Goal: Task Accomplishment & Management: Use online tool/utility

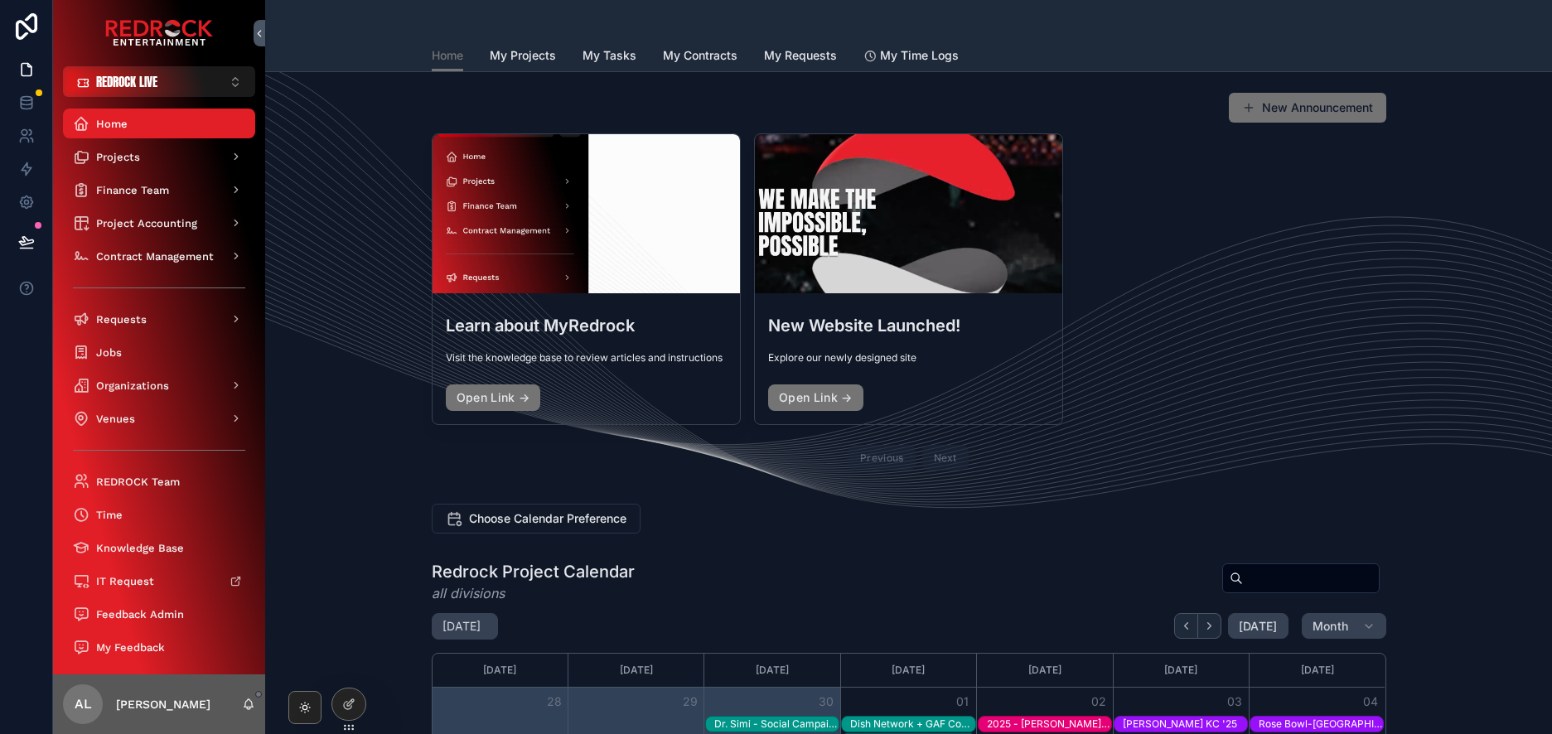
click at [143, 84] on span "REDROCK LIVE" at bounding box center [126, 81] width 61 height 17
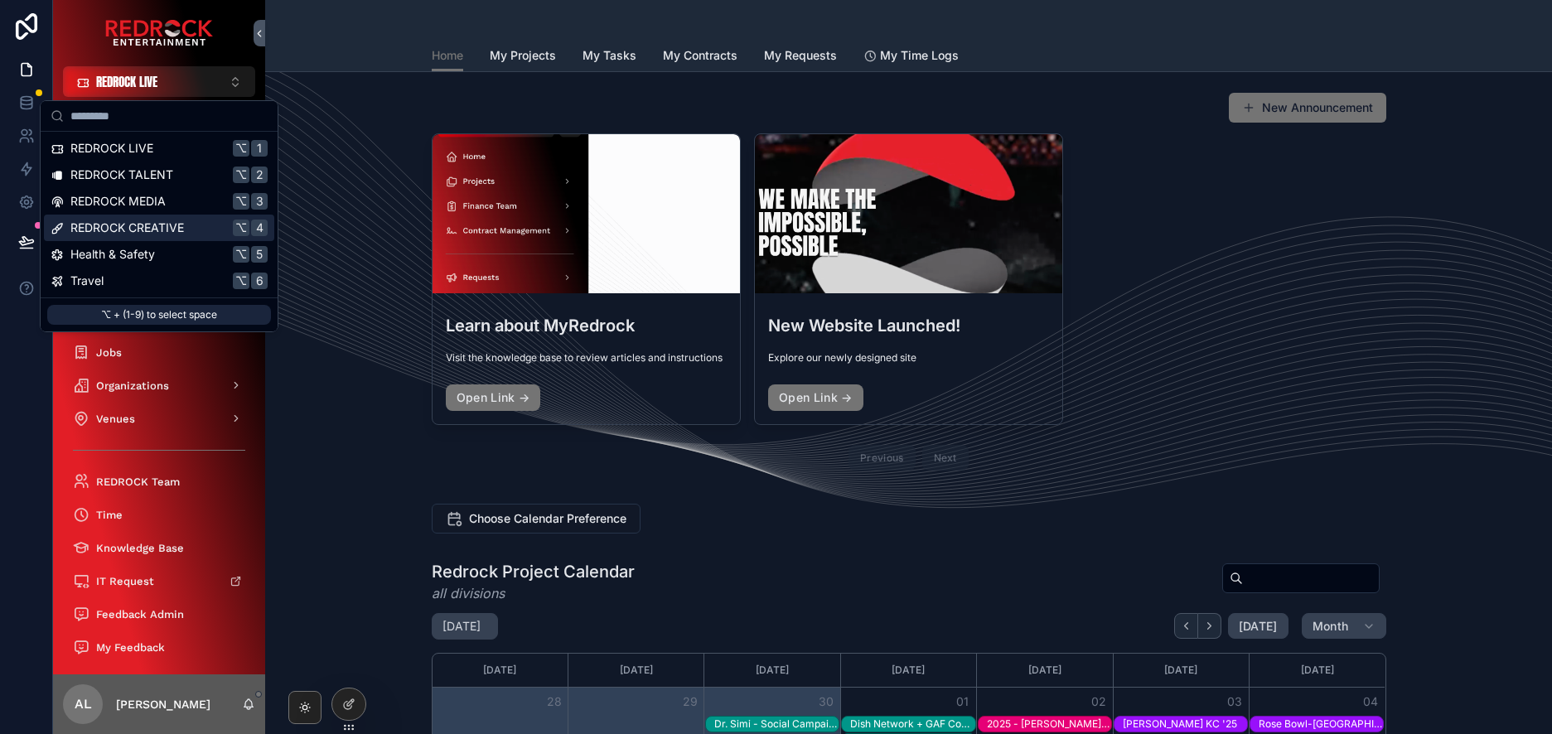
click at [151, 227] on span "REDROCK CREATIVE" at bounding box center [127, 228] width 114 height 17
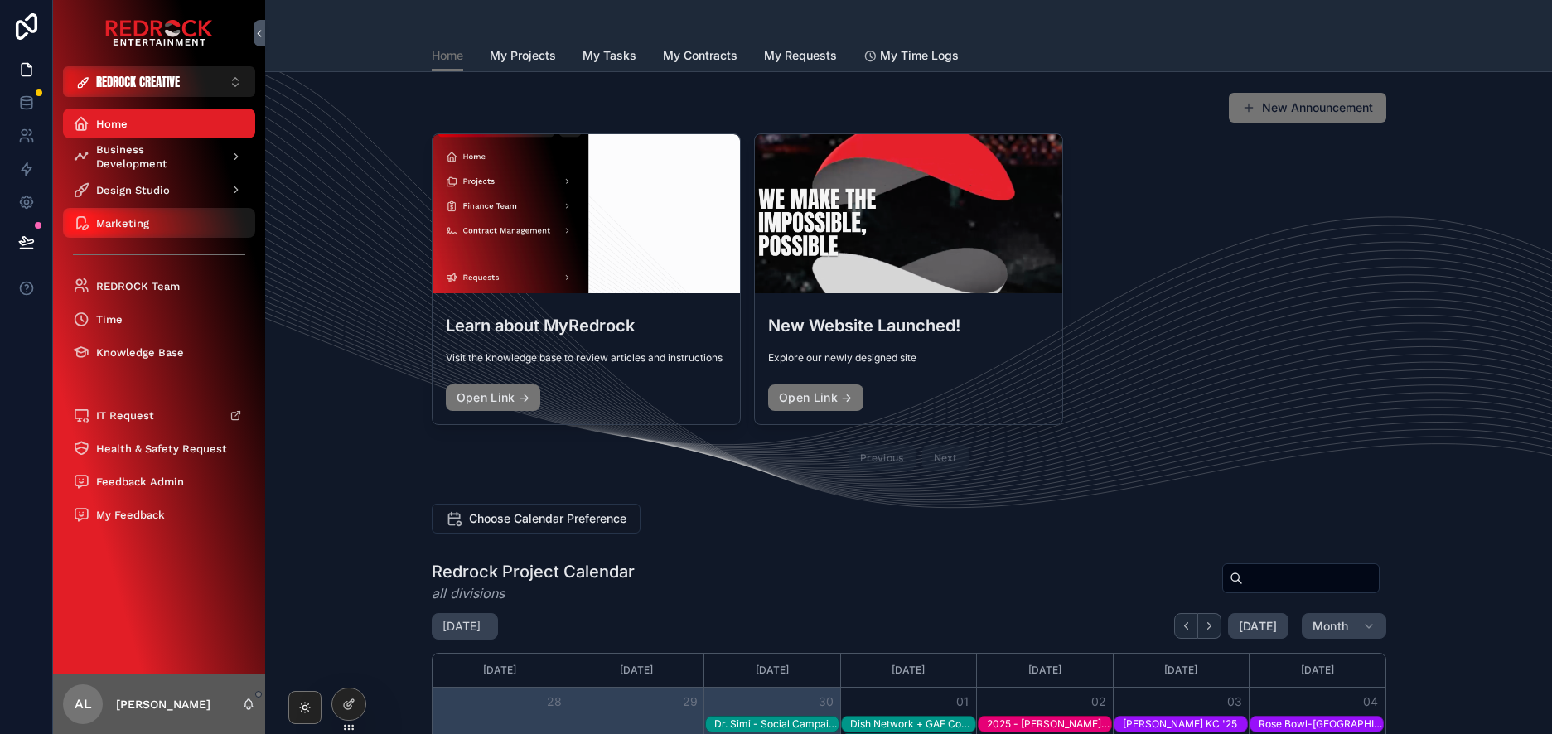
click at [143, 212] on div "Marketing" at bounding box center [159, 223] width 172 height 27
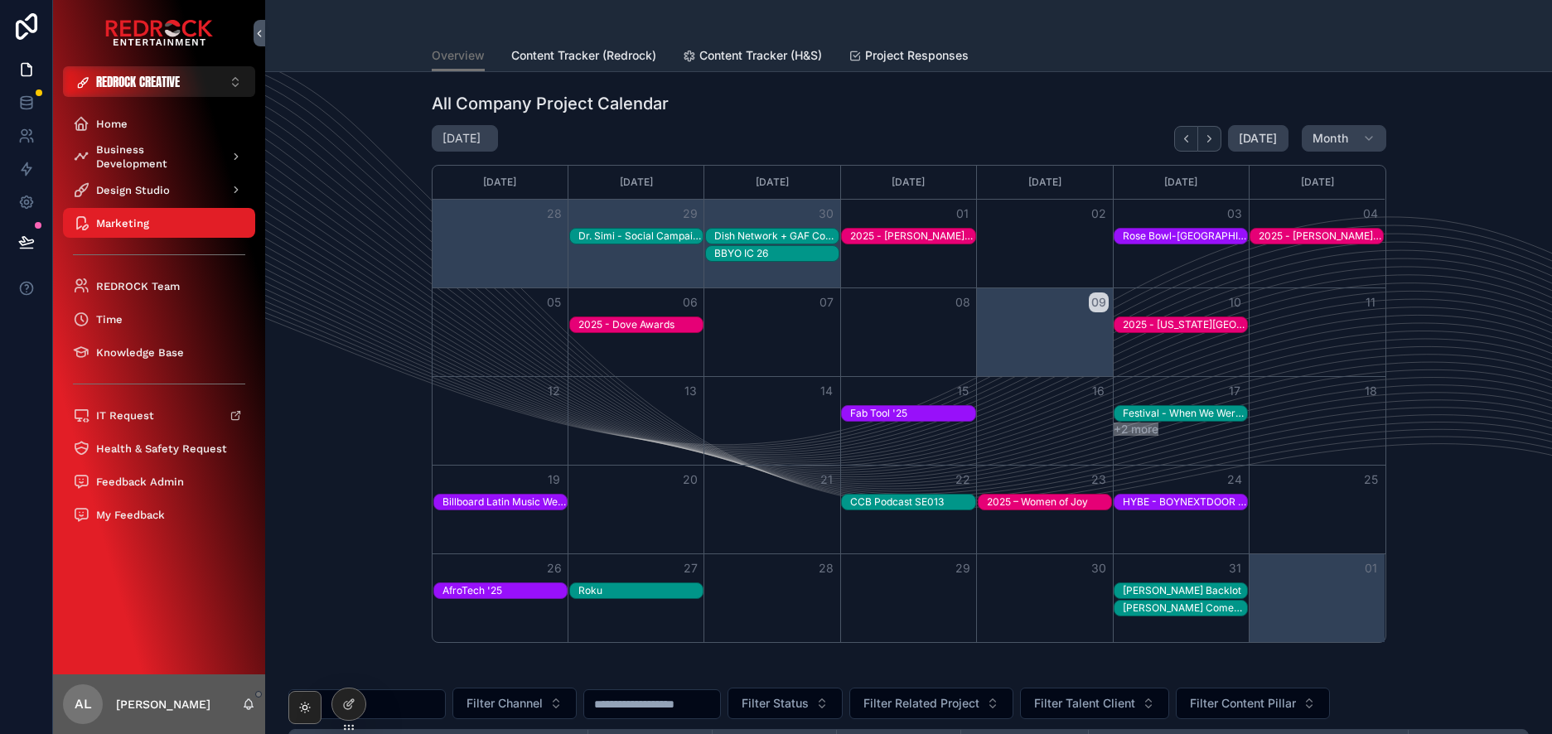
click at [576, 58] on span "Content Tracker (Redrock)" at bounding box center [583, 55] width 145 height 17
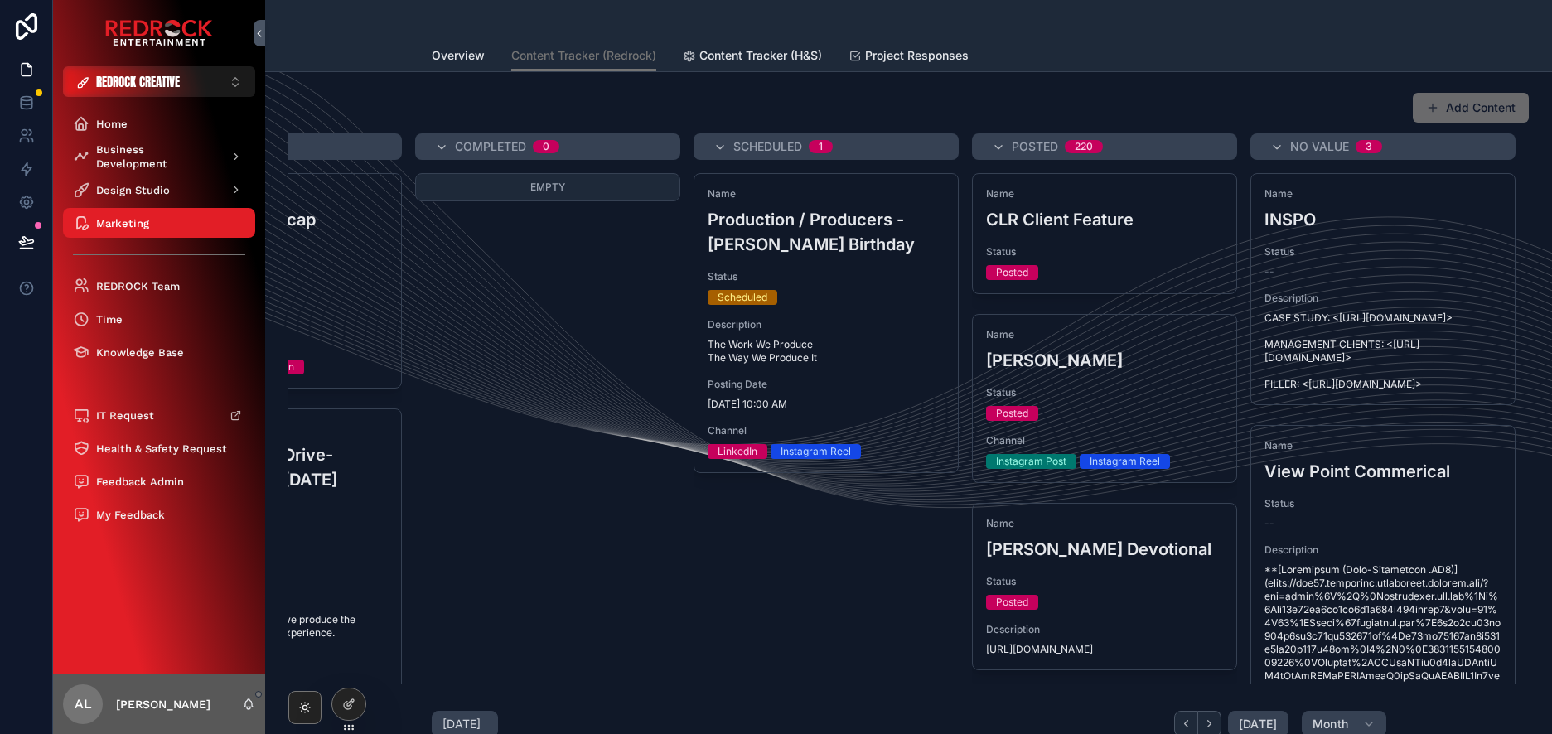
click at [1456, 121] on button "Add Content" at bounding box center [1471, 108] width 116 height 30
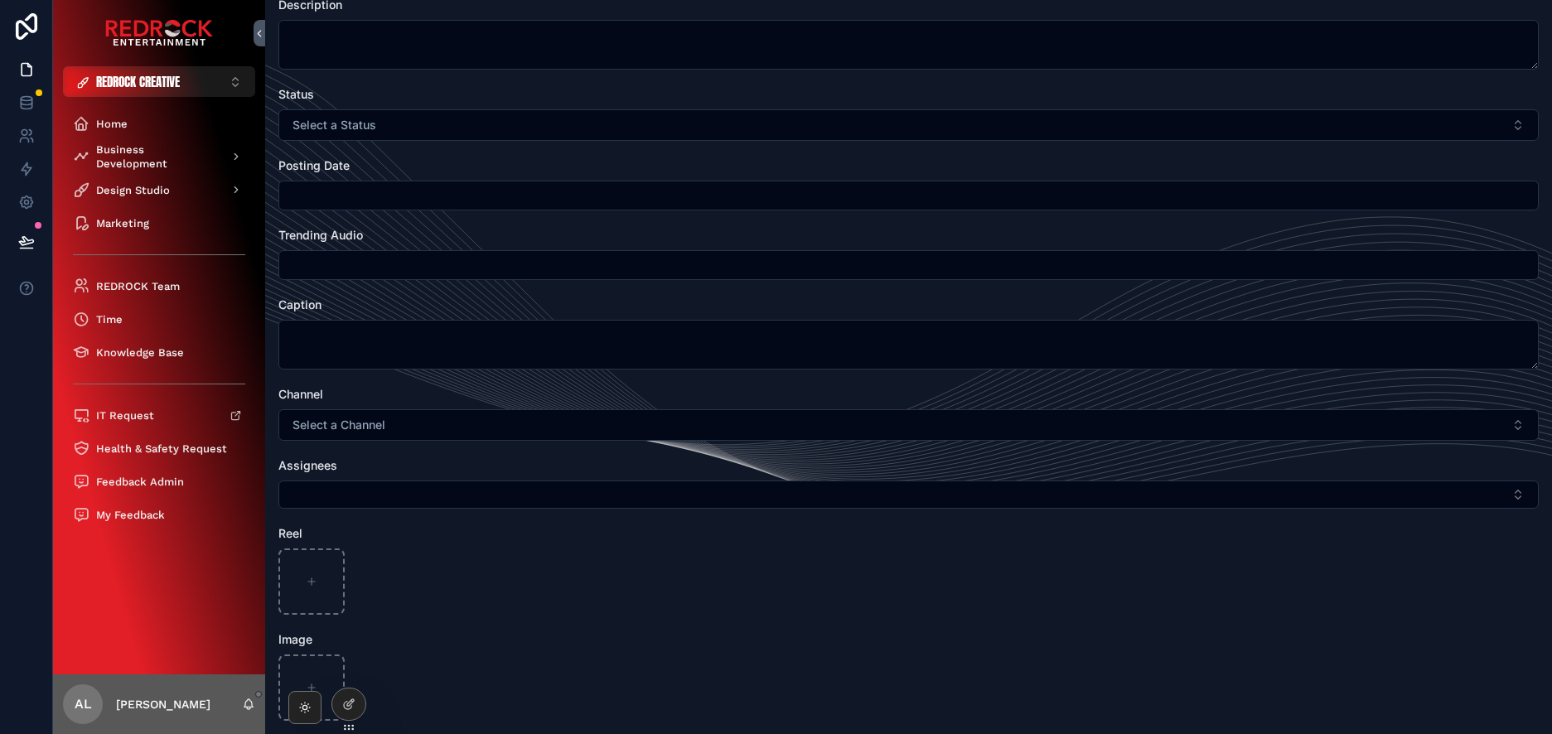
scroll to position [201, 0]
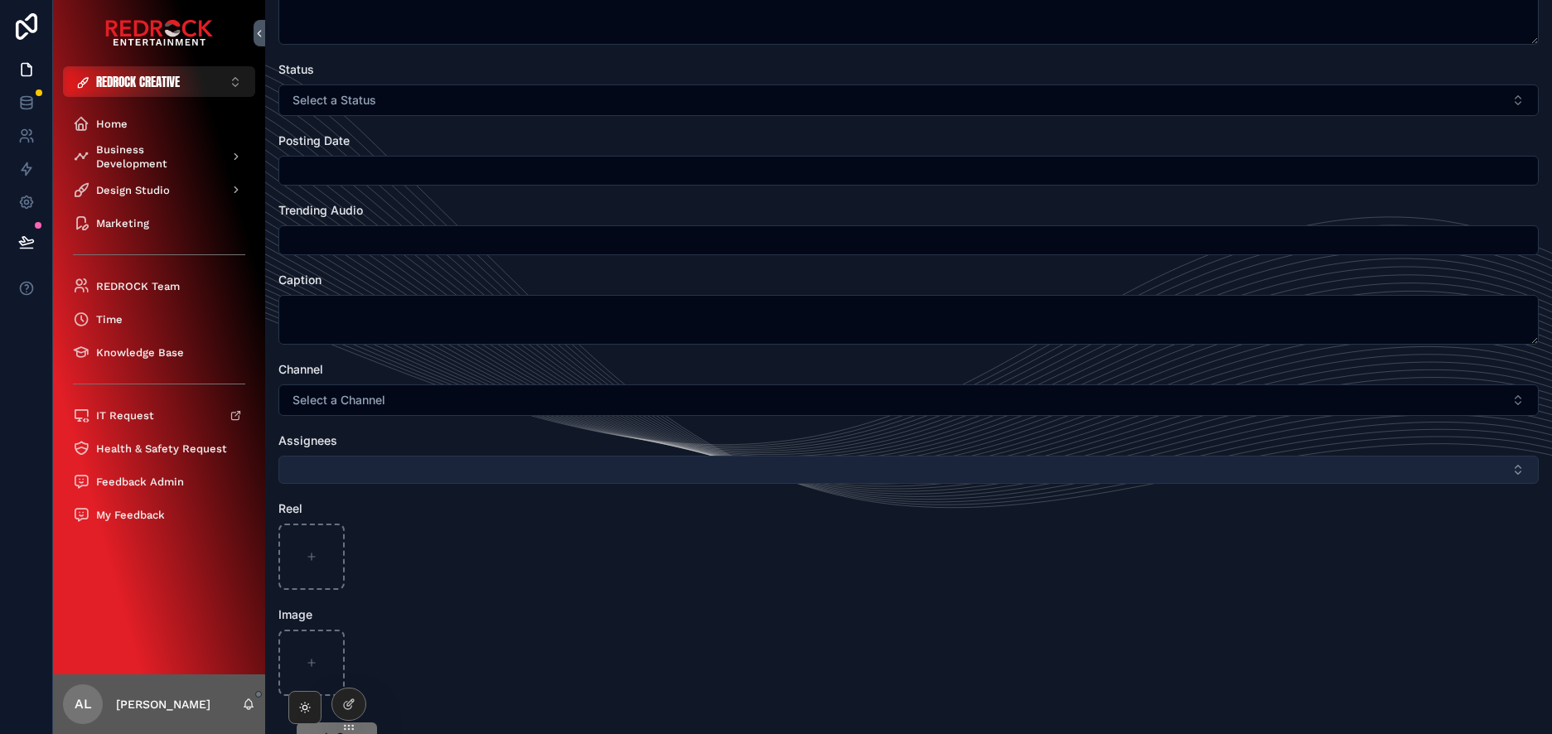
click at [858, 461] on button "Select Button" at bounding box center [908, 470] width 1261 height 28
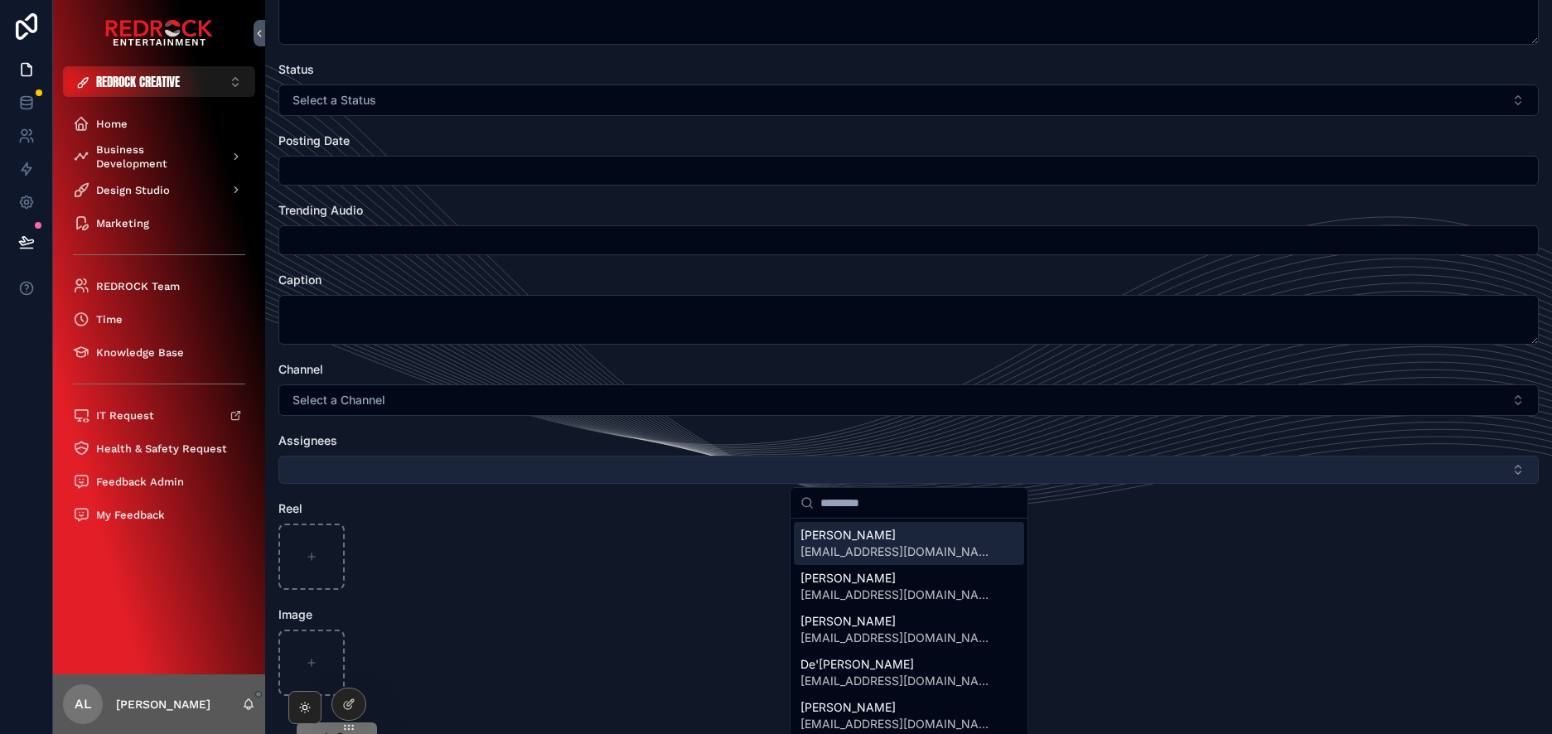
click at [821, 464] on button "Select Button" at bounding box center [908, 470] width 1261 height 28
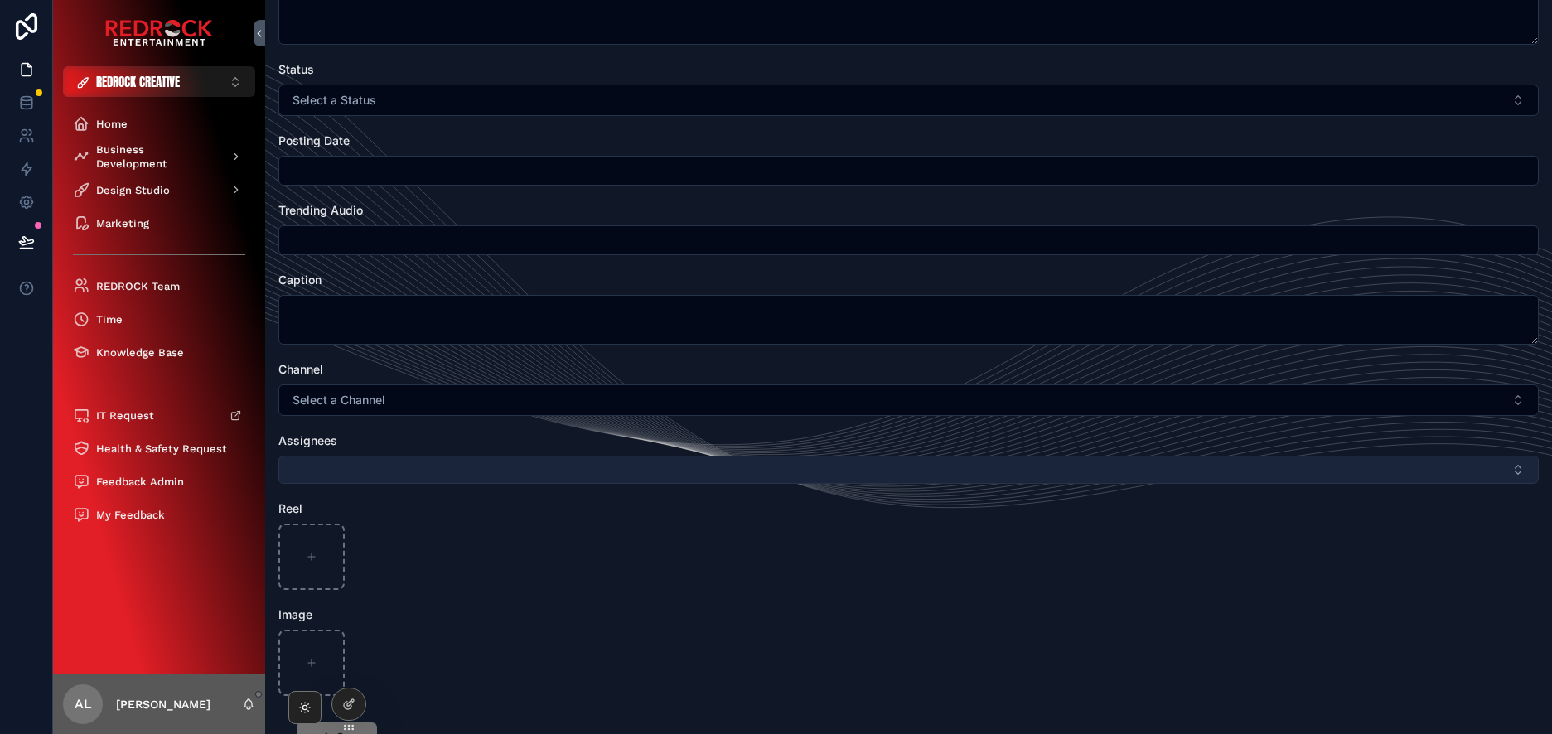
click at [821, 464] on button "Select Button" at bounding box center [908, 470] width 1261 height 28
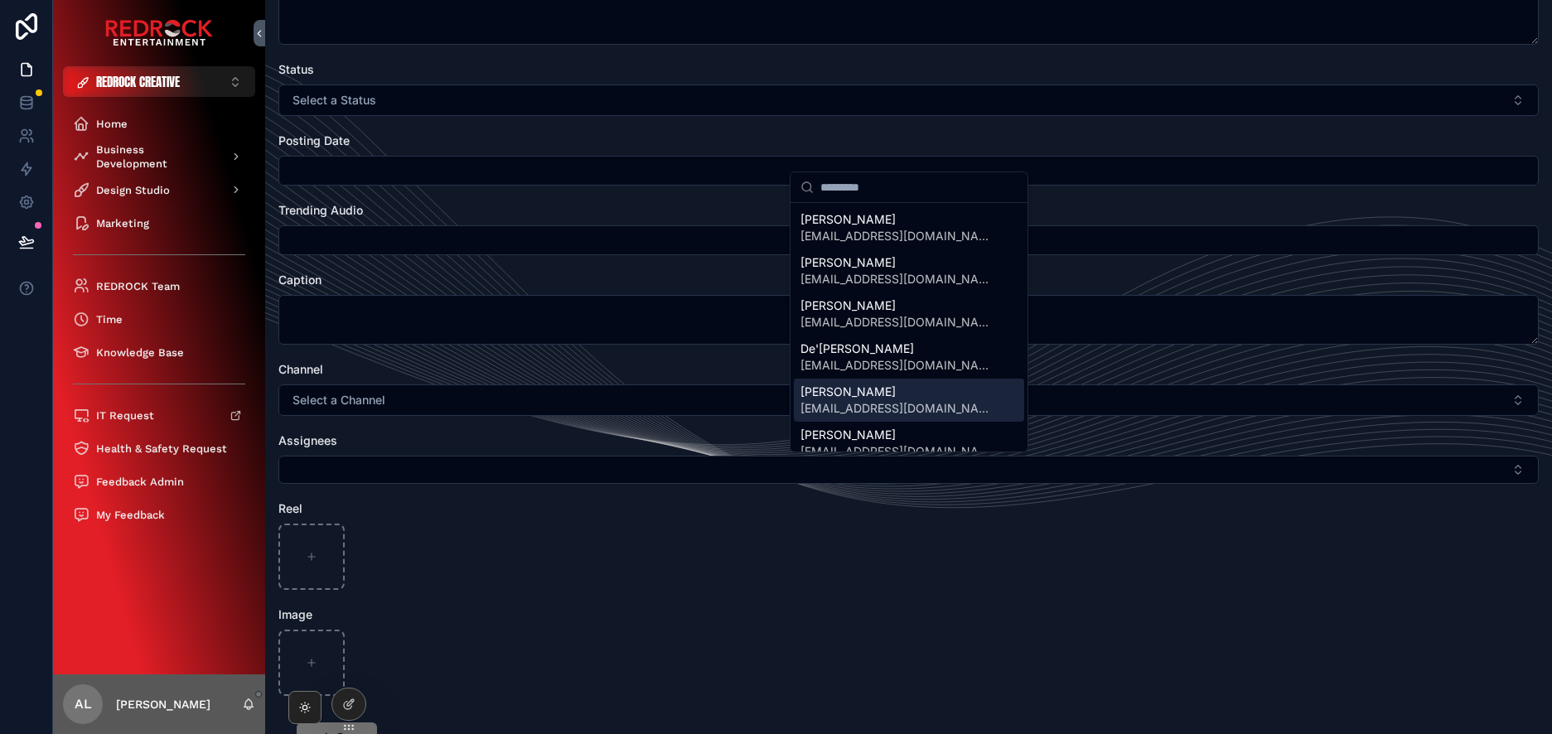
click at [729, 600] on form "Name Description Status Select a Status Posting Date Trending Audio Caption Cha…" at bounding box center [908, 380] width 1261 height 956
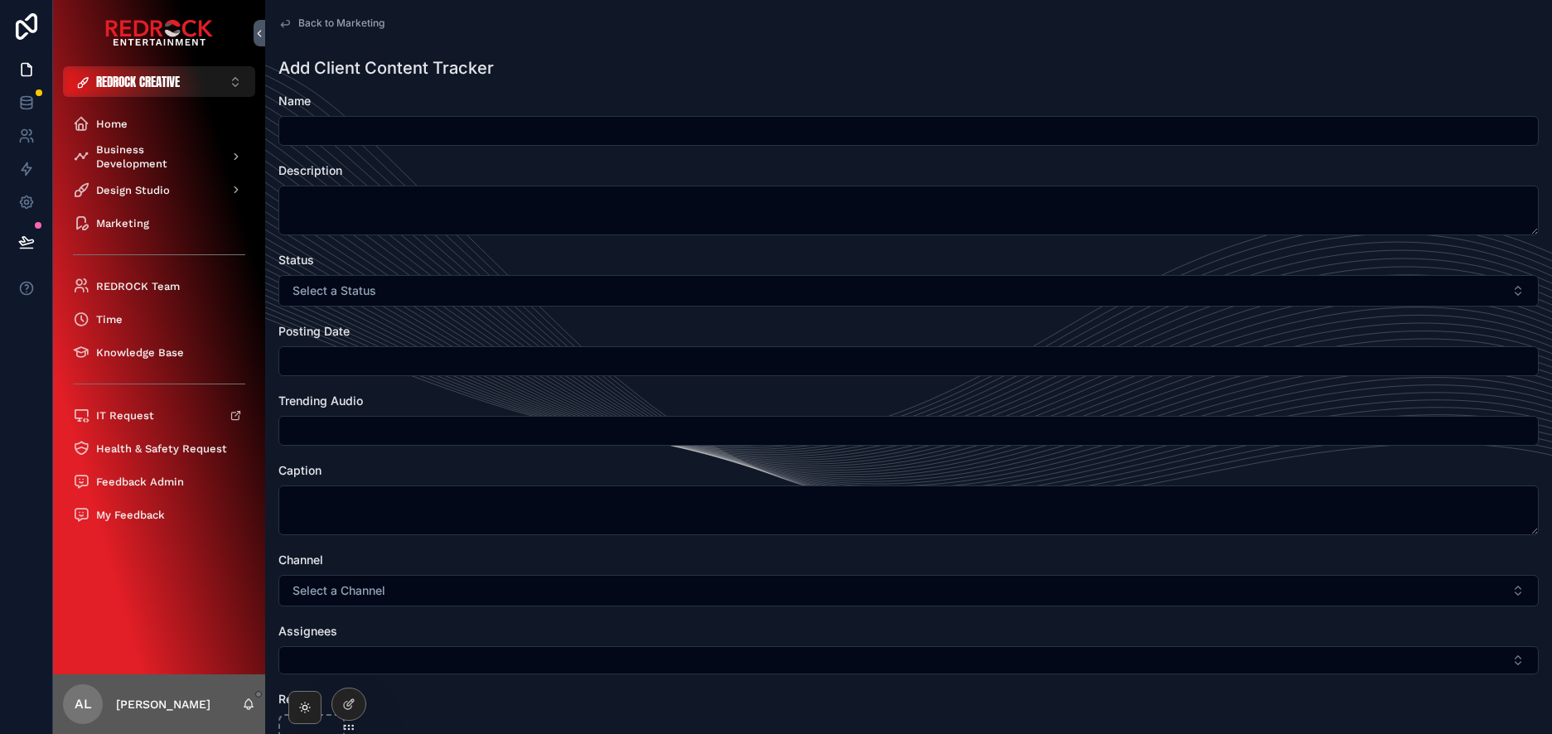
scroll to position [0, 0]
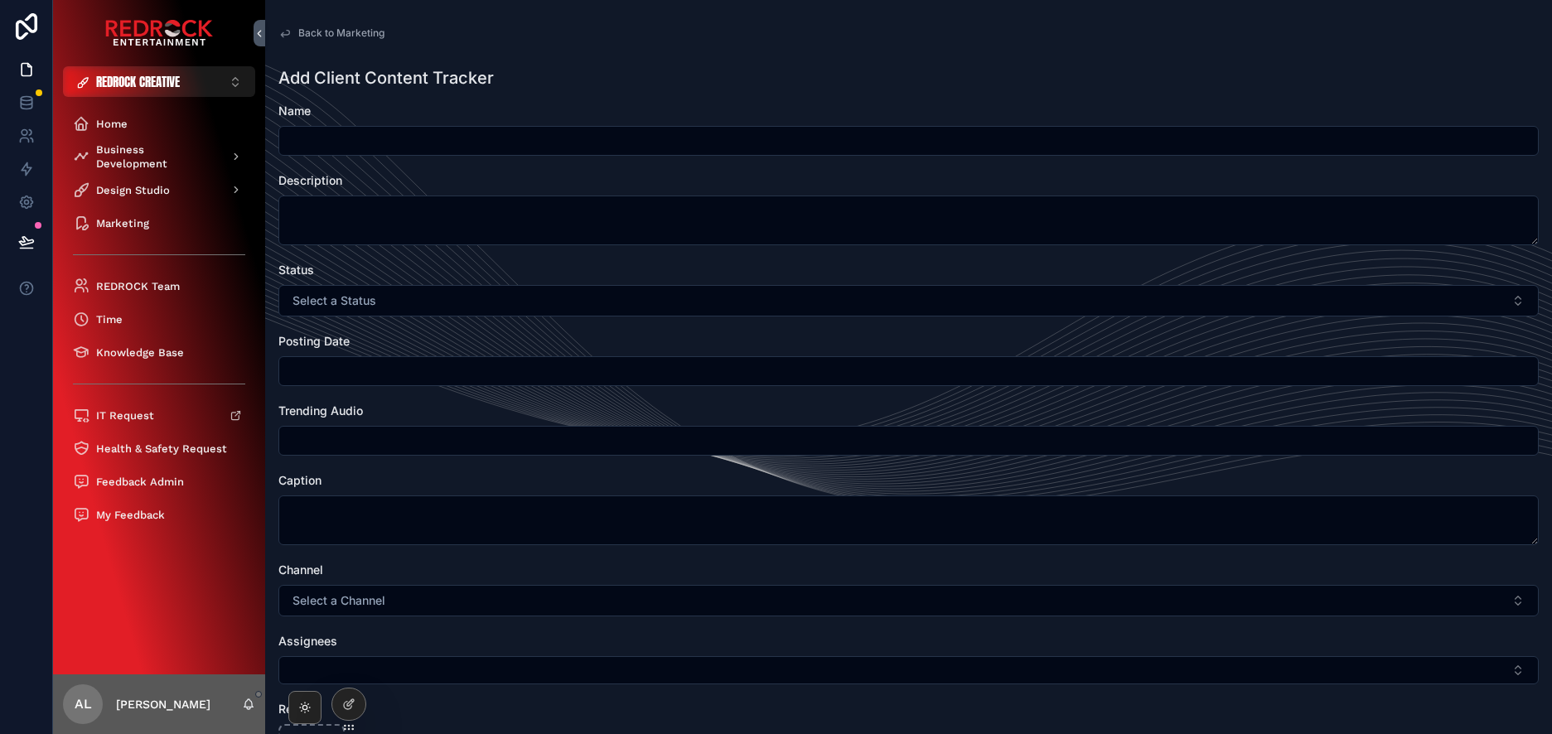
click at [330, 29] on span "Back to Marketing" at bounding box center [341, 33] width 86 height 13
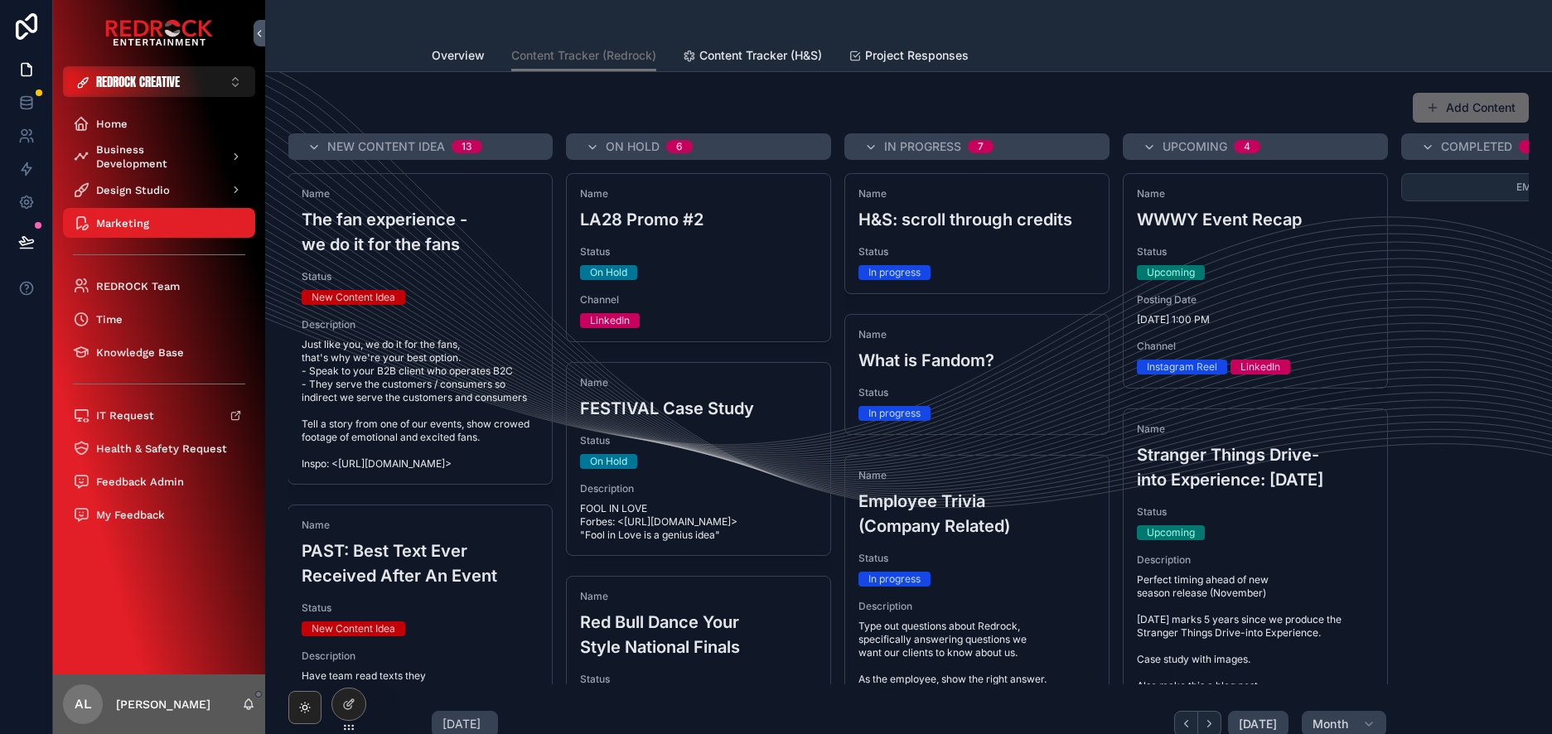
scroll to position [0, 13]
click at [1466, 115] on button "Add Content" at bounding box center [1471, 108] width 116 height 30
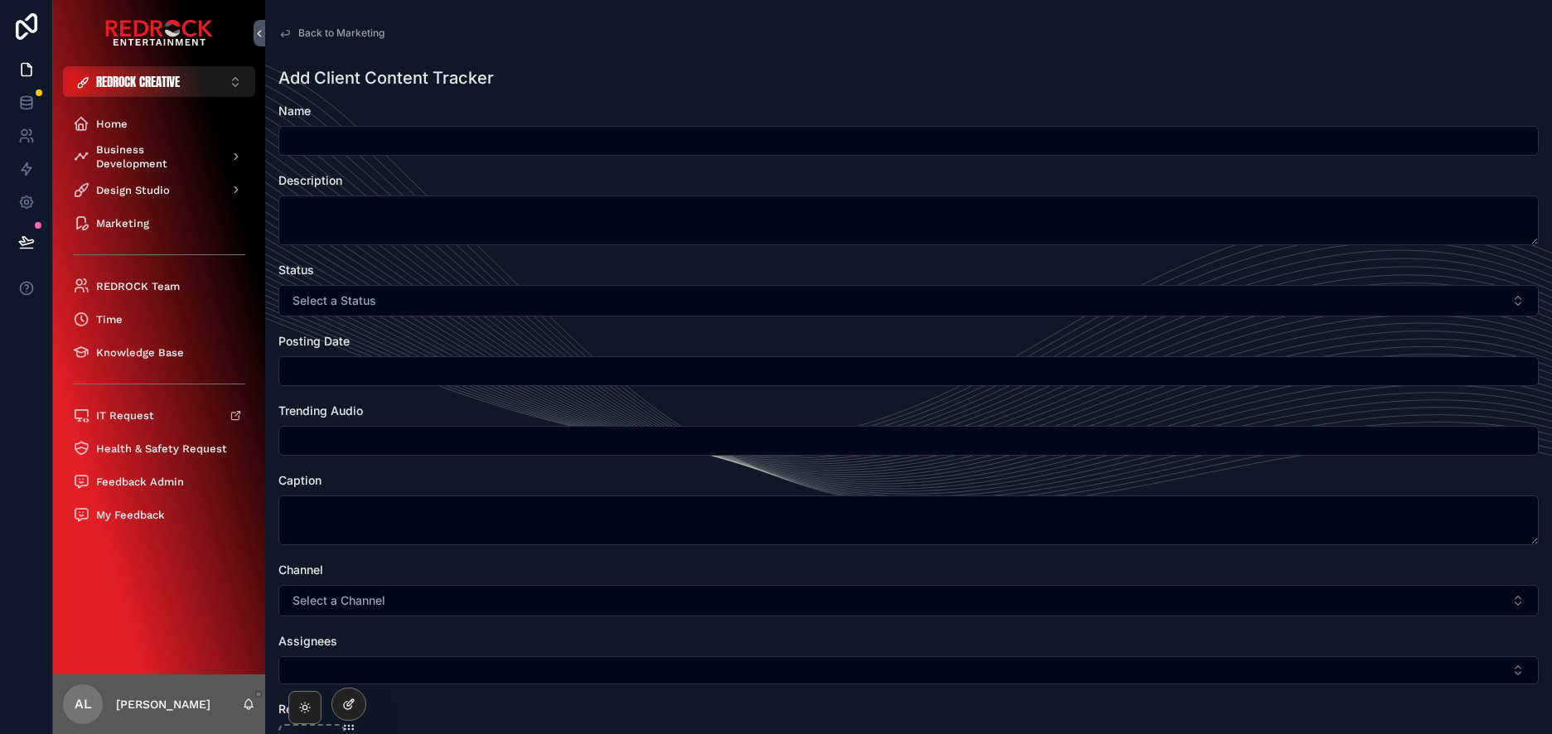
click at [353, 709] on icon at bounding box center [348, 704] width 13 height 13
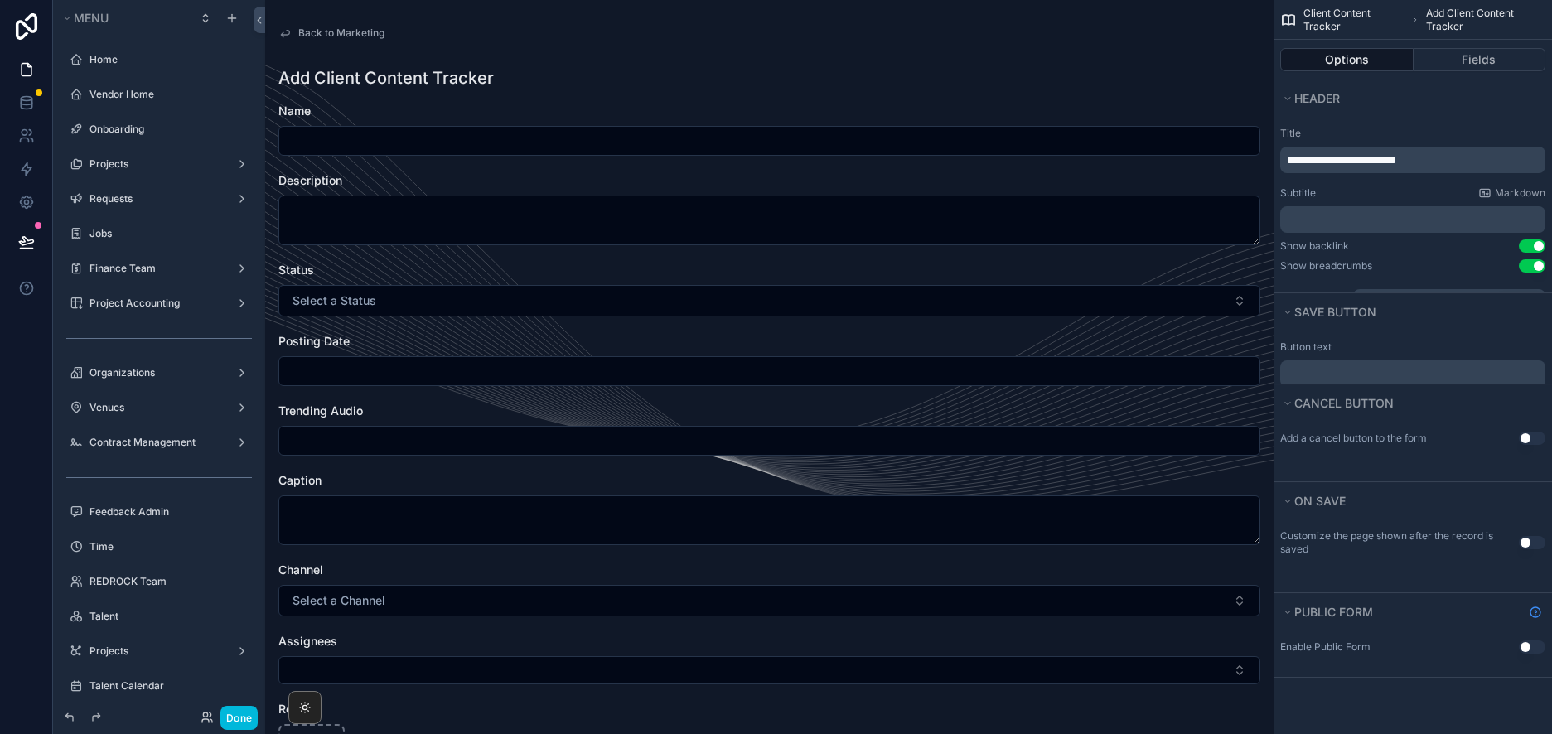
scroll to position [4079, 0]
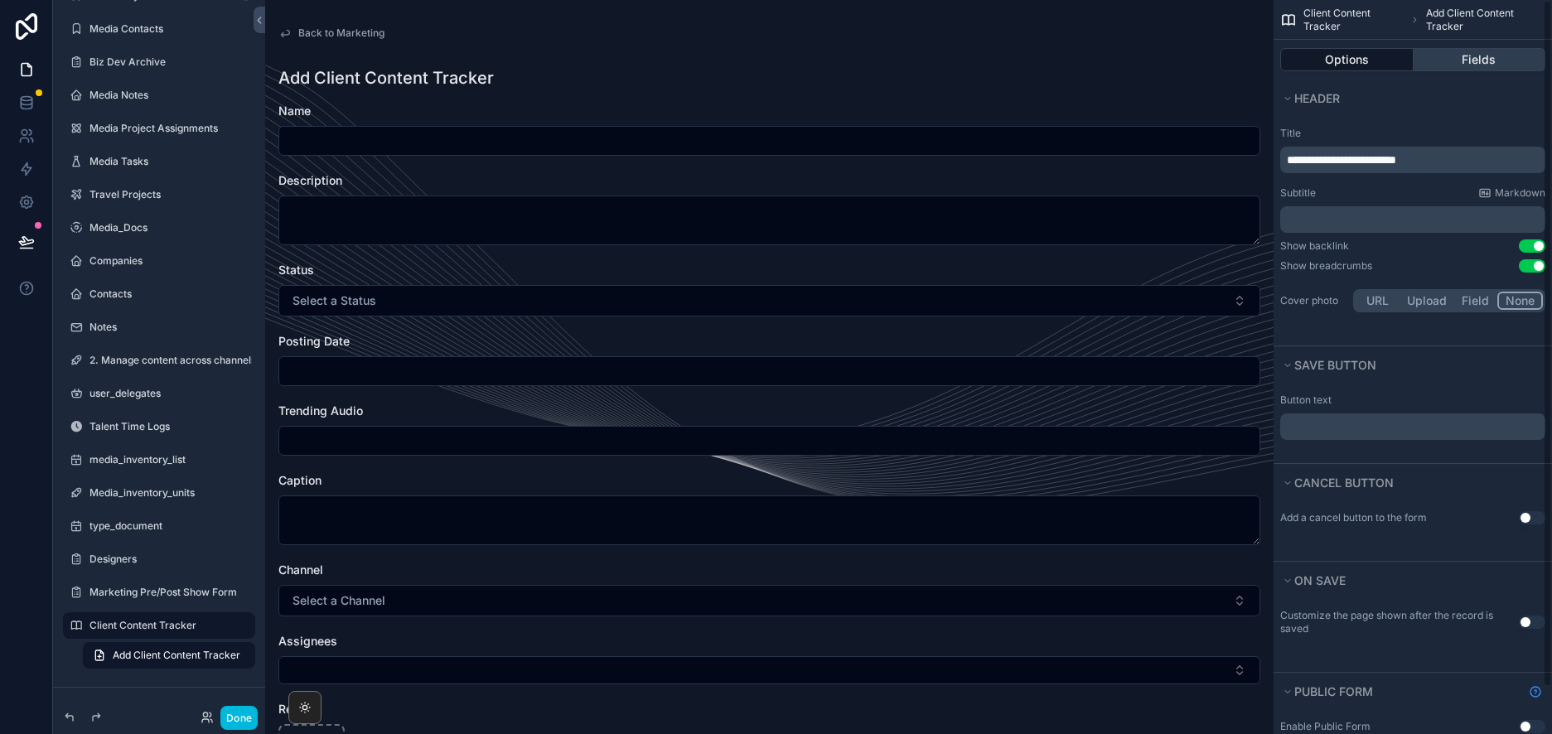
click at [1473, 65] on button "Fields" at bounding box center [1480, 59] width 133 height 23
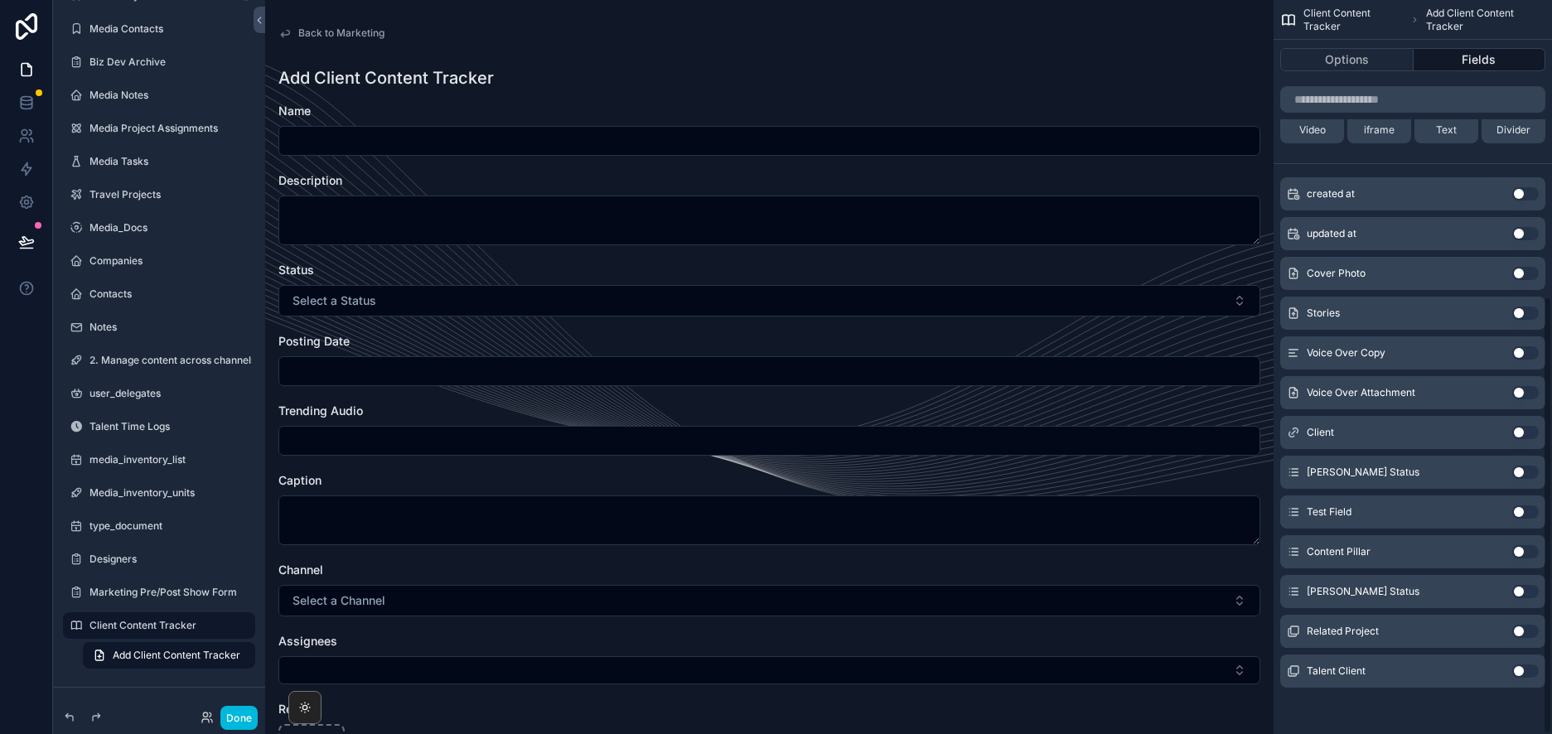
scroll to position [497, 0]
click at [1531, 676] on button "Use setting" at bounding box center [1526, 671] width 27 height 13
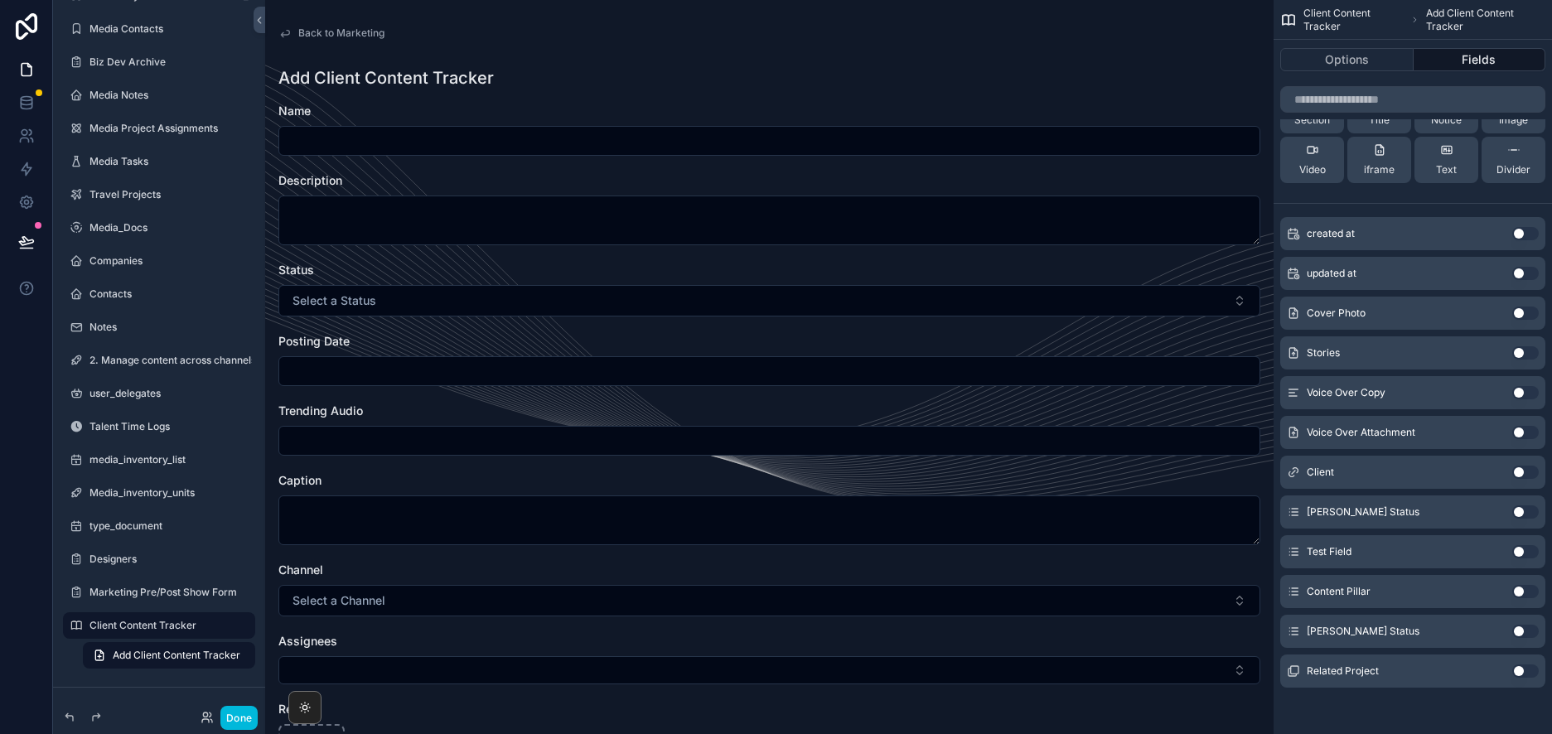
click at [1530, 671] on button "Use setting" at bounding box center [1526, 671] width 27 height 13
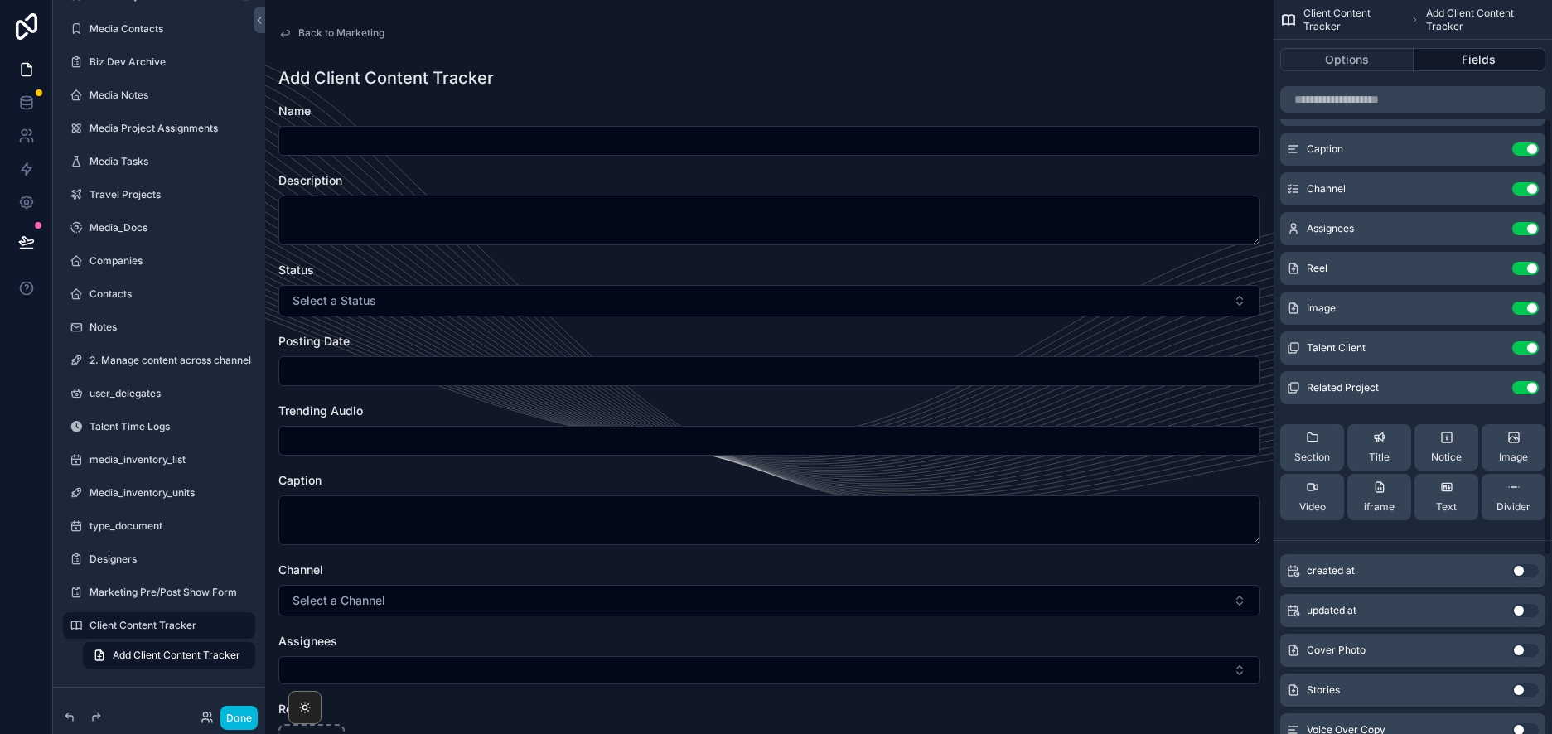
scroll to position [198, 0]
click at [1532, 388] on button "Use setting" at bounding box center [1526, 389] width 27 height 13
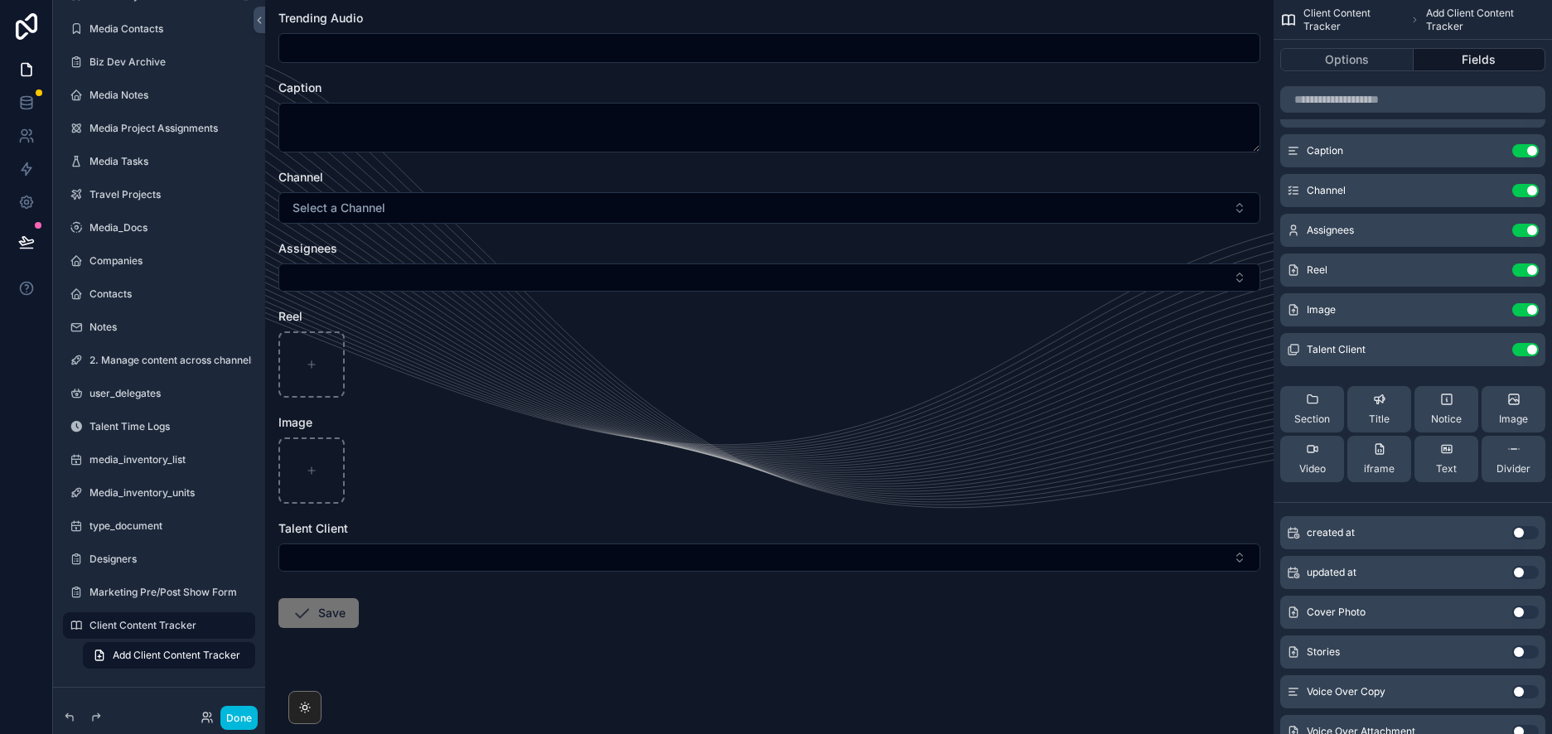
scroll to position [0, 0]
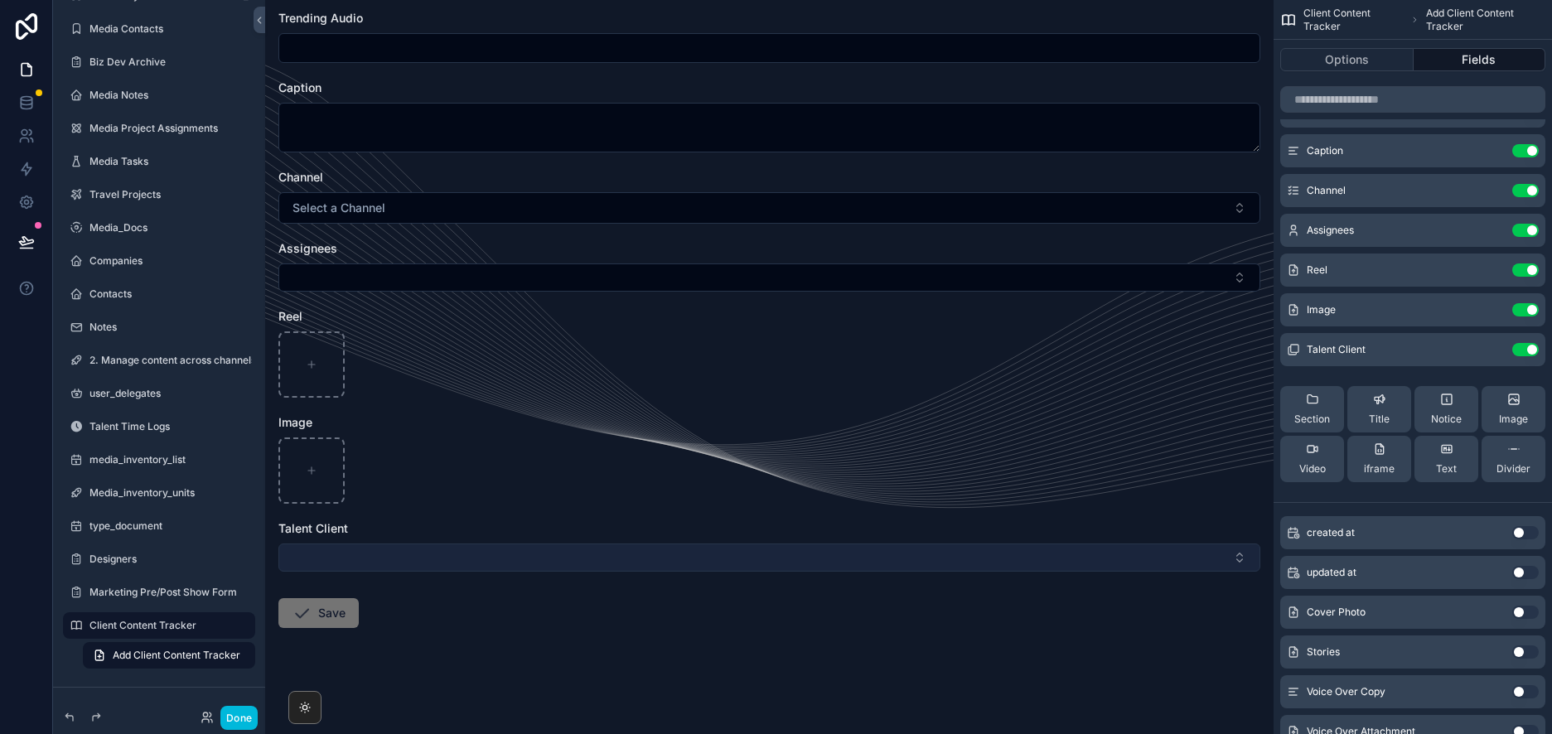
click at [1060, 553] on button "Select Button" at bounding box center [769, 558] width 982 height 28
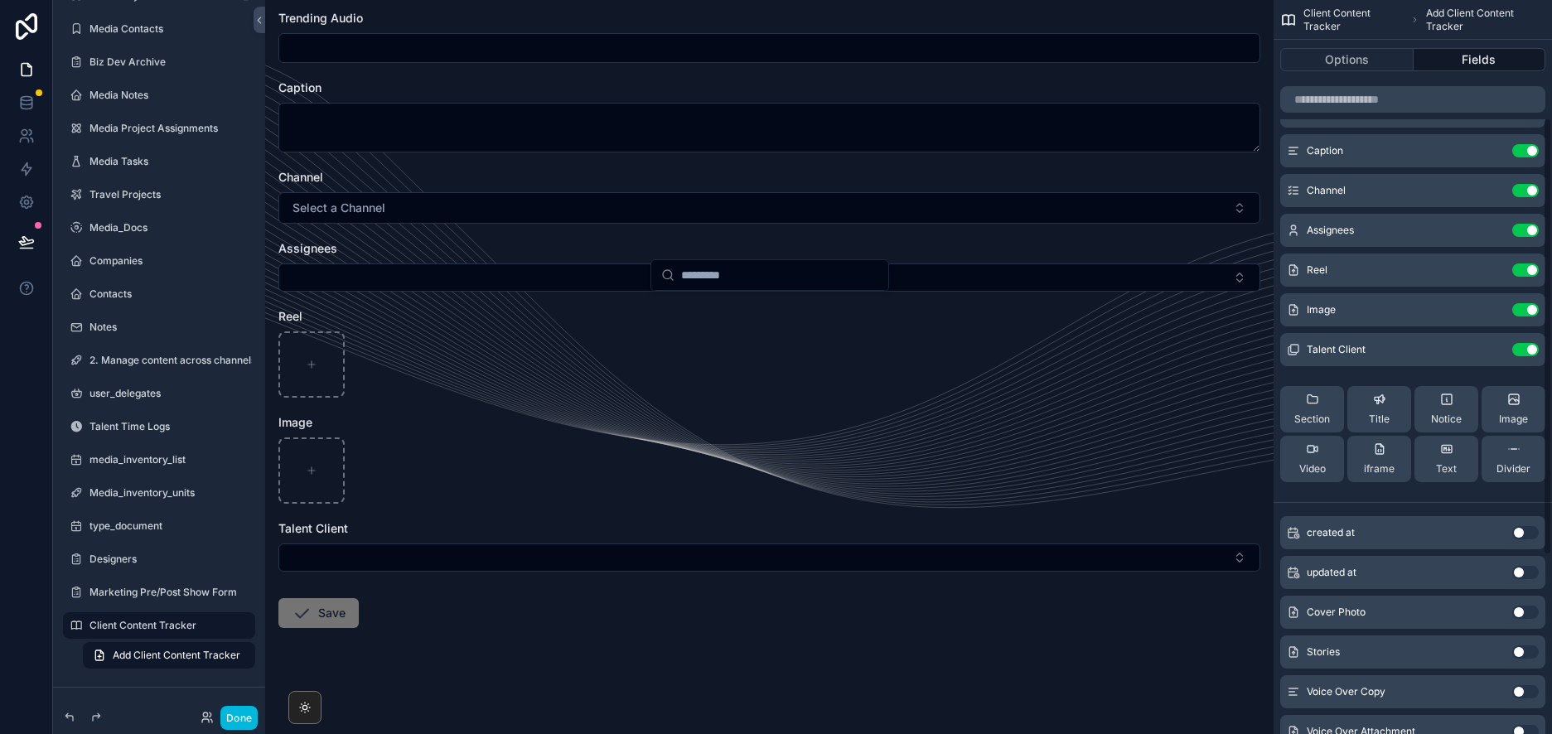
click at [1536, 348] on button "Use setting" at bounding box center [1526, 349] width 27 height 13
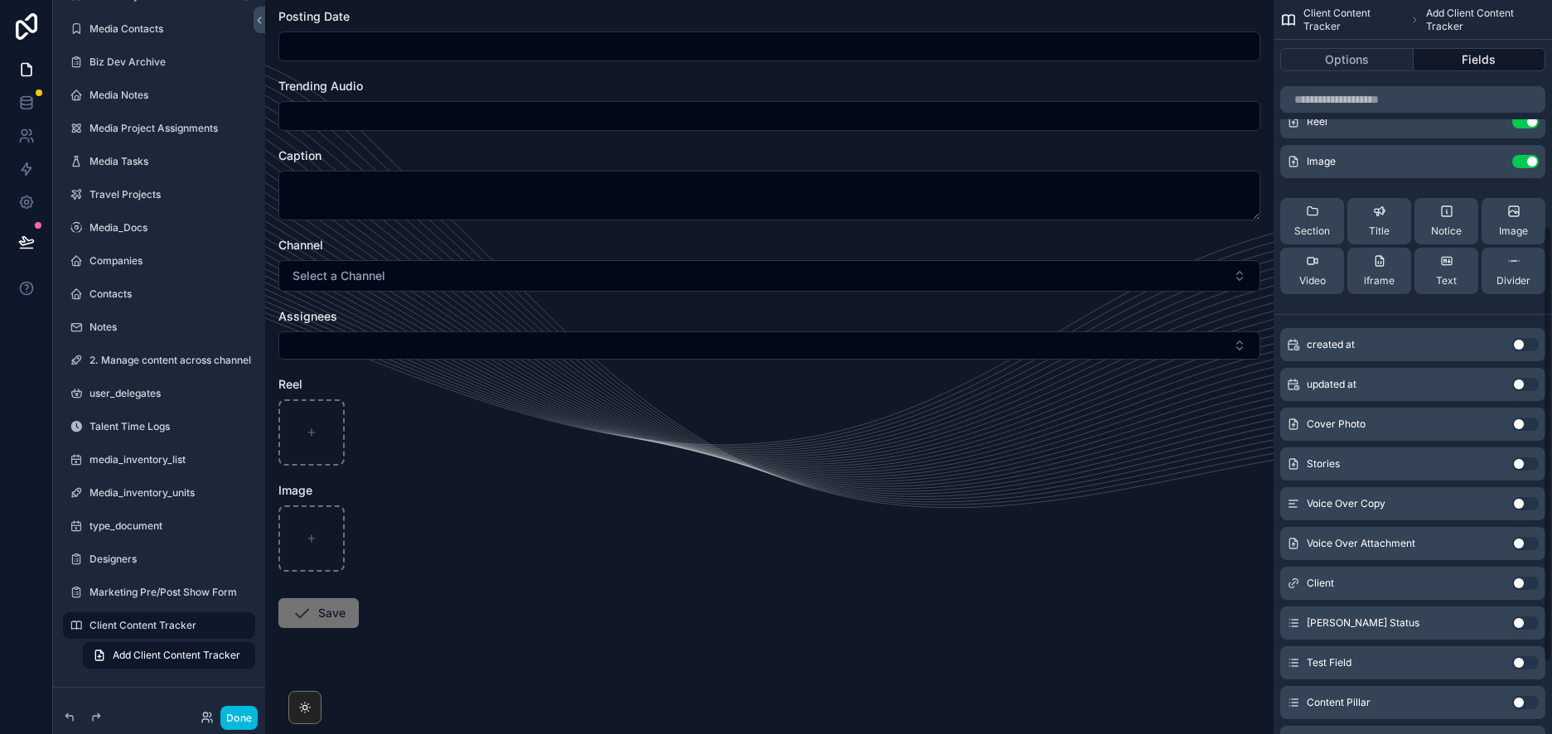
scroll to position [383, 0]
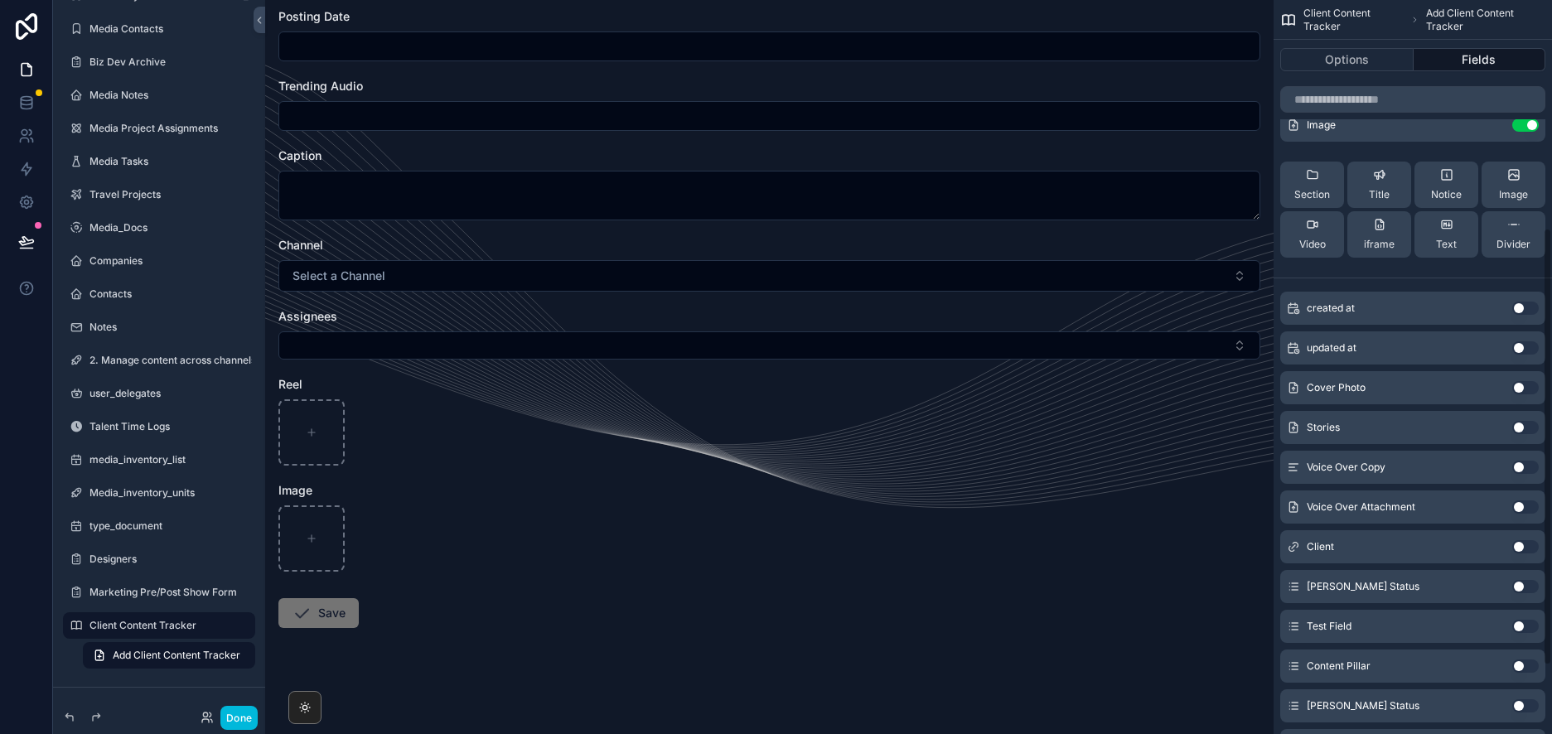
click at [1527, 547] on button "Use setting" at bounding box center [1526, 546] width 27 height 13
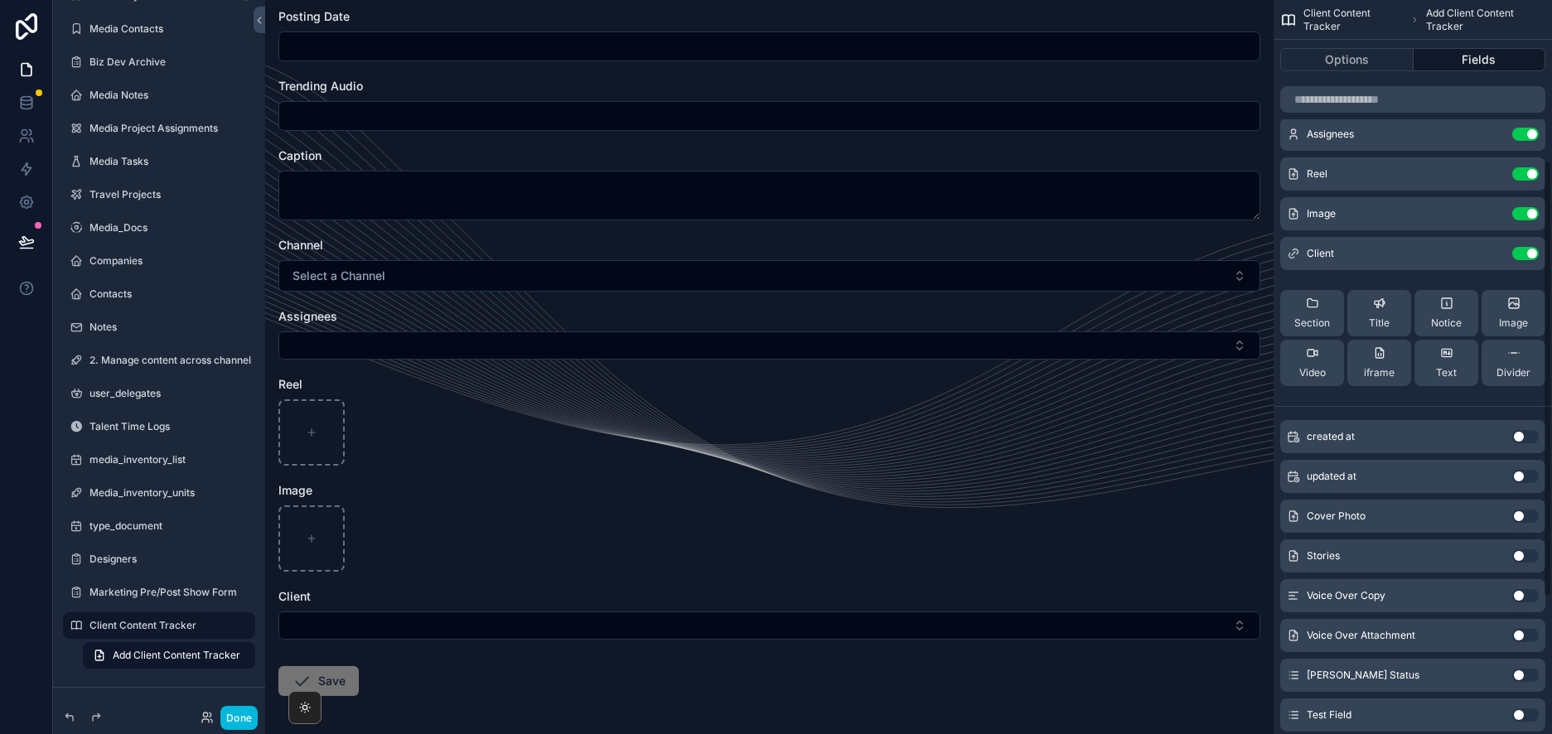
scroll to position [269, 0]
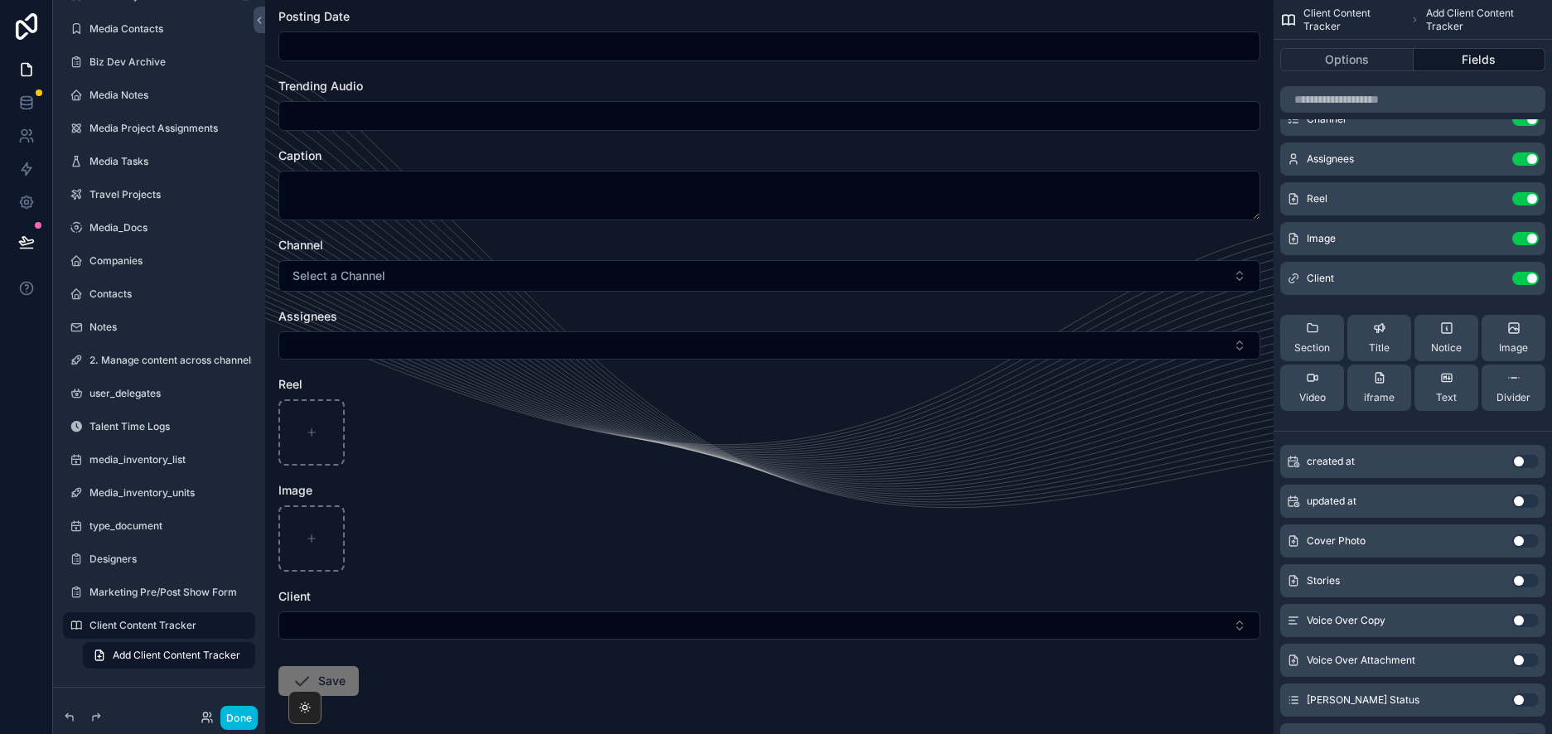
click at [0, 0] on icon "scrollable content" at bounding box center [0, 0] width 0 height 0
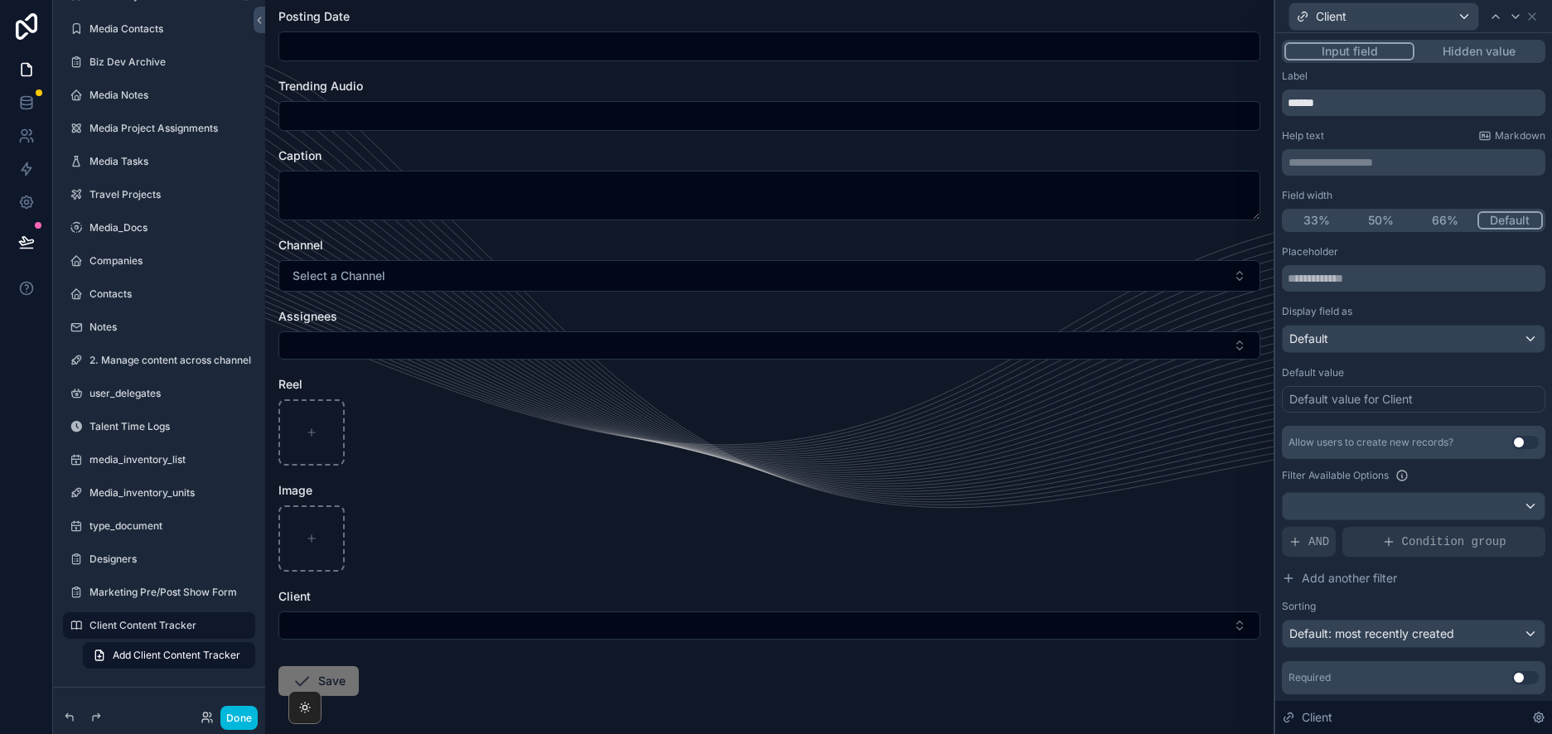
click at [1505, 500] on div at bounding box center [1414, 506] width 262 height 27
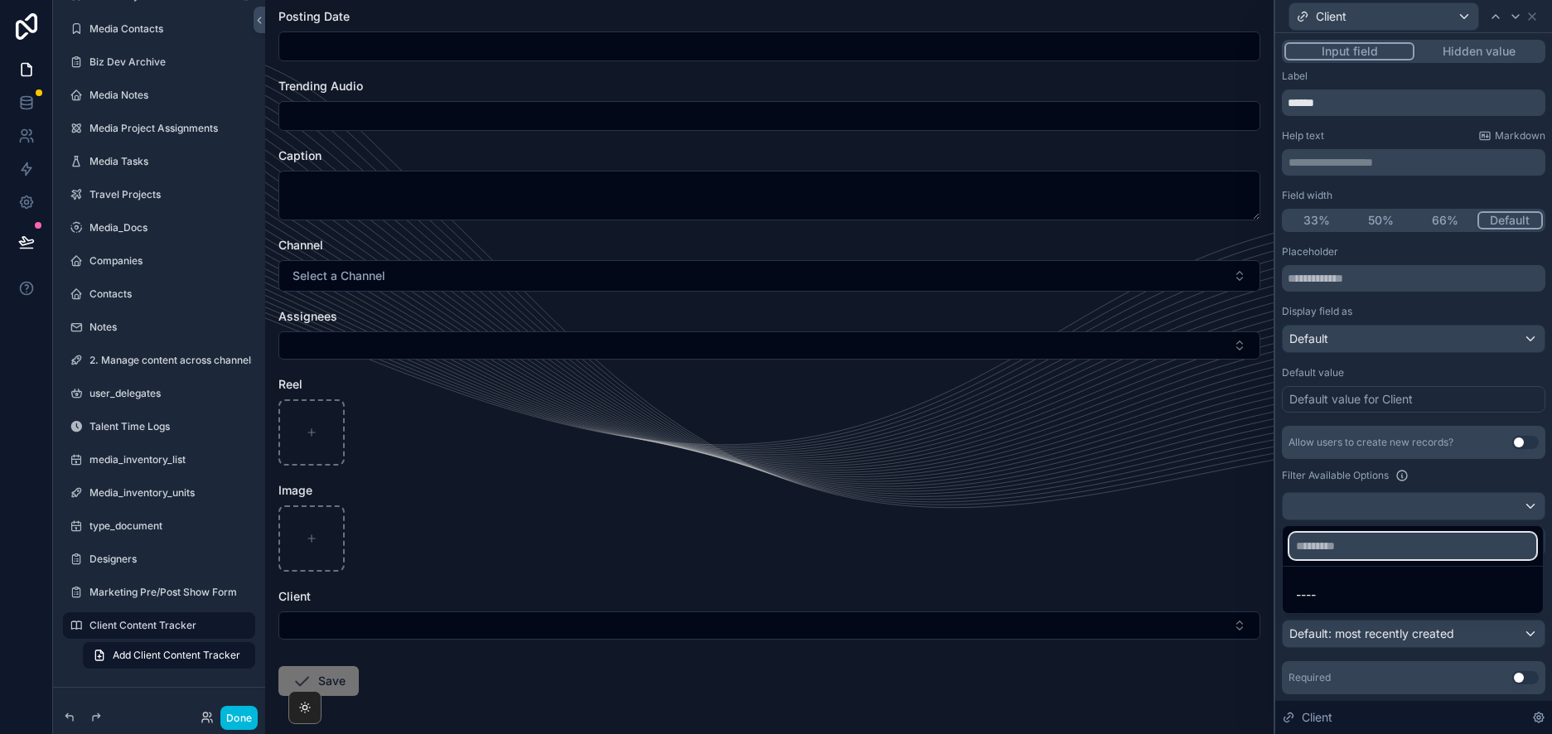
click at [1453, 545] on input "text" at bounding box center [1413, 546] width 247 height 27
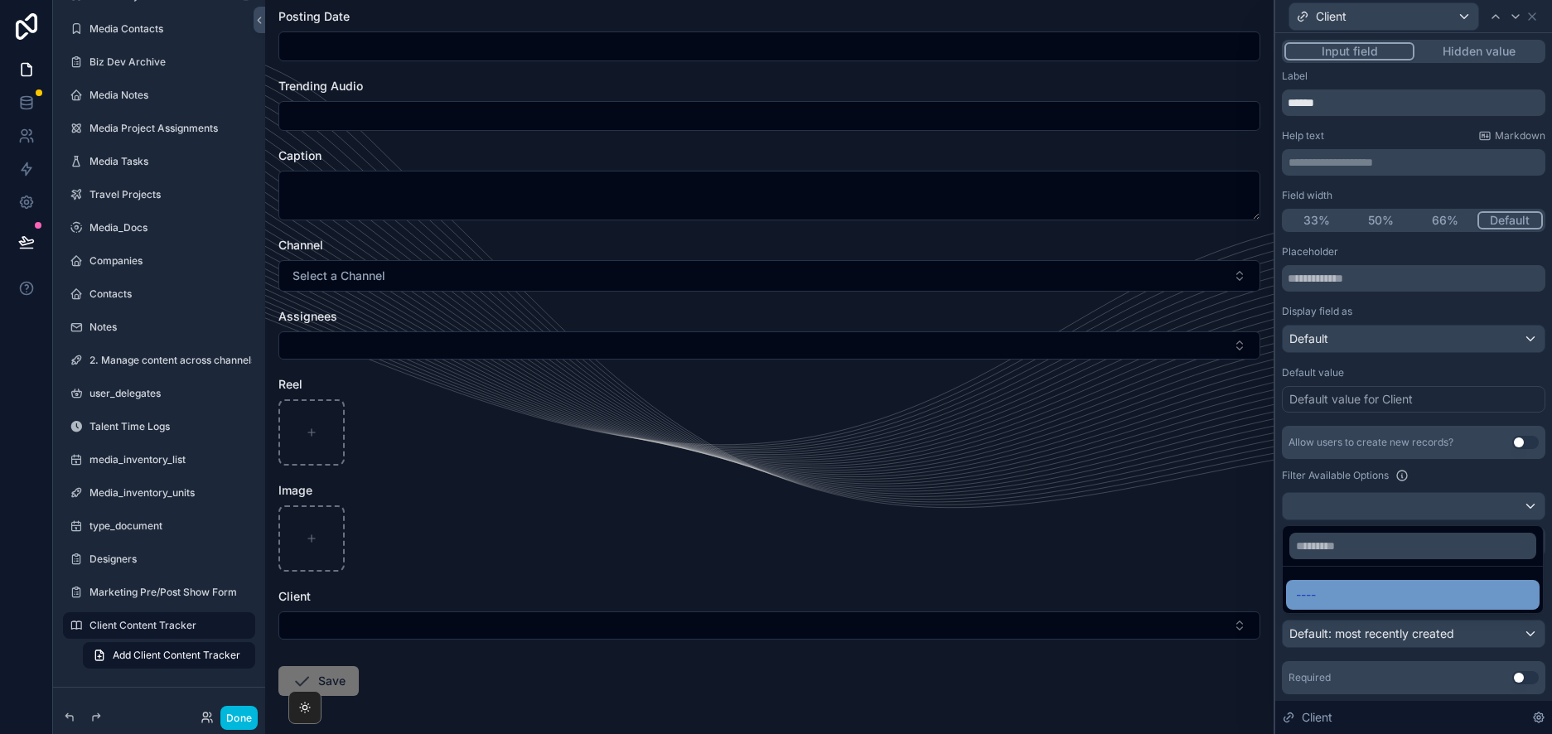
click at [1414, 584] on div "----" at bounding box center [1413, 595] width 254 height 30
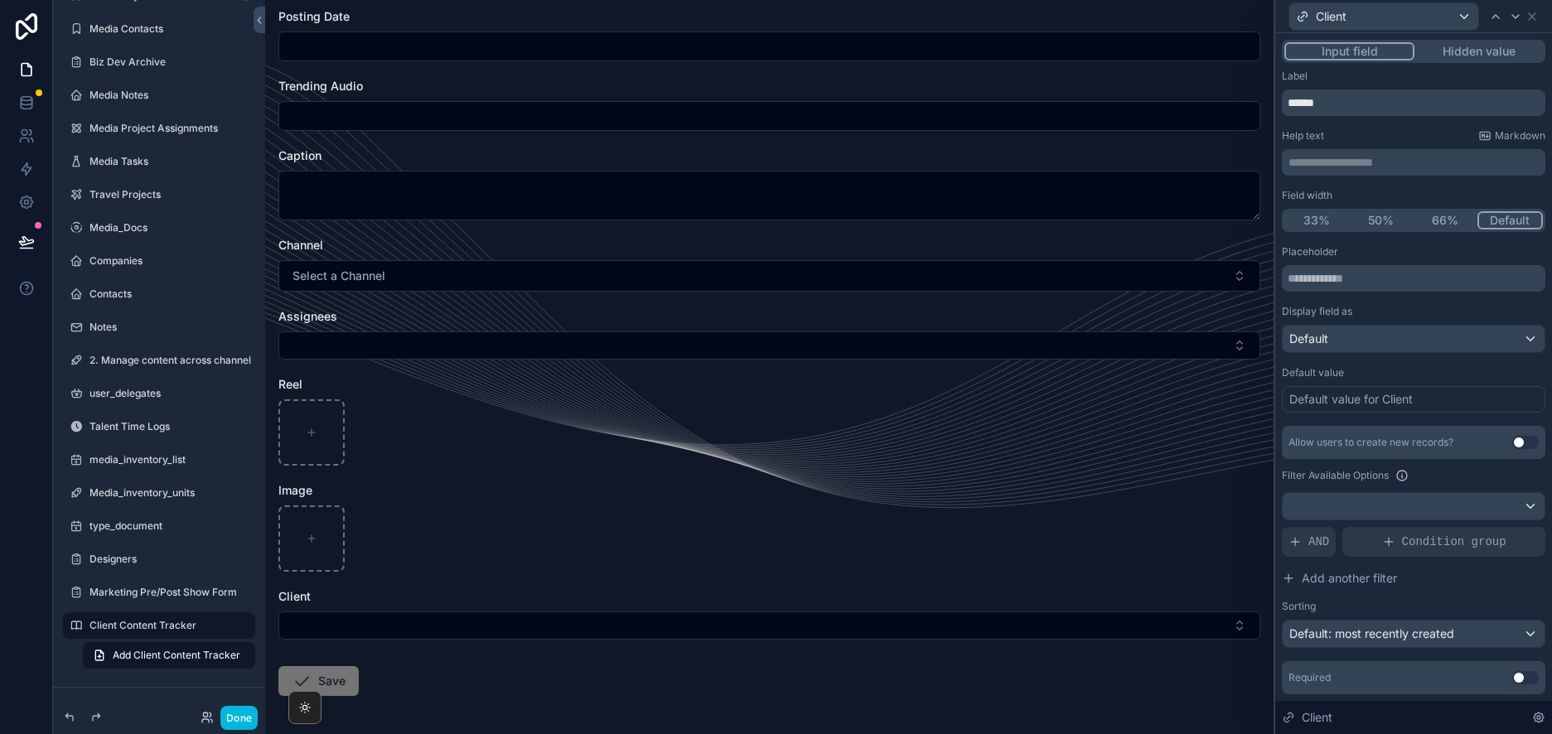
click at [1490, 501] on div at bounding box center [1414, 506] width 262 height 27
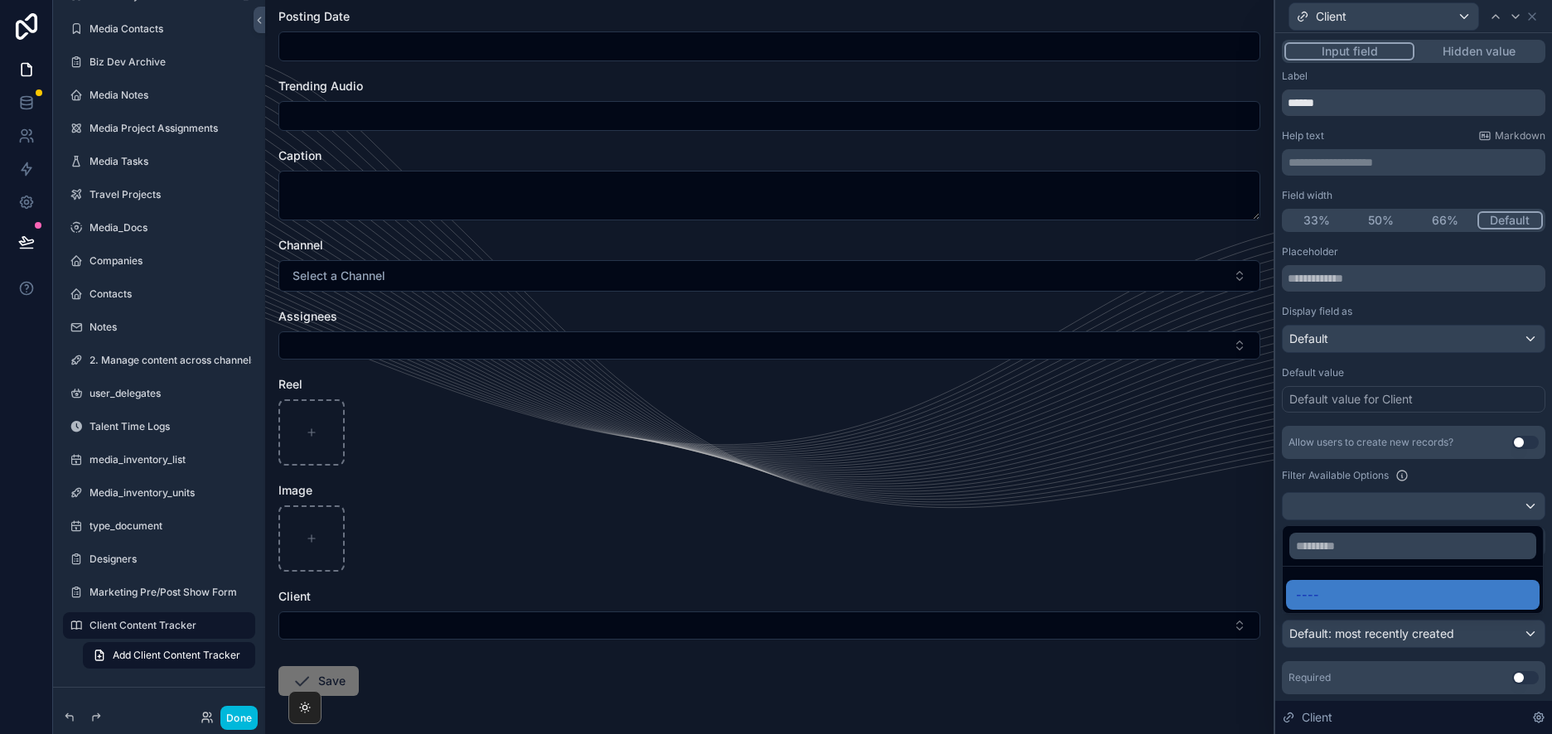
drag, startPoint x: 1019, startPoint y: 667, endPoint x: 1029, endPoint y: 657, distance: 14.1
click at [1029, 657] on form "Name Description Status Select a Status Posting Date Trending Audio Caption Cha…" at bounding box center [769, 290] width 982 height 1024
click at [1045, 630] on button "Select Button" at bounding box center [769, 626] width 982 height 28
type input "***"
click at [1047, 705] on form "Name Description Status Select a Status Posting Date Trending Audio Caption Cha…" at bounding box center [769, 290] width 982 height 1024
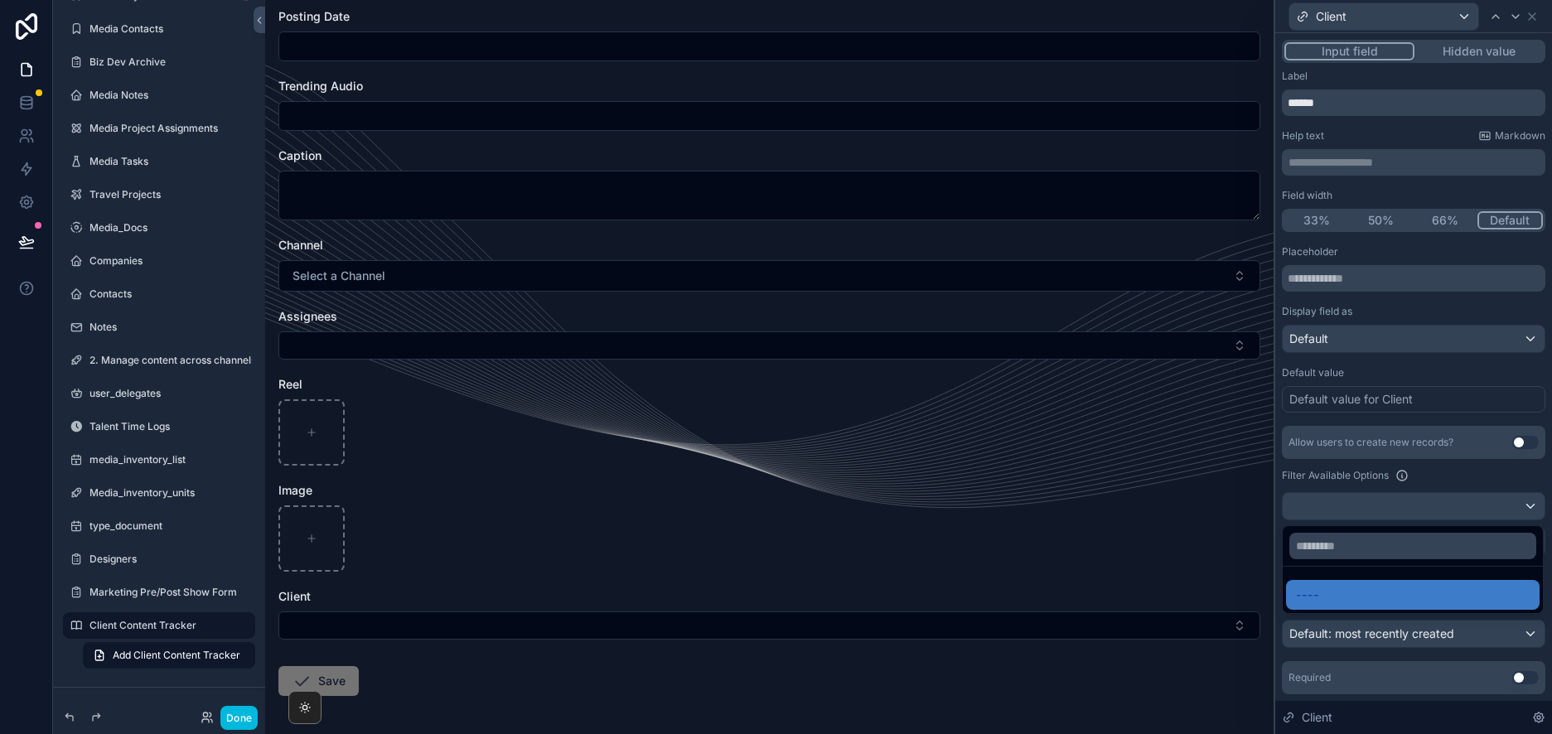
scroll to position [0, 0]
click at [1532, 21] on div at bounding box center [1414, 367] width 277 height 734
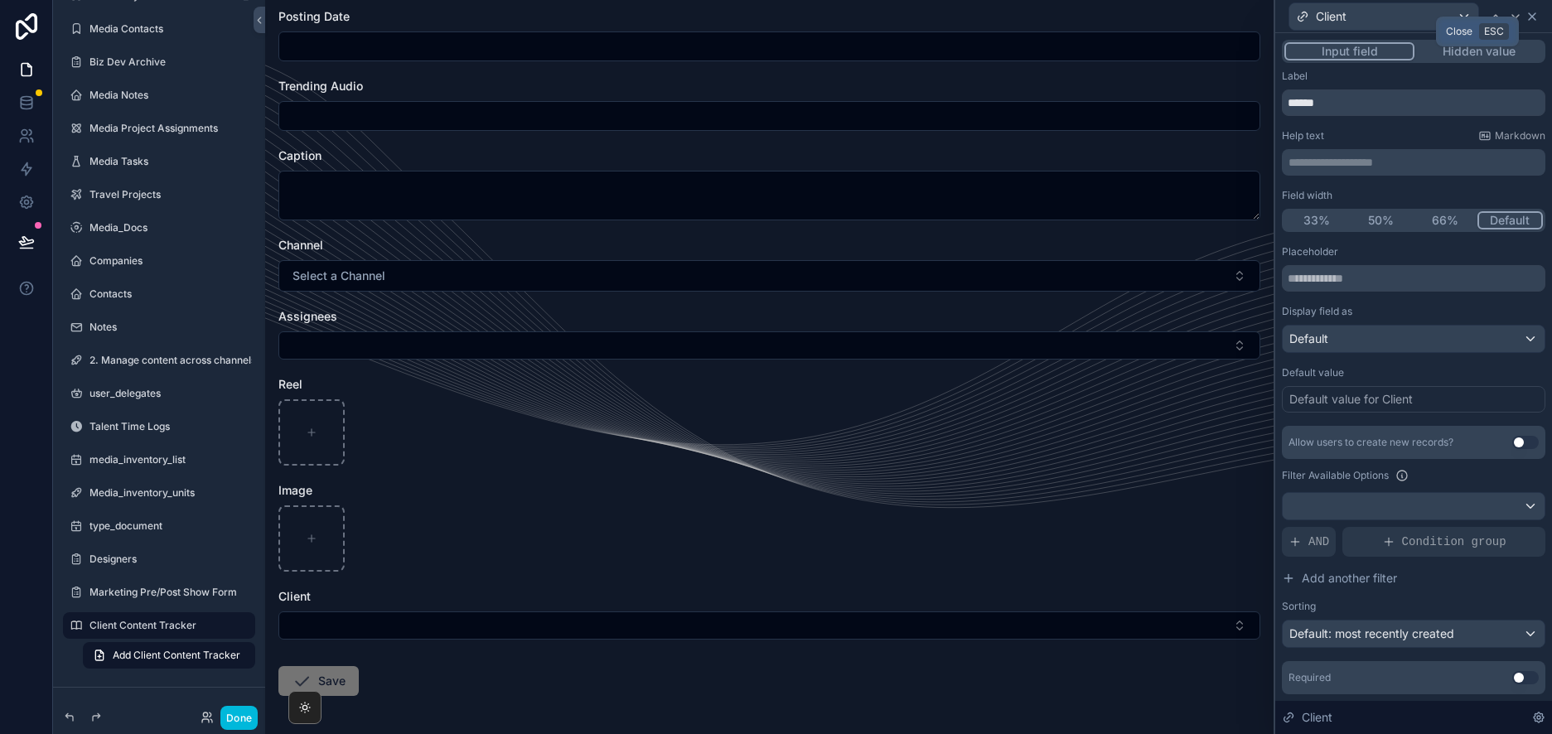
click at [1538, 20] on icon at bounding box center [1532, 16] width 13 height 13
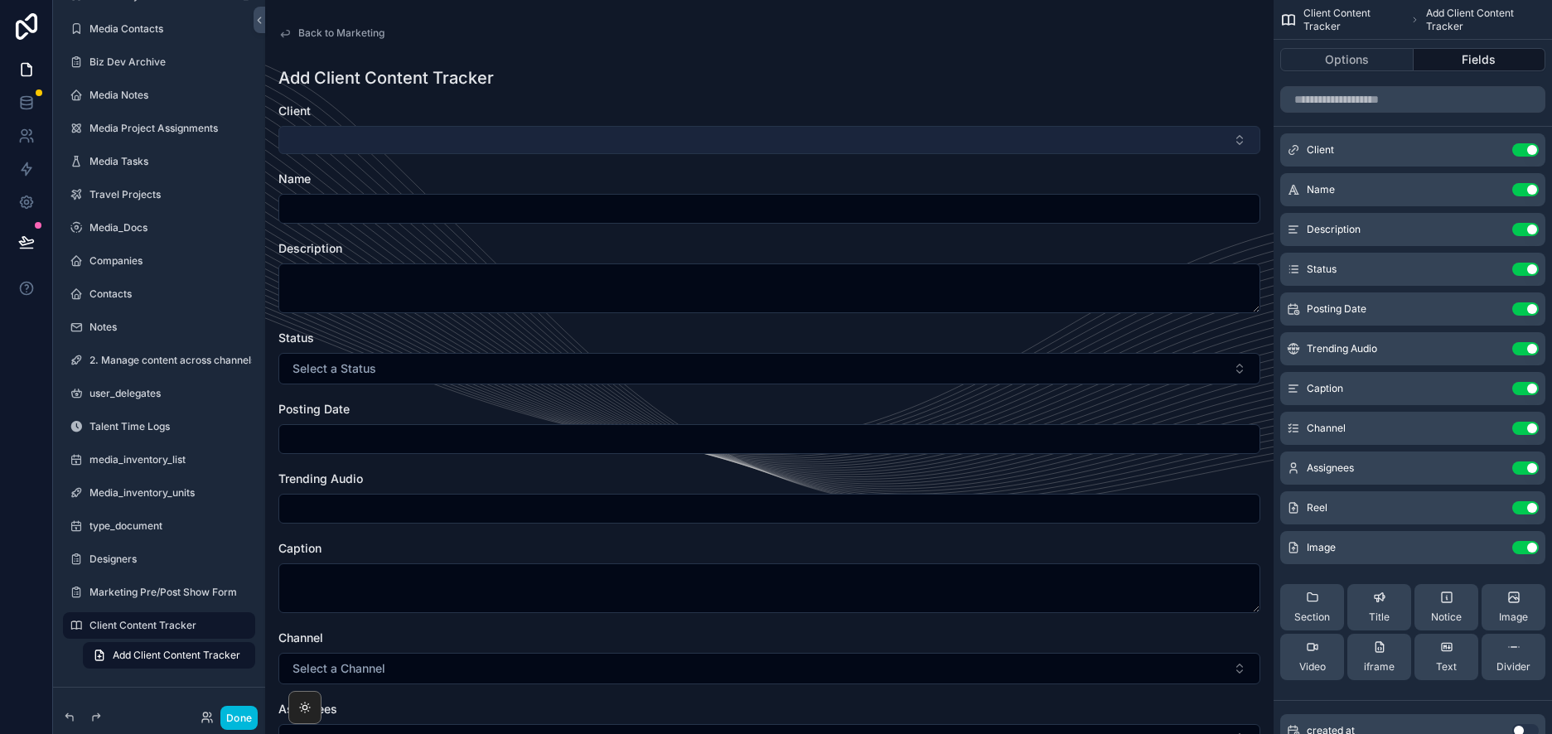
click at [630, 136] on button "Select Button" at bounding box center [769, 140] width 982 height 28
type input "*"
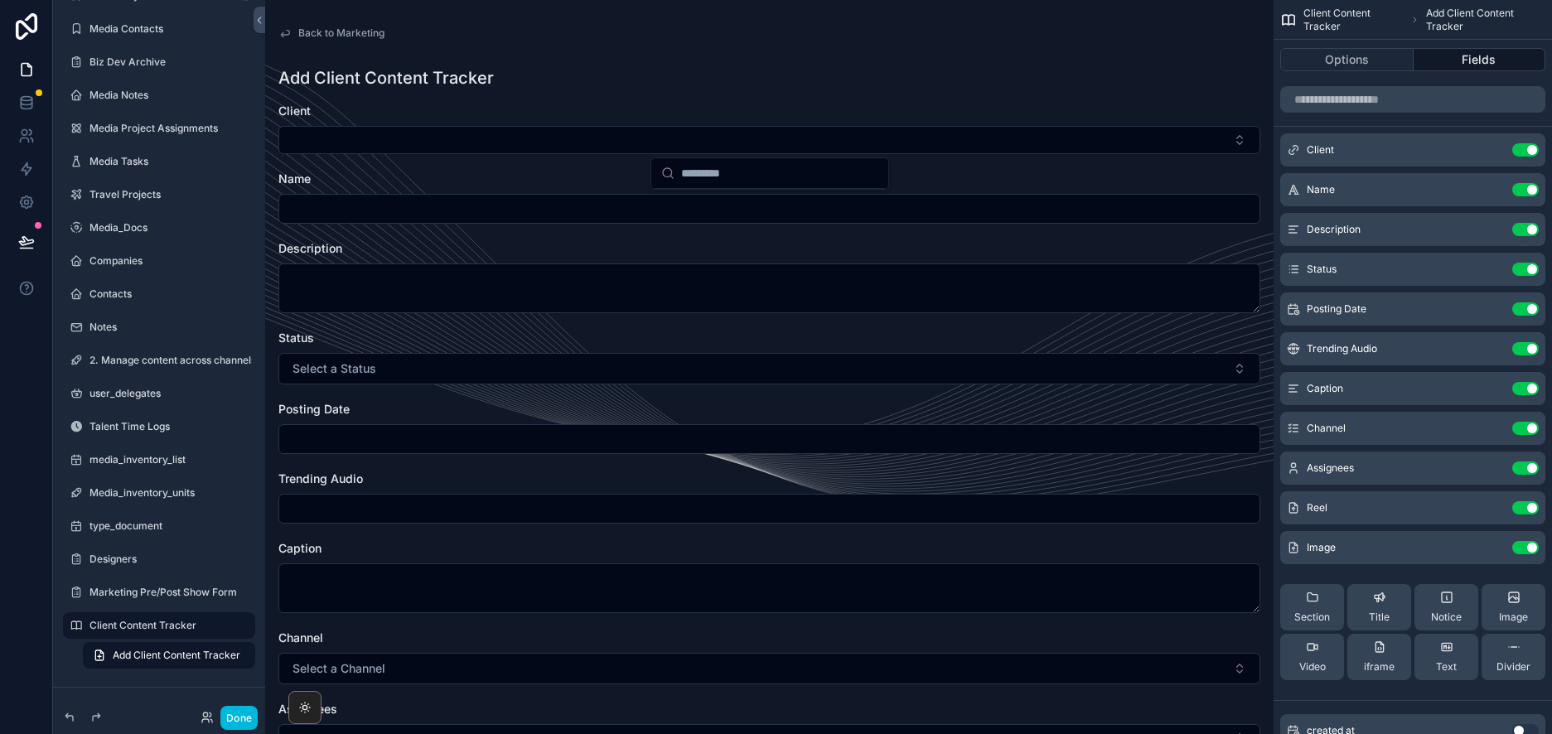
click at [863, 53] on div "Back to Marketing Client Content Tracker Add Client Content Tracker Add Client …" at bounding box center [769, 563] width 1009 height 1127
click at [0, 0] on icon "scrollable content" at bounding box center [0, 0] width 0 height 0
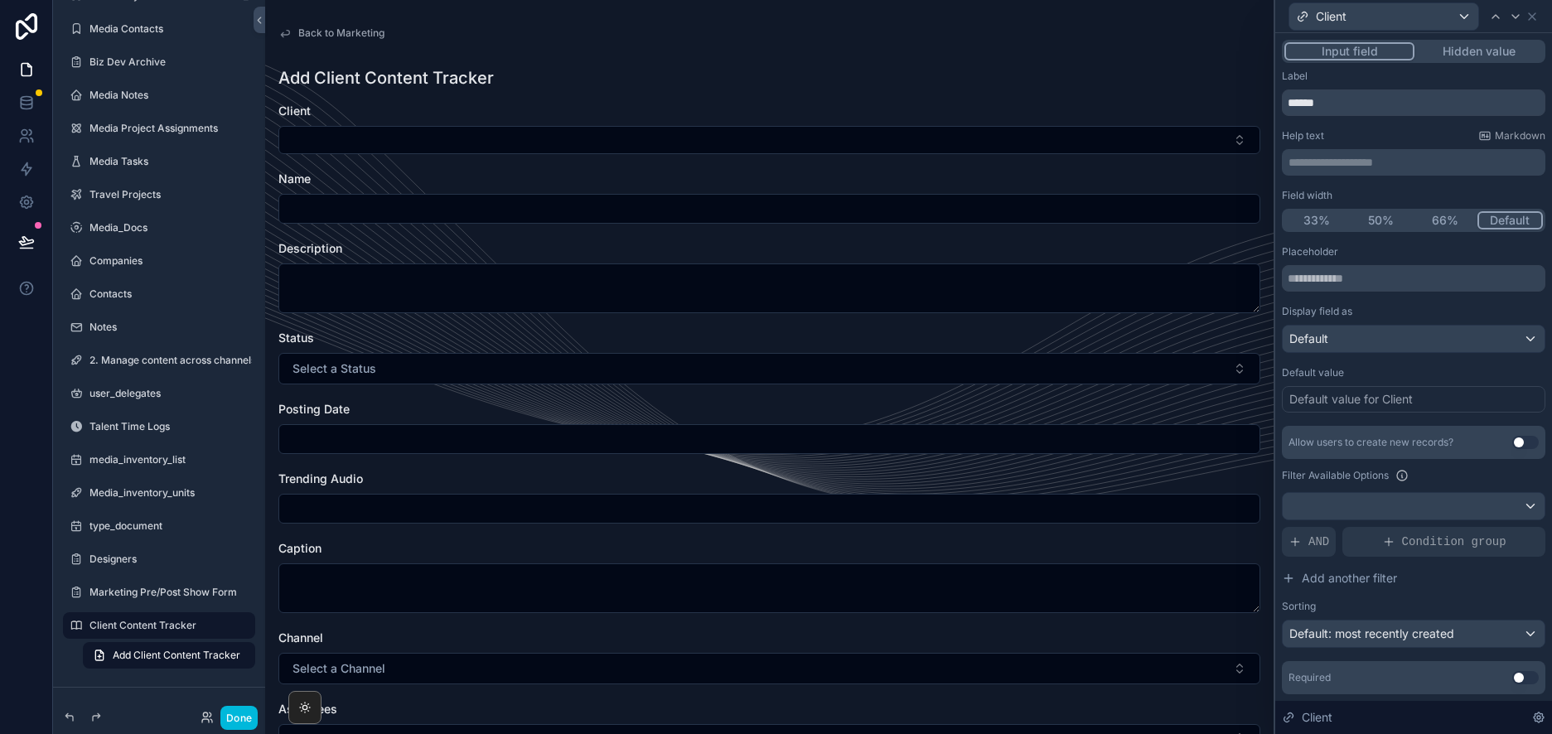
click at [1475, 404] on div "Default value for Client" at bounding box center [1414, 399] width 264 height 27
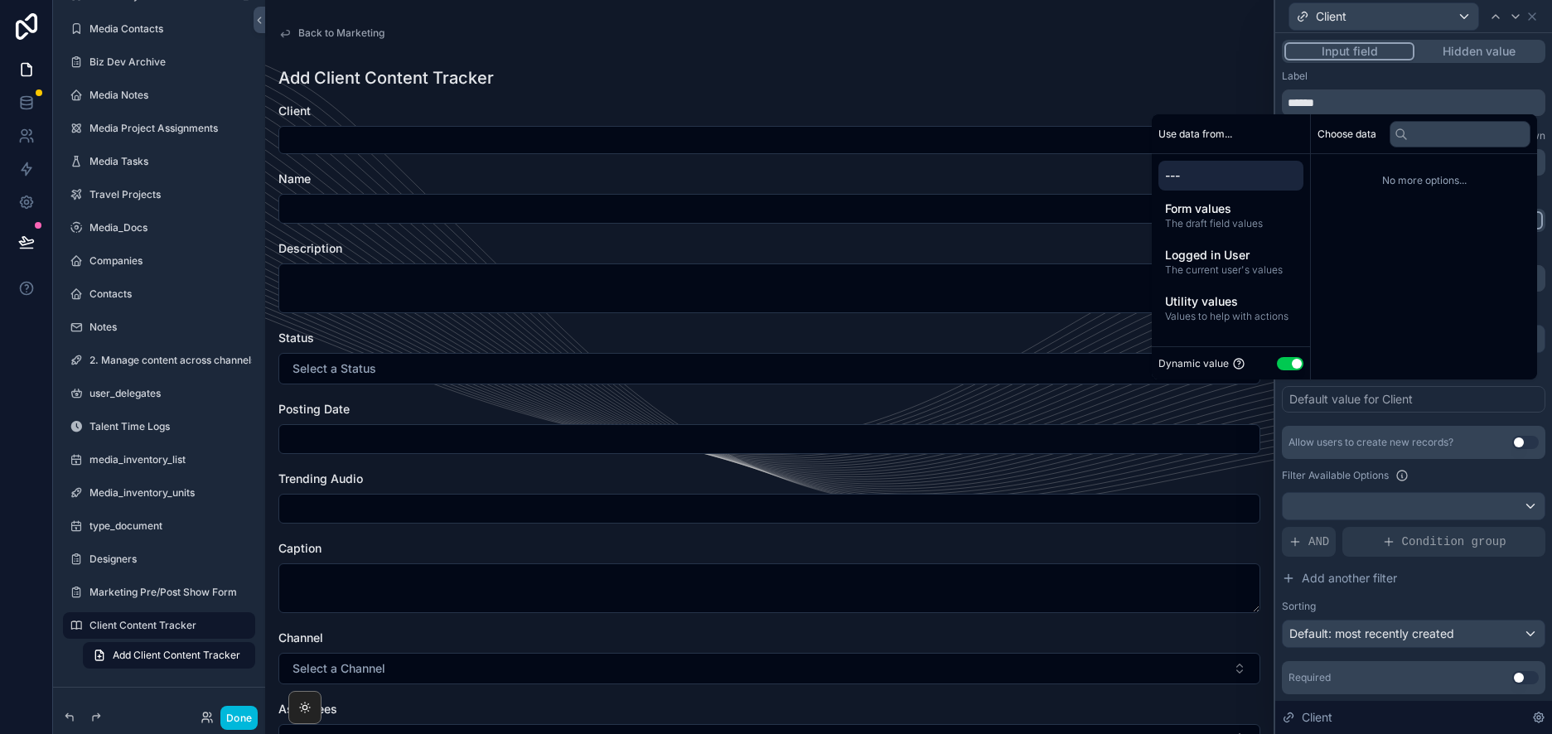
click at [1286, 366] on button "Use setting" at bounding box center [1290, 363] width 27 height 13
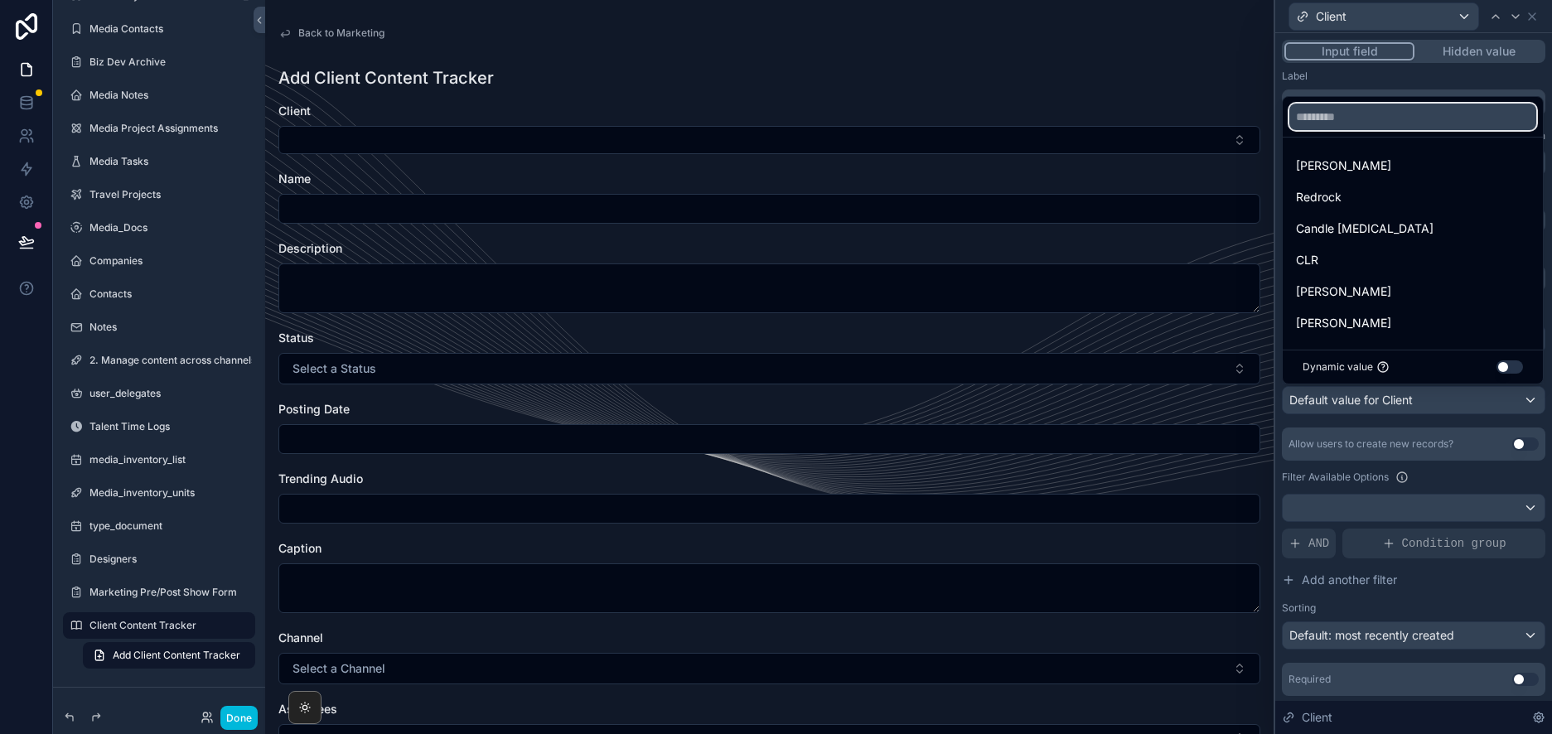
click at [1365, 123] on input "text" at bounding box center [1413, 117] width 247 height 27
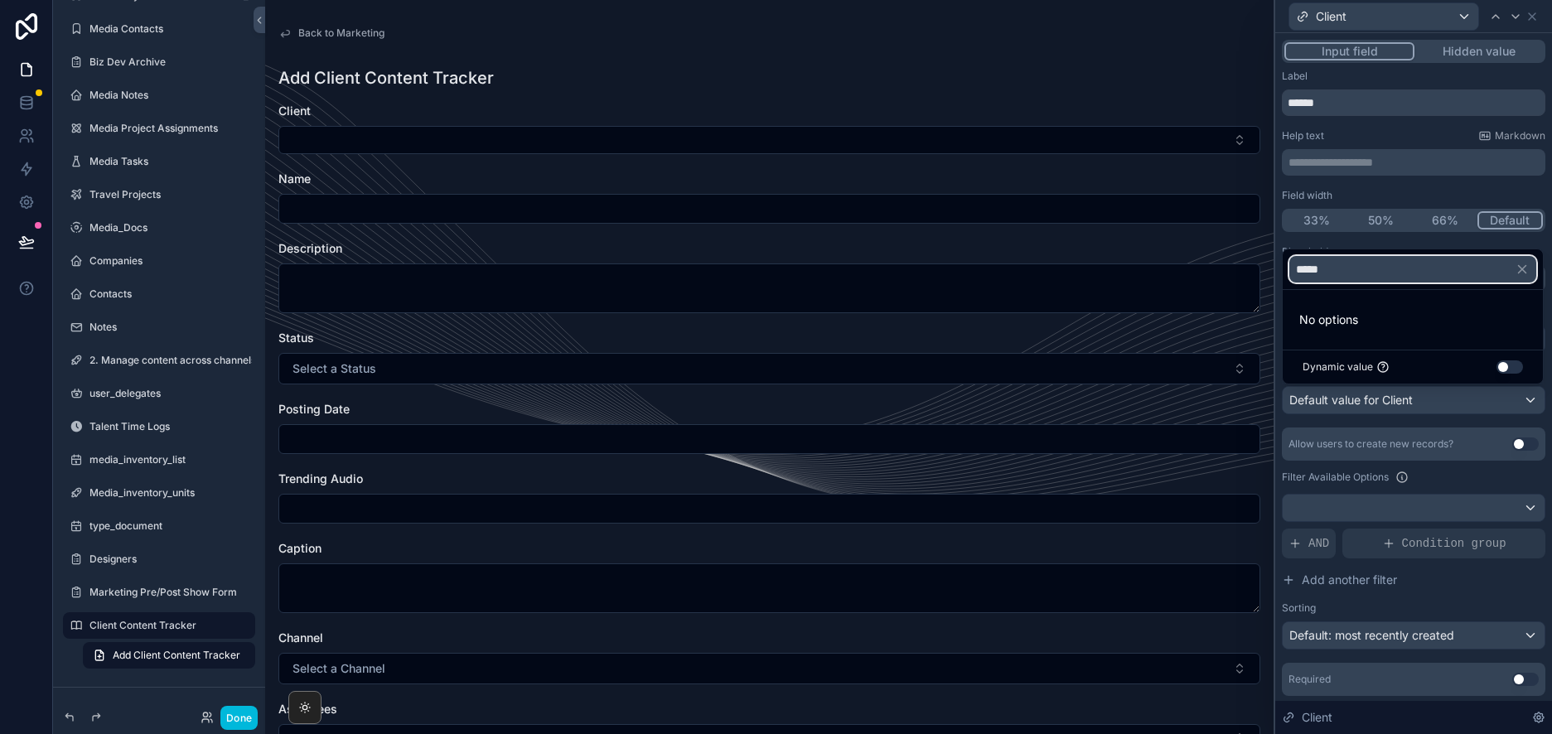
click at [1373, 278] on input "*****" at bounding box center [1413, 269] width 247 height 27
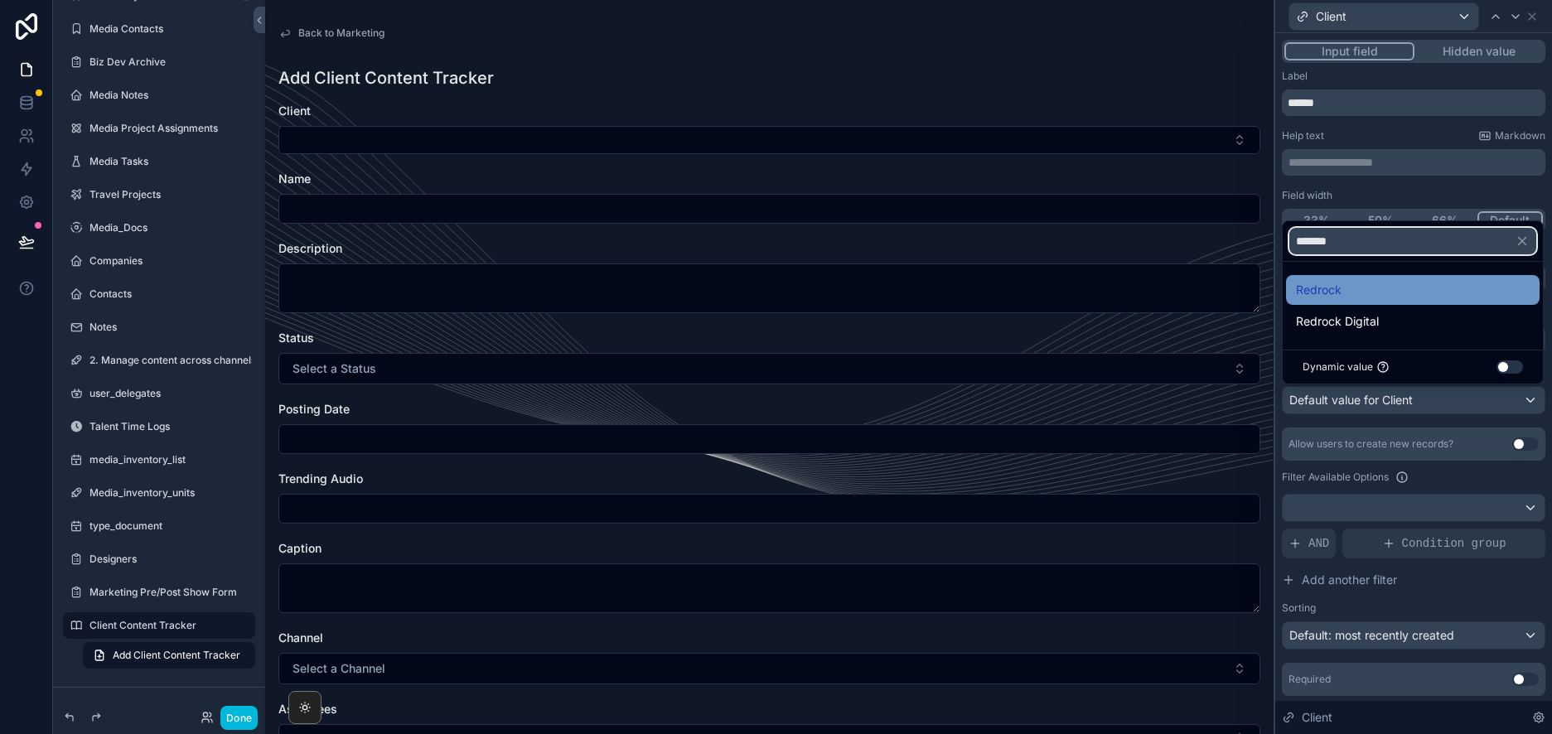
type input "*******"
click at [1334, 296] on span "Redrock" at bounding box center [1319, 290] width 46 height 20
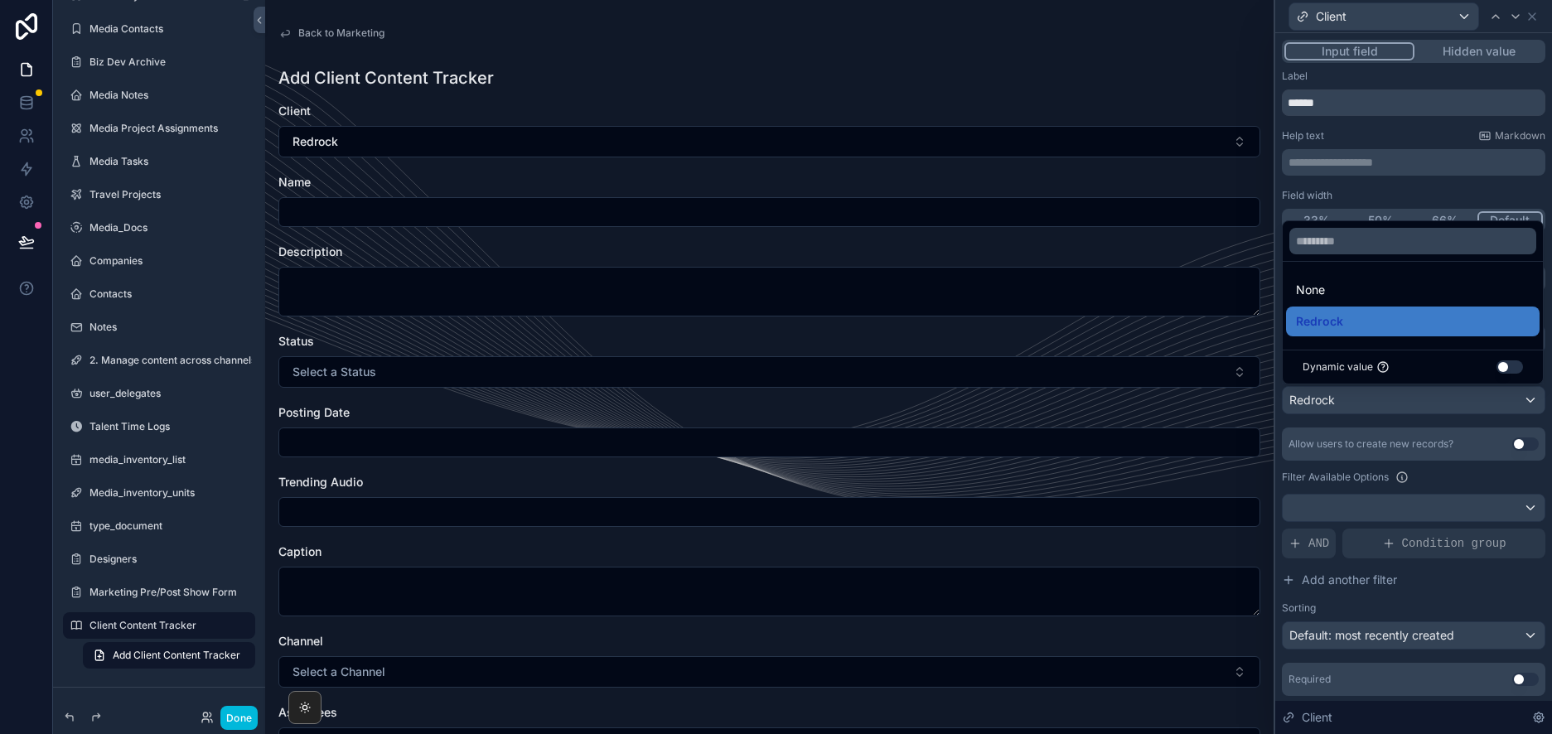
click at [1082, 76] on div "Add Client Content Tracker" at bounding box center [769, 77] width 982 height 23
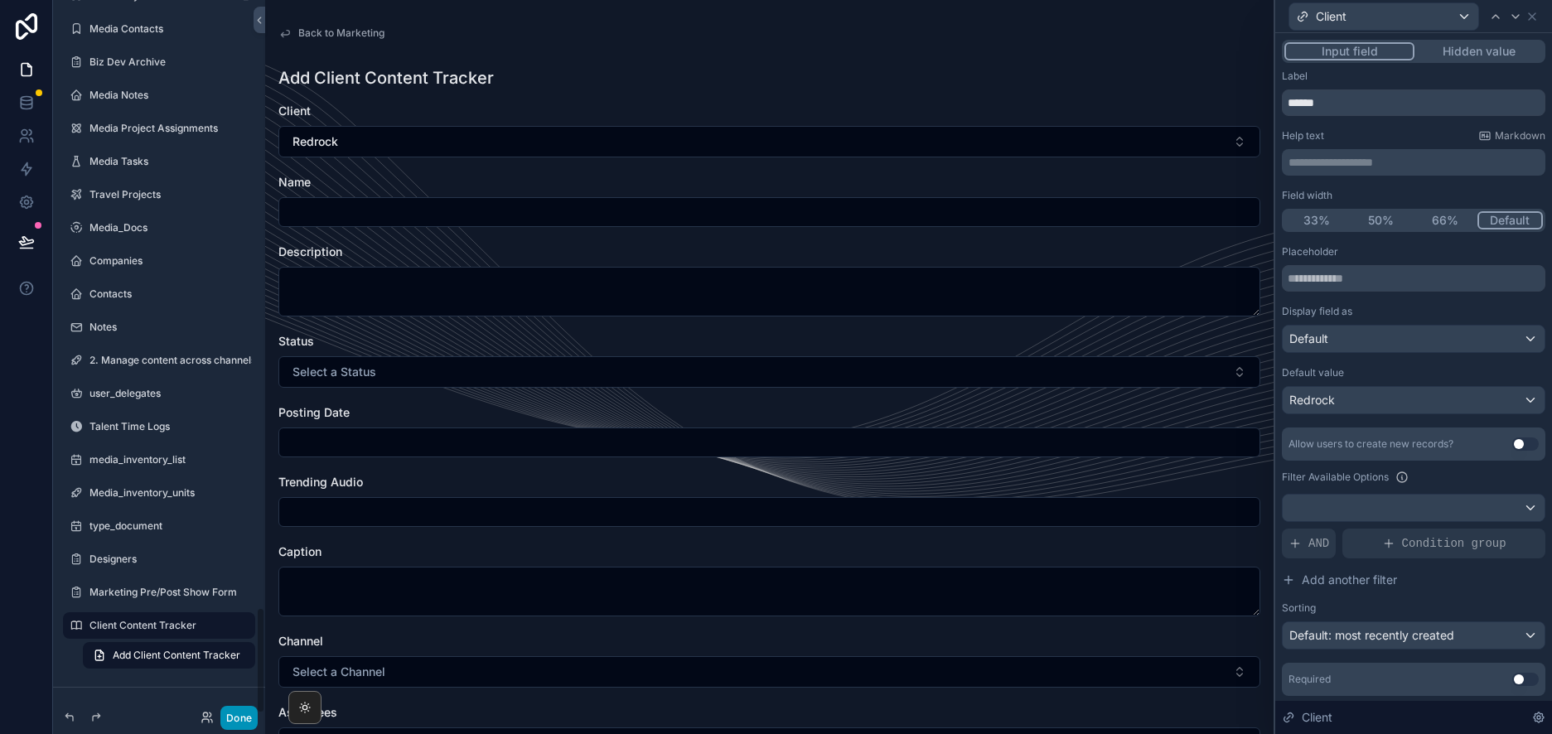
click at [246, 712] on button "Done" at bounding box center [238, 718] width 37 height 24
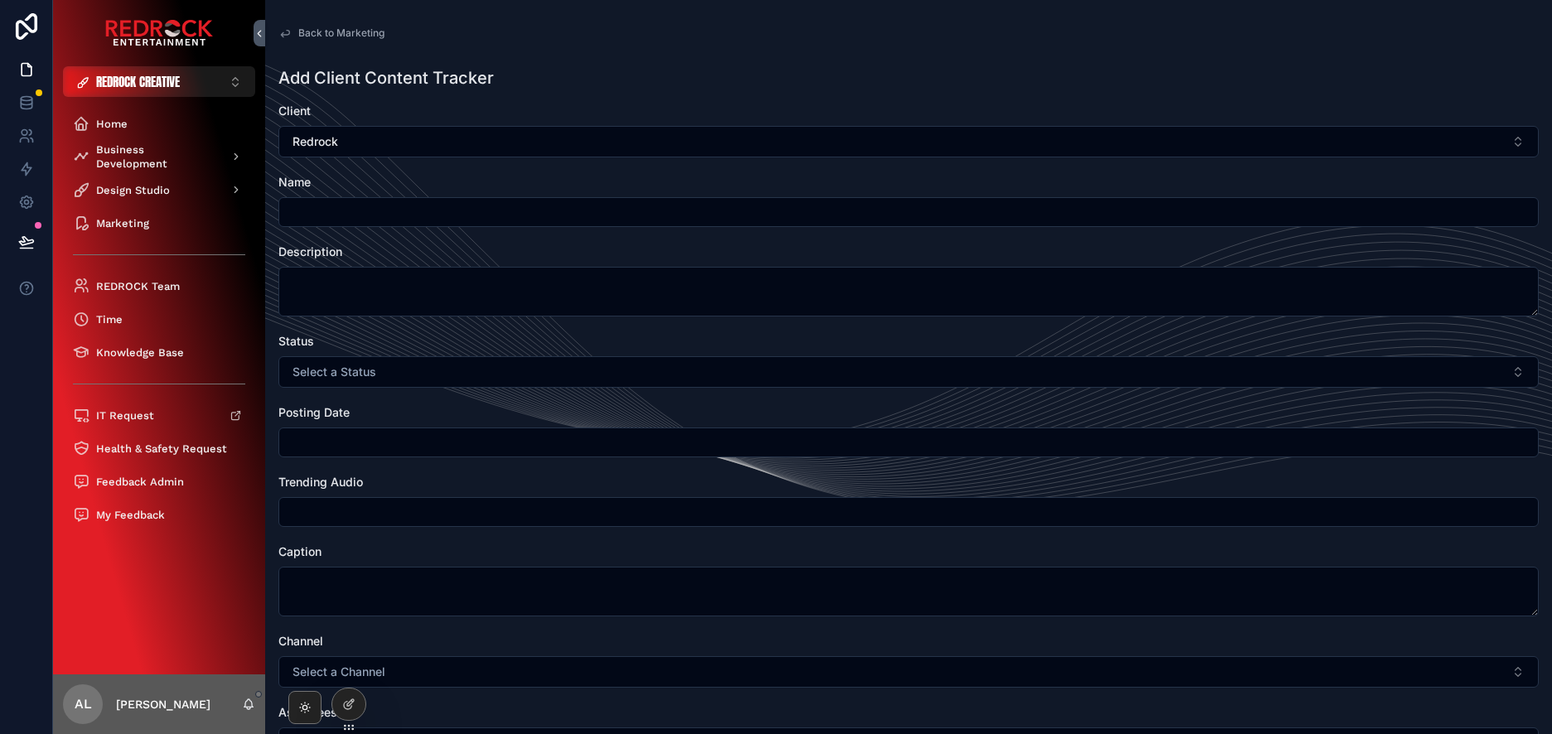
click at [328, 31] on span "Back to Marketing" at bounding box center [341, 33] width 86 height 13
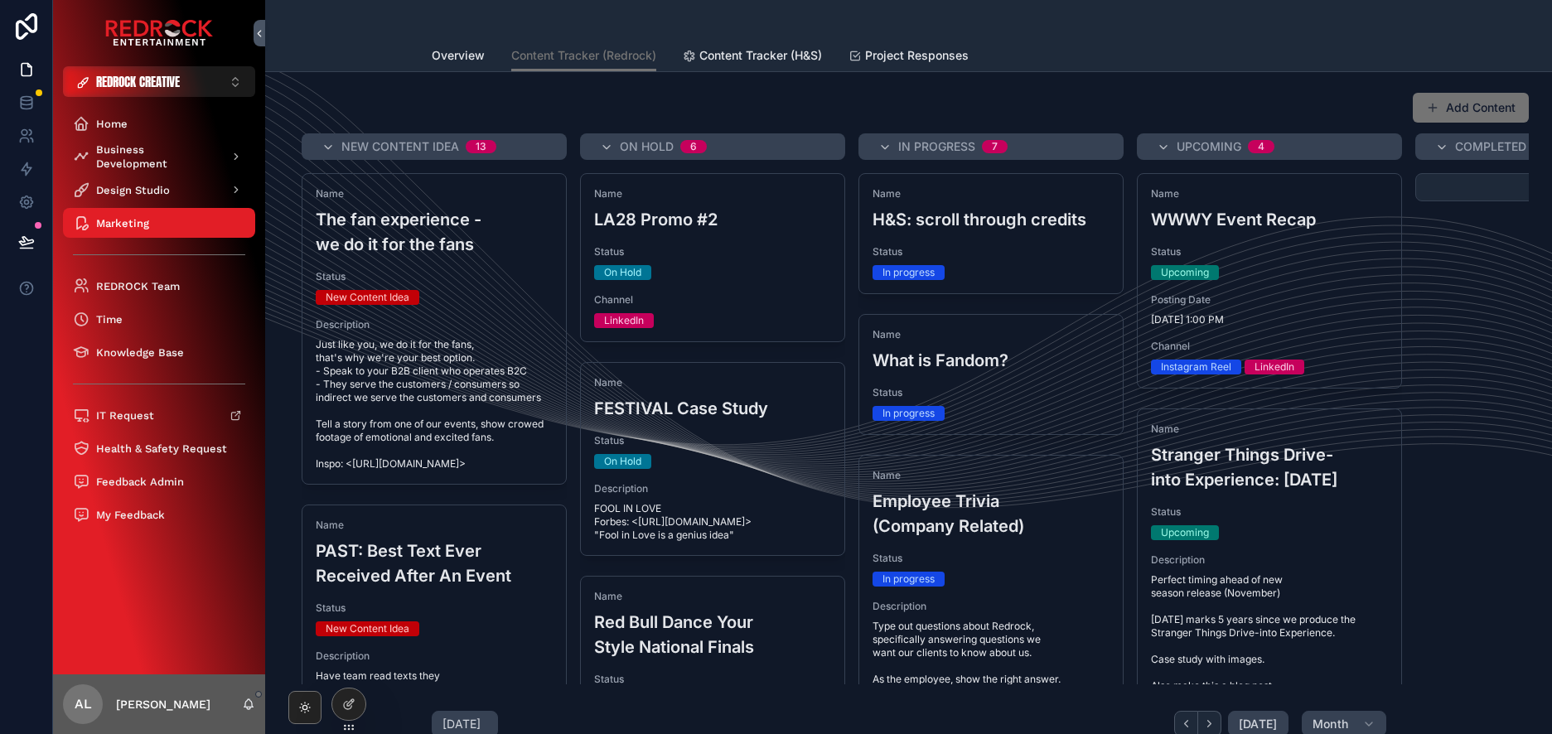
click at [750, 54] on span "Content Tracker (H&S)" at bounding box center [761, 55] width 123 height 17
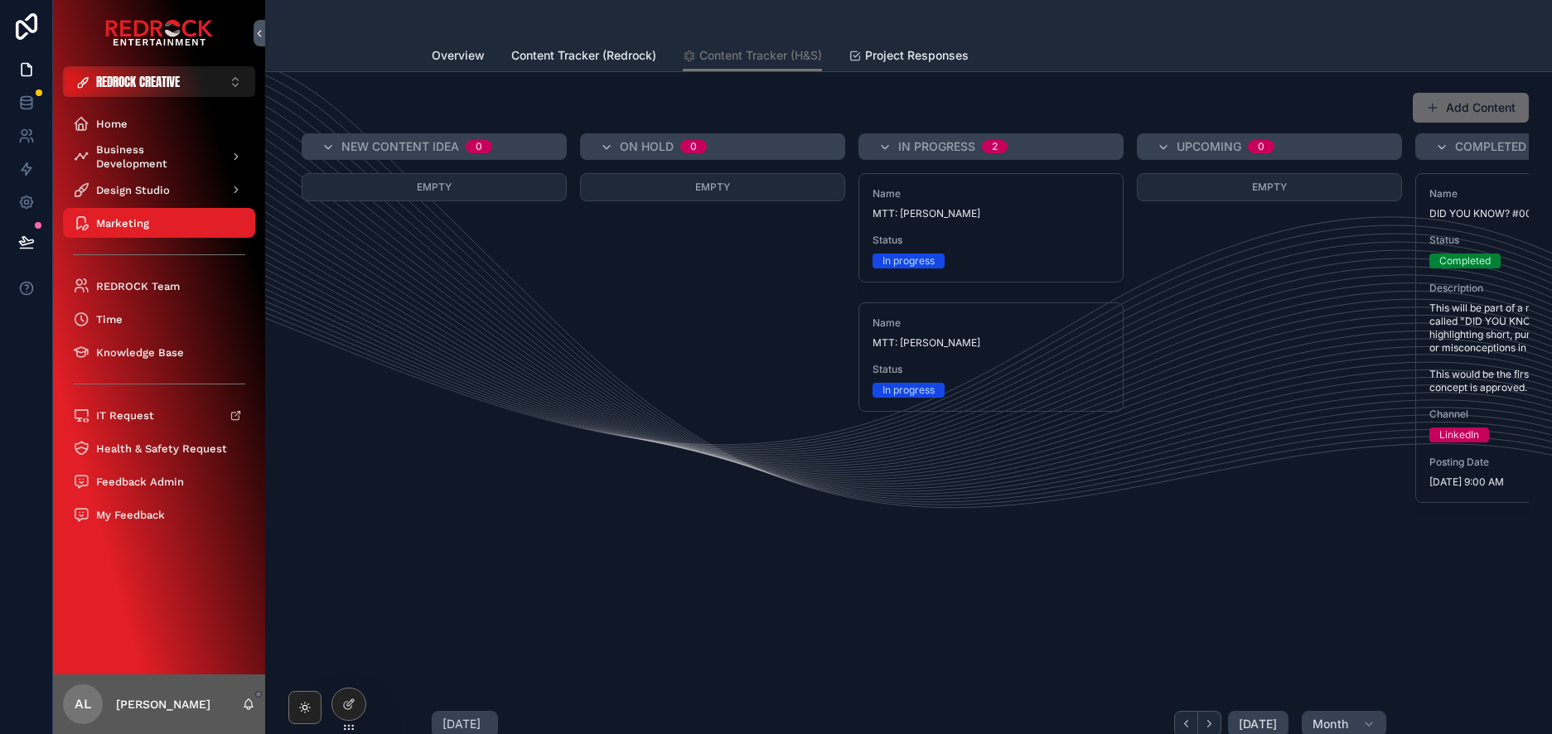
click at [1470, 106] on button "Add Content" at bounding box center [1471, 108] width 116 height 30
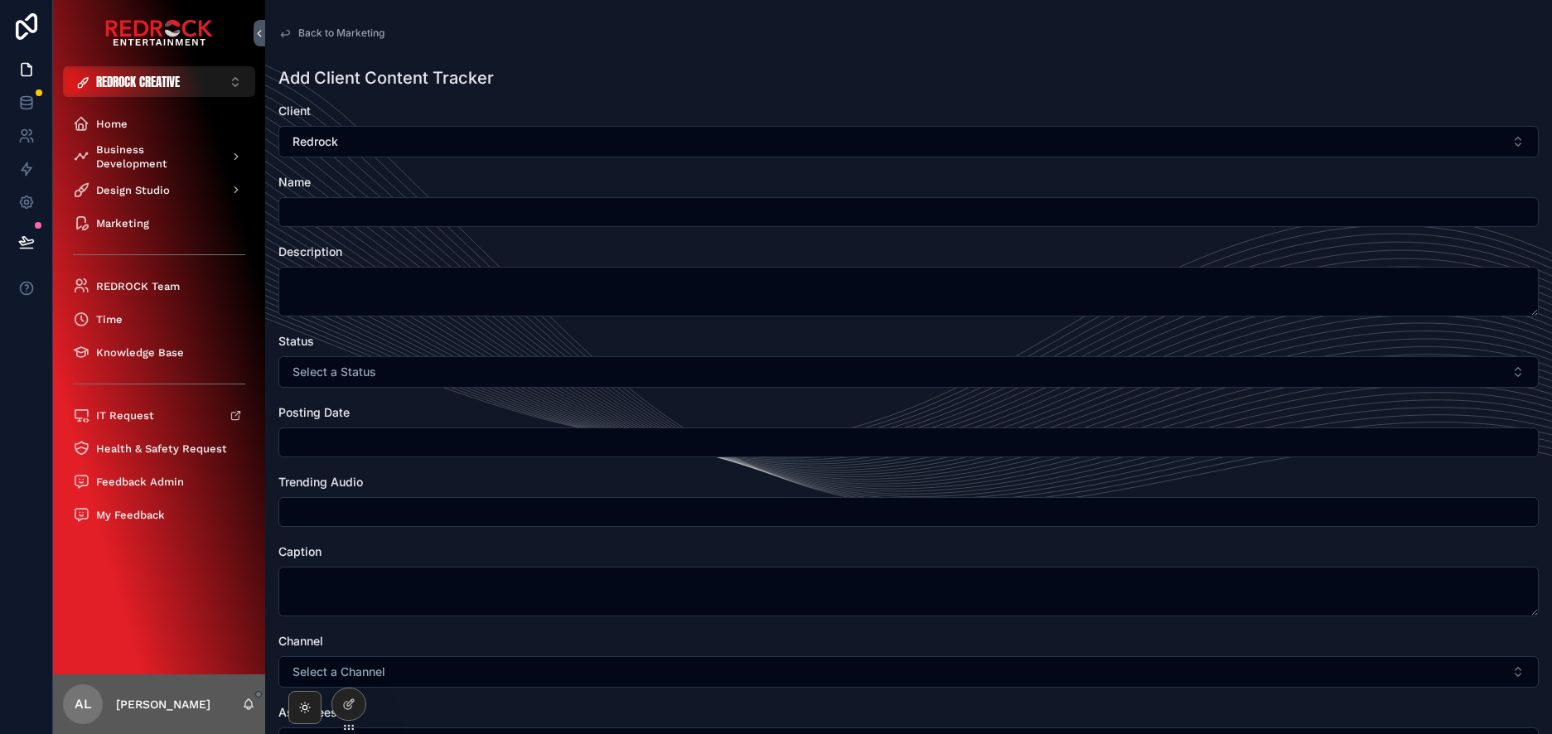
click at [345, 45] on div "Back to Marketing Client Content Tracker Add Client Content Tracker" at bounding box center [908, 37] width 1261 height 20
click at [346, 710] on icon at bounding box center [348, 704] width 13 height 13
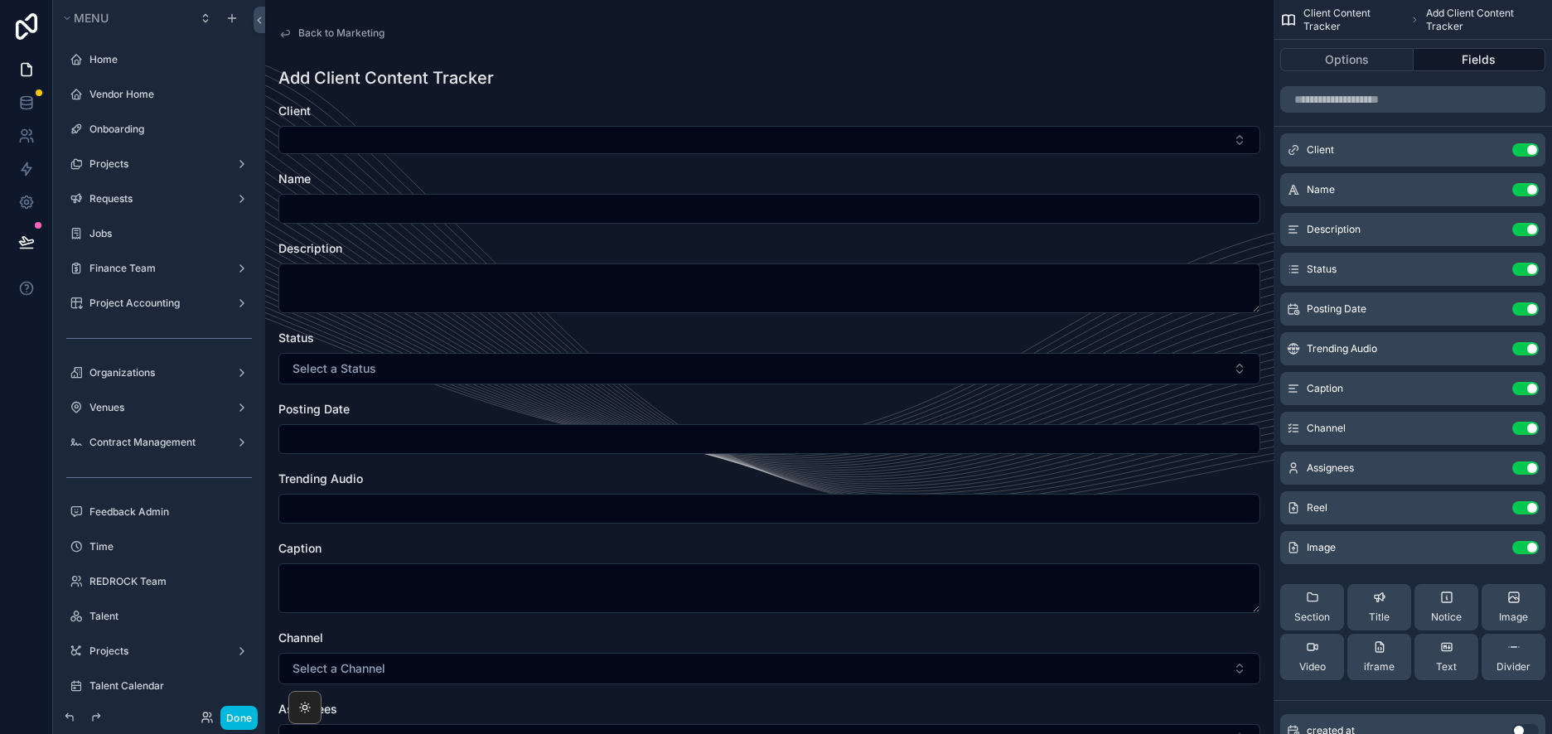
scroll to position [4079, 0]
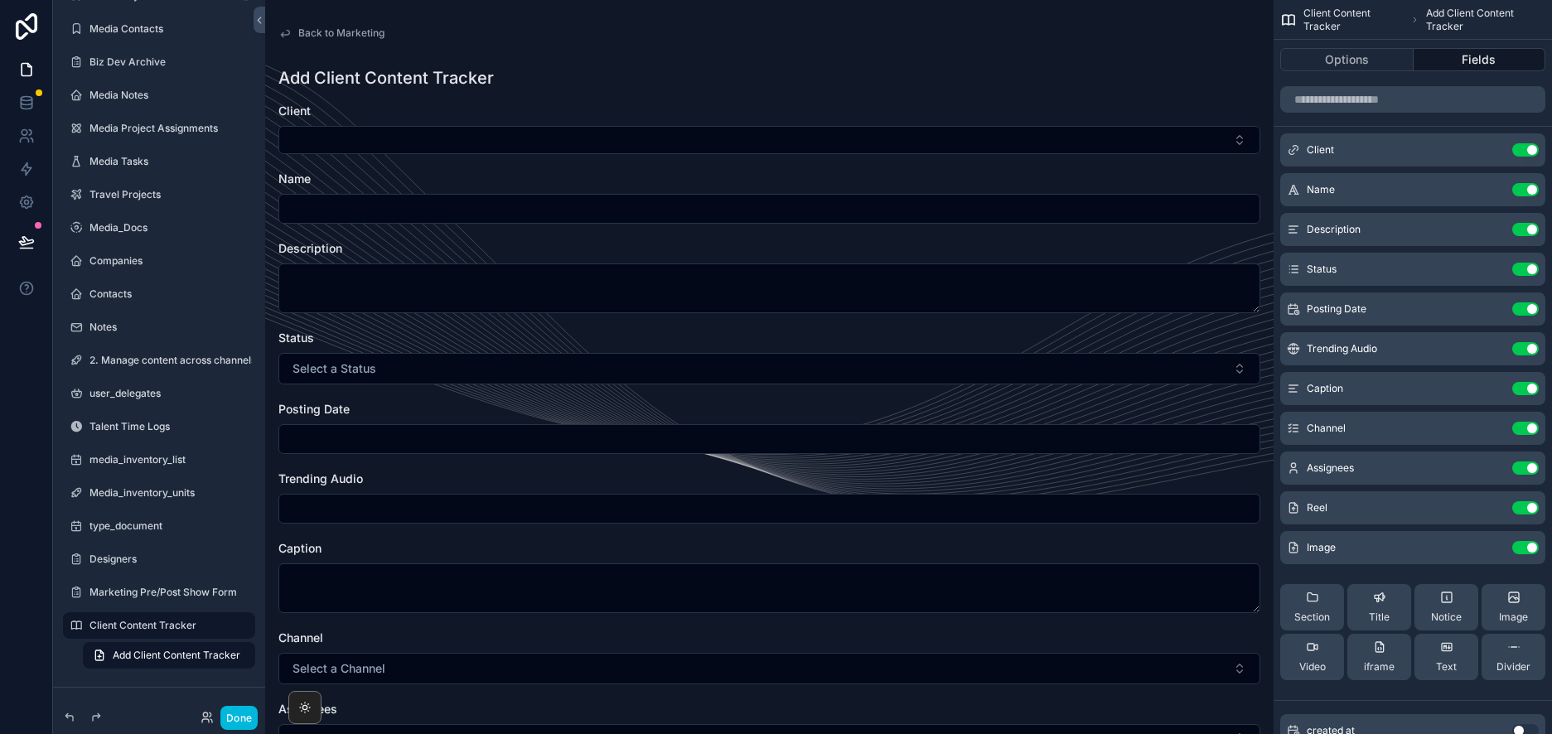
click at [0, 0] on icon "scrollable content" at bounding box center [0, 0] width 0 height 0
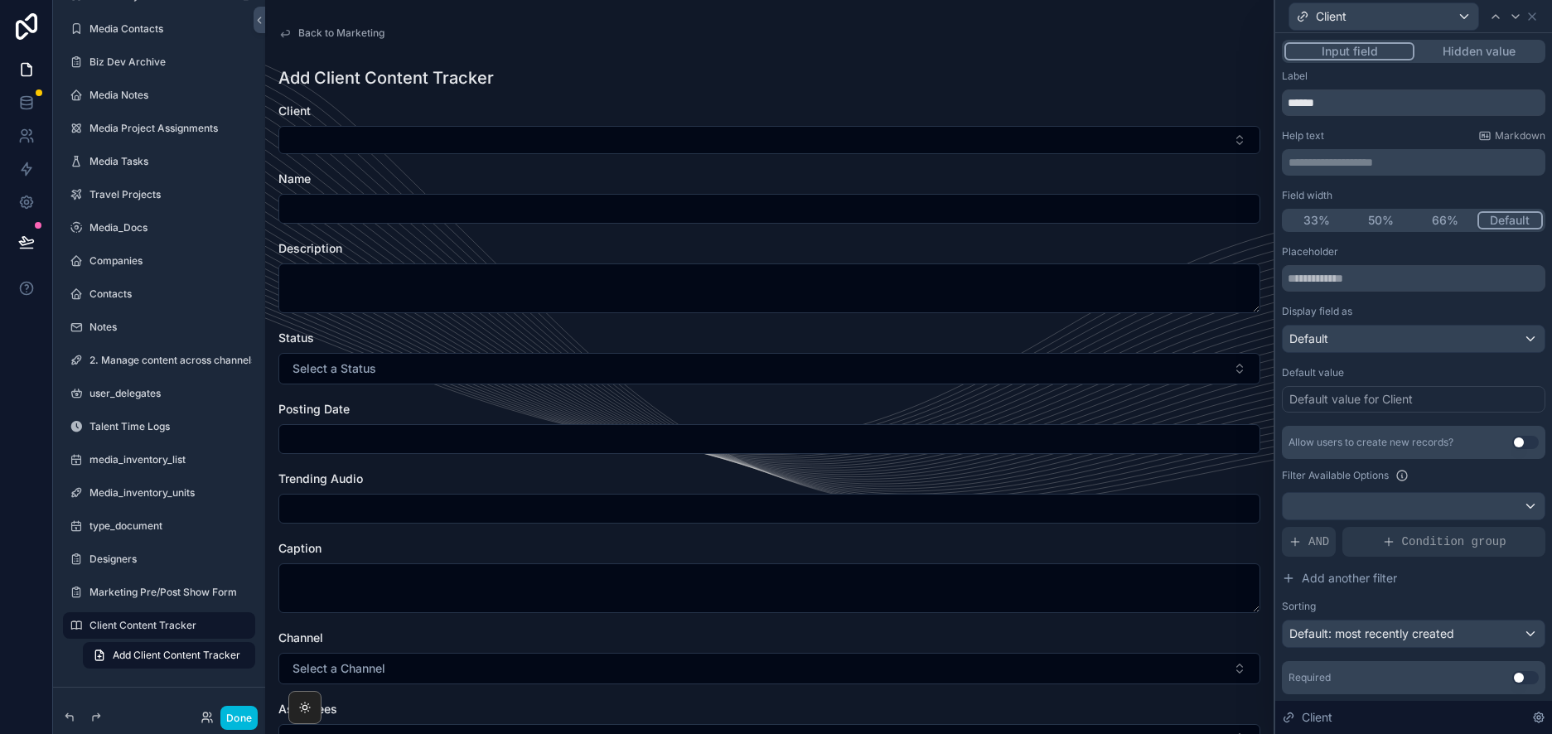
scroll to position [0, 0]
click at [1432, 341] on div "Default" at bounding box center [1414, 339] width 262 height 27
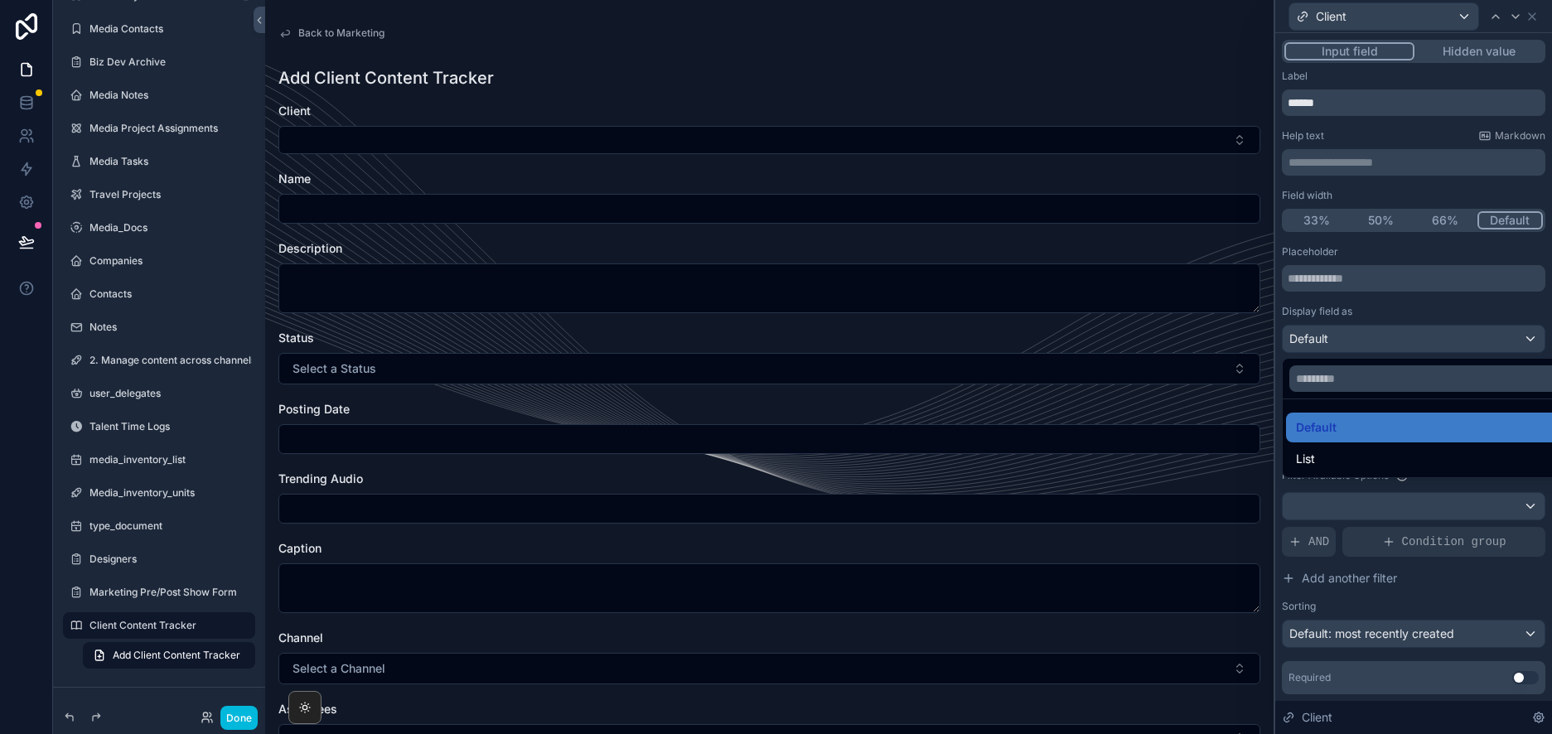
click at [1432, 341] on div at bounding box center [1414, 367] width 277 height 734
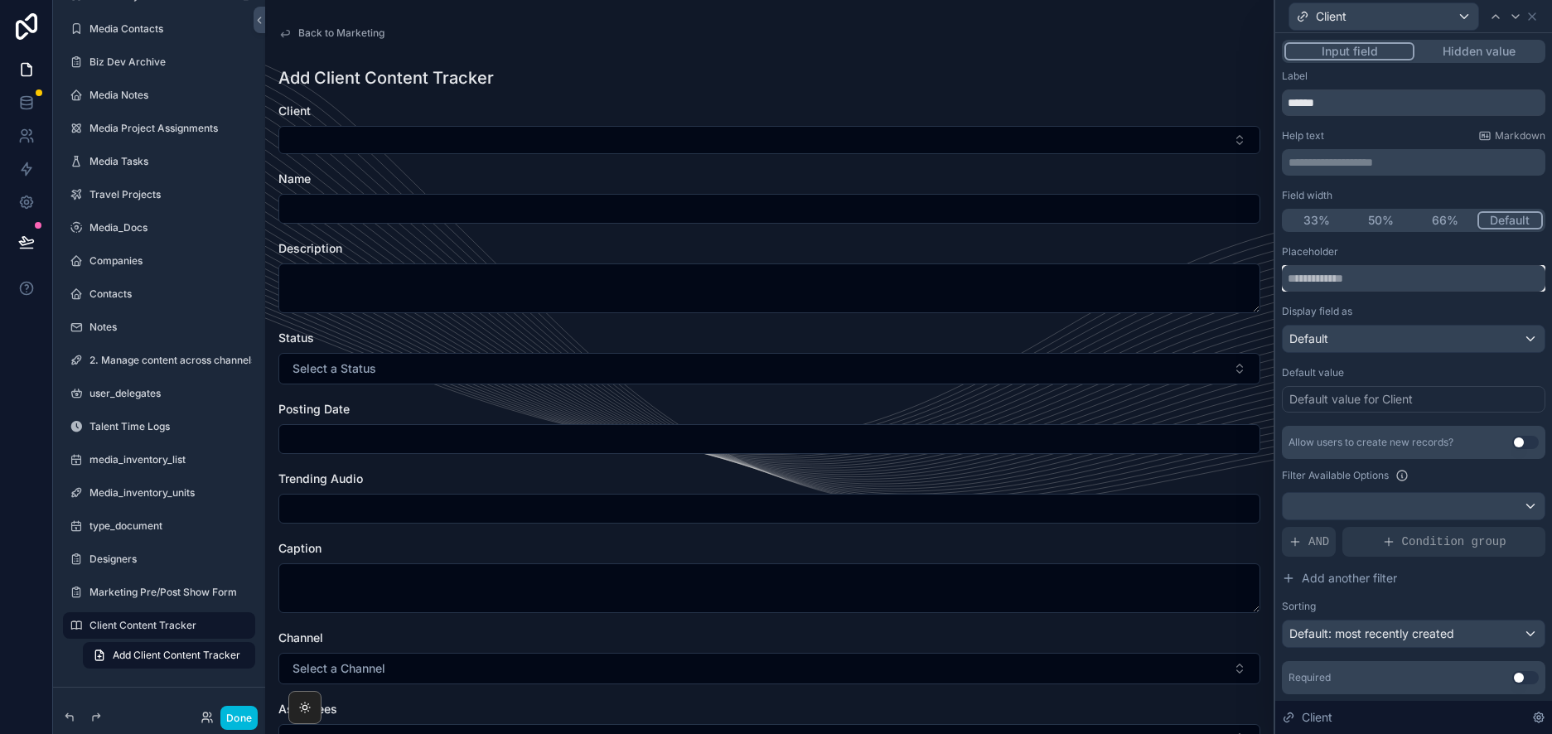
click at [1380, 277] on input "text" at bounding box center [1414, 278] width 264 height 27
click at [1416, 310] on div "Display field as" at bounding box center [1414, 311] width 264 height 13
click at [1412, 278] on input "text" at bounding box center [1414, 278] width 264 height 27
type input "*"
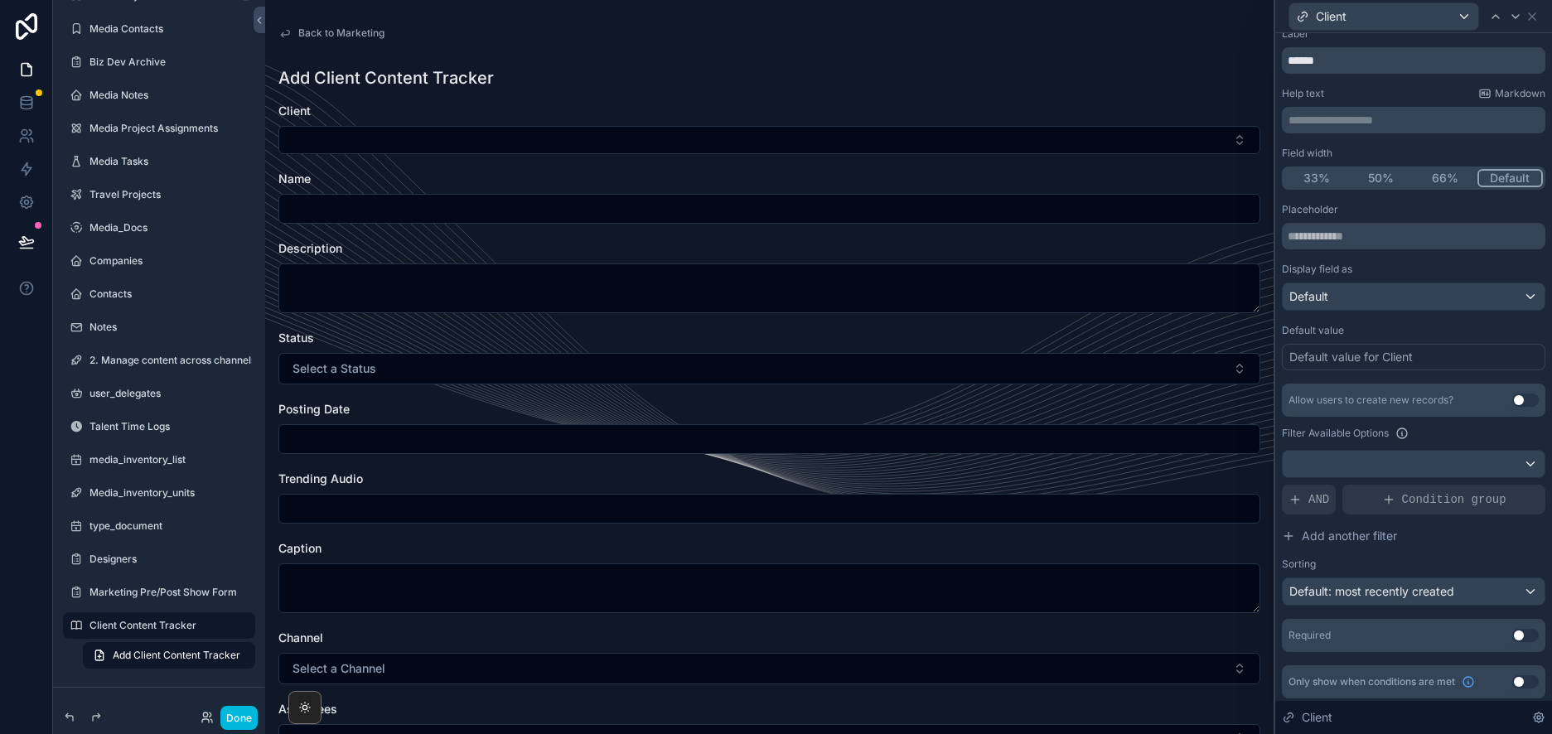
scroll to position [43, 0]
click at [1430, 360] on div "Default value for Client" at bounding box center [1414, 356] width 264 height 27
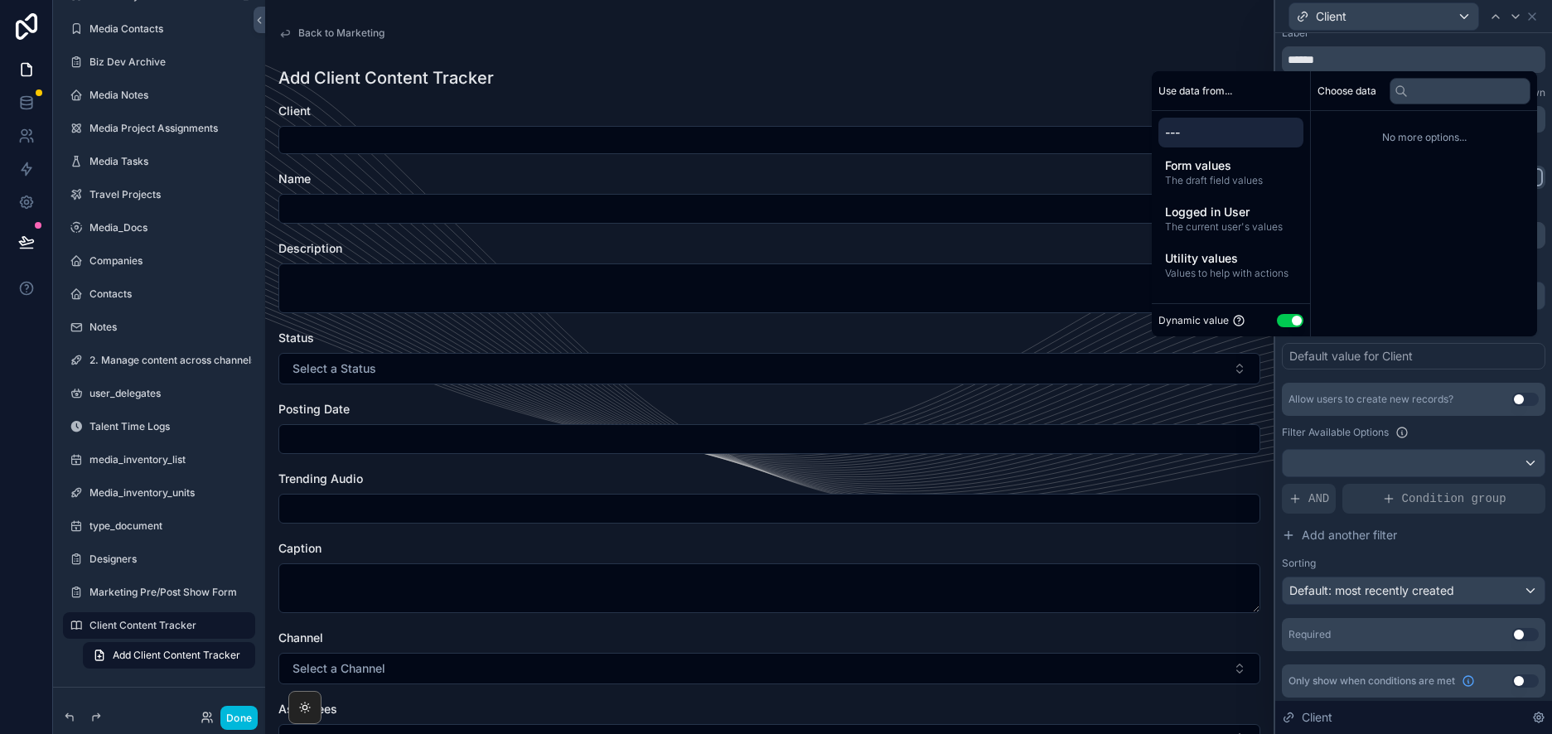
click at [1281, 317] on button "Use setting" at bounding box center [1290, 320] width 27 height 13
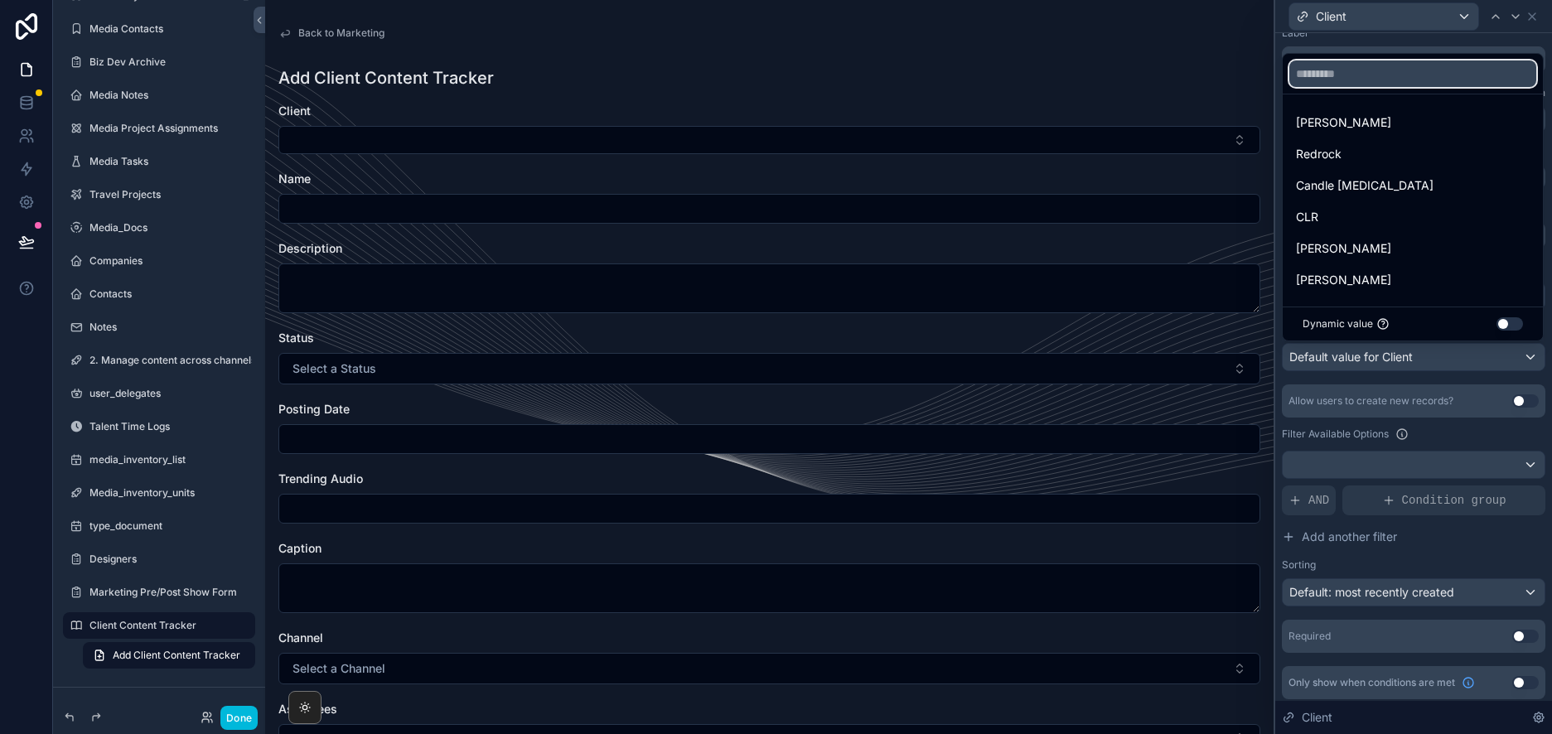
click at [1368, 78] on input "text" at bounding box center [1413, 74] width 247 height 27
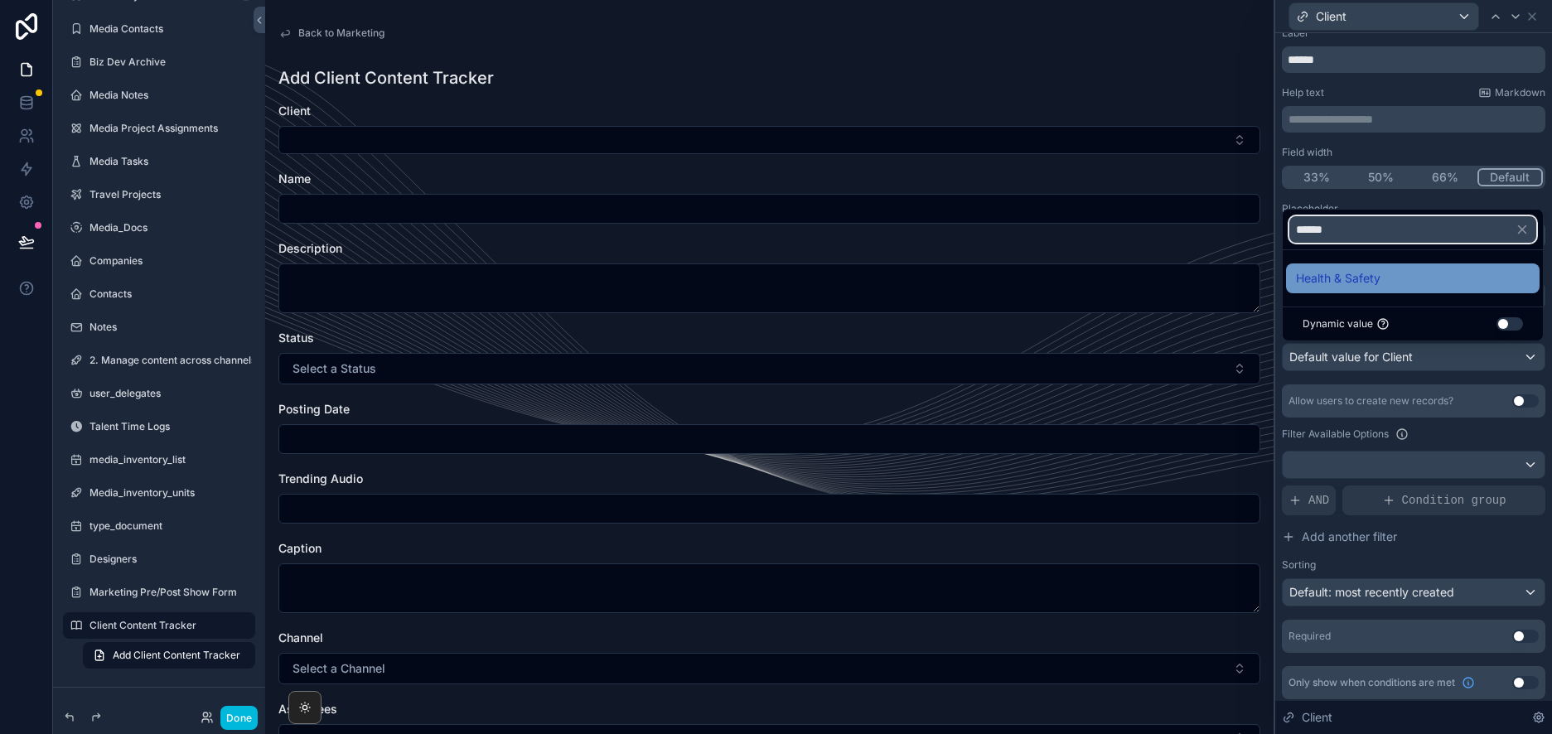
type input "******"
click at [1362, 274] on span "Health & Safety" at bounding box center [1338, 279] width 85 height 20
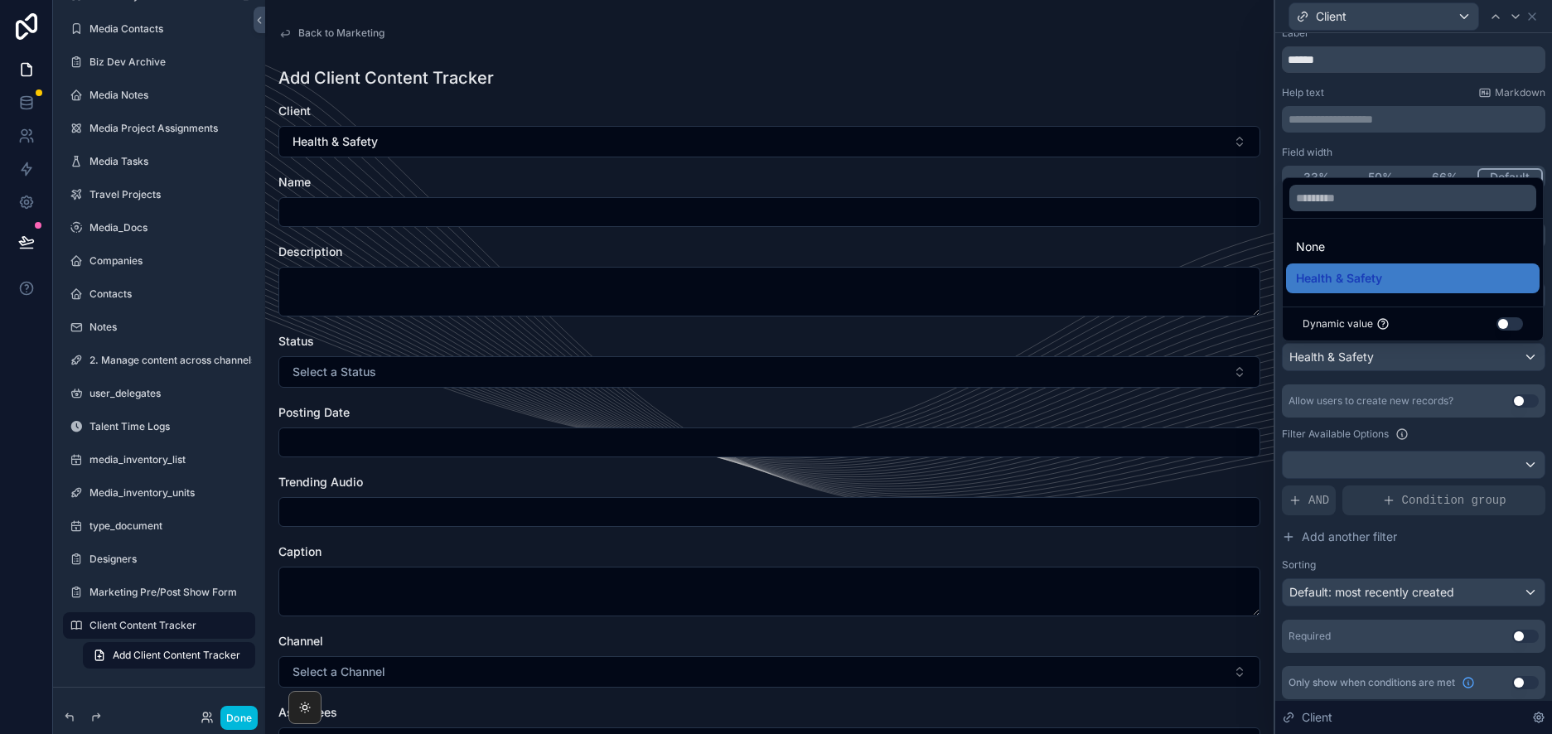
click at [881, 78] on div "Add Client Content Tracker" at bounding box center [769, 77] width 982 height 23
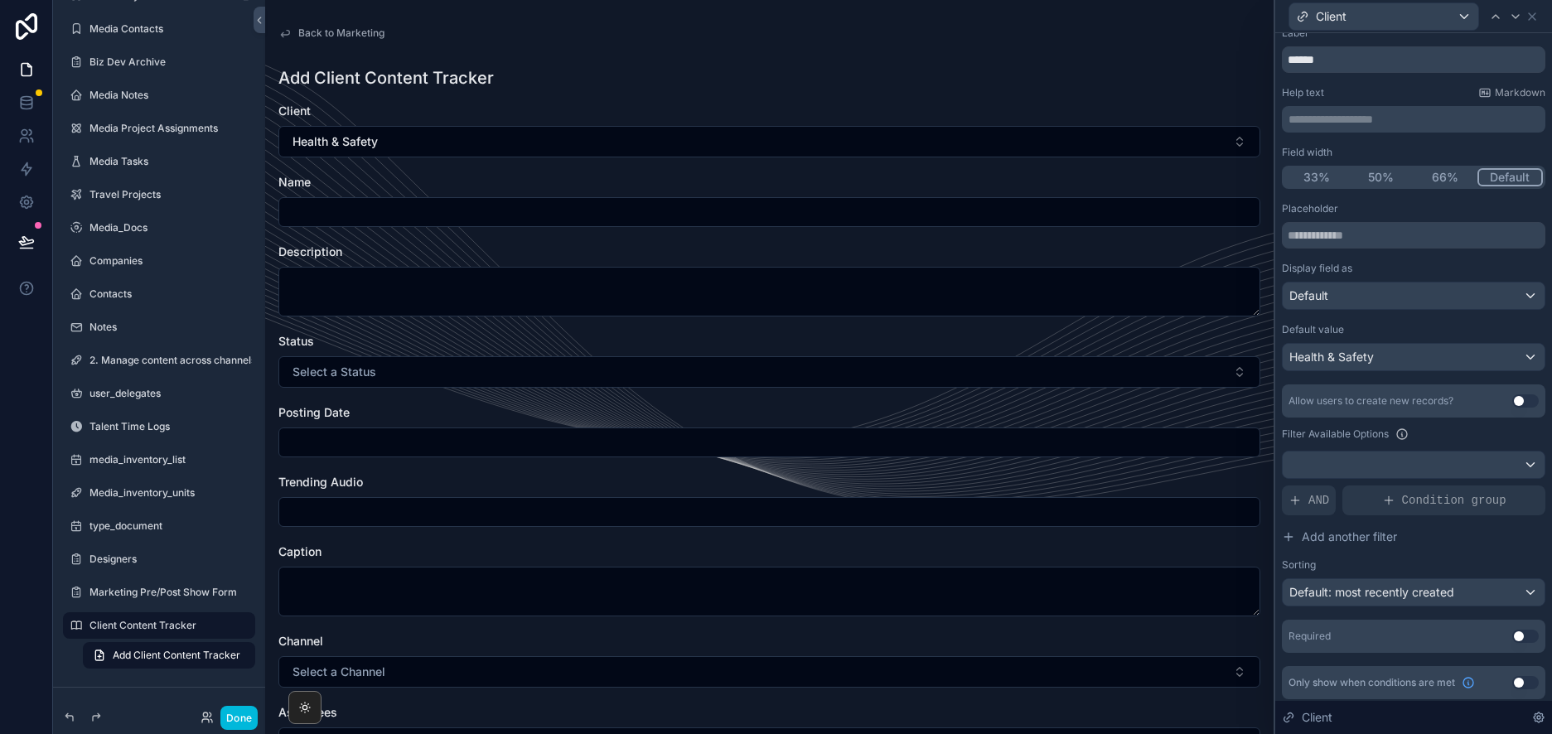
click at [346, 30] on span "Back to Marketing" at bounding box center [341, 33] width 86 height 13
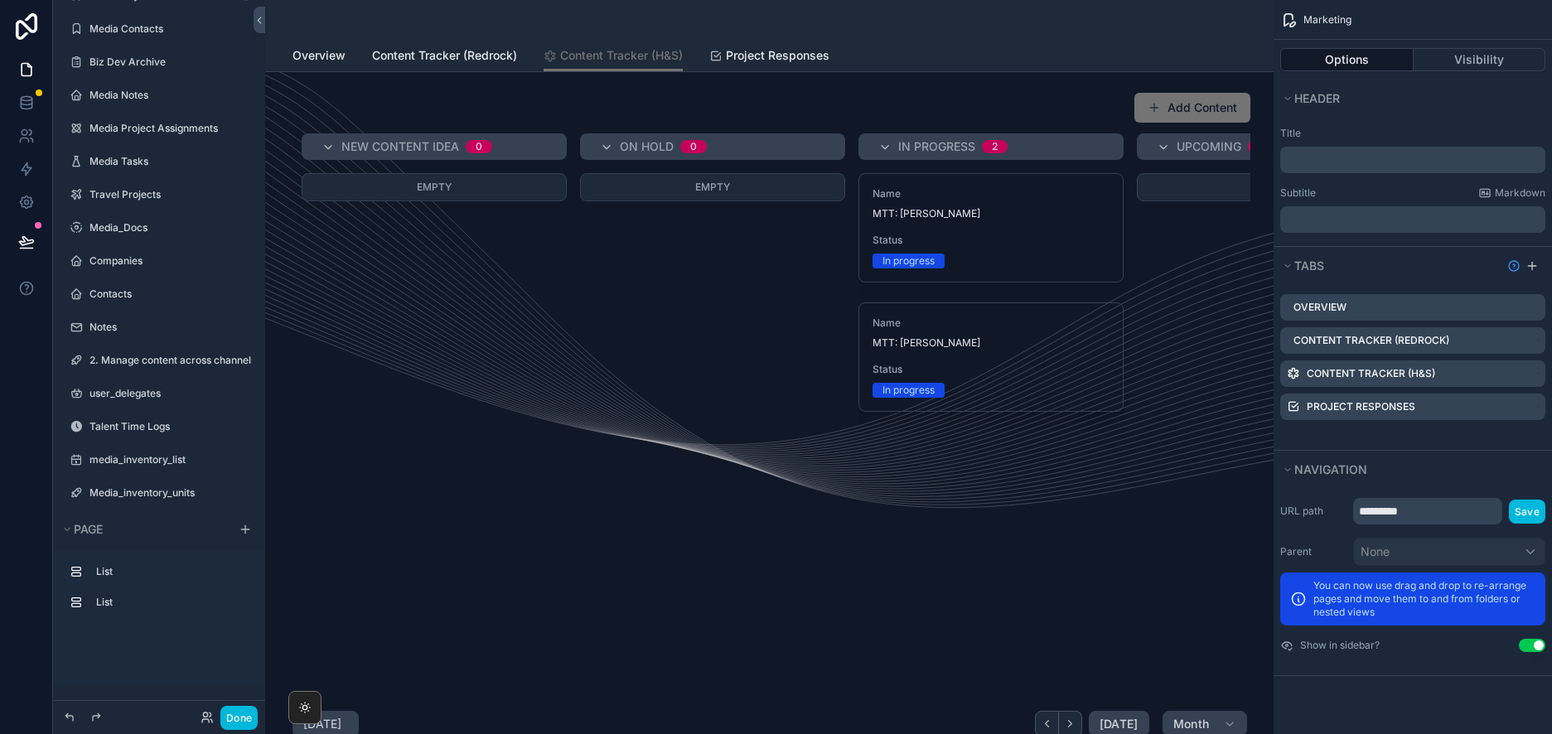
scroll to position [799, 0]
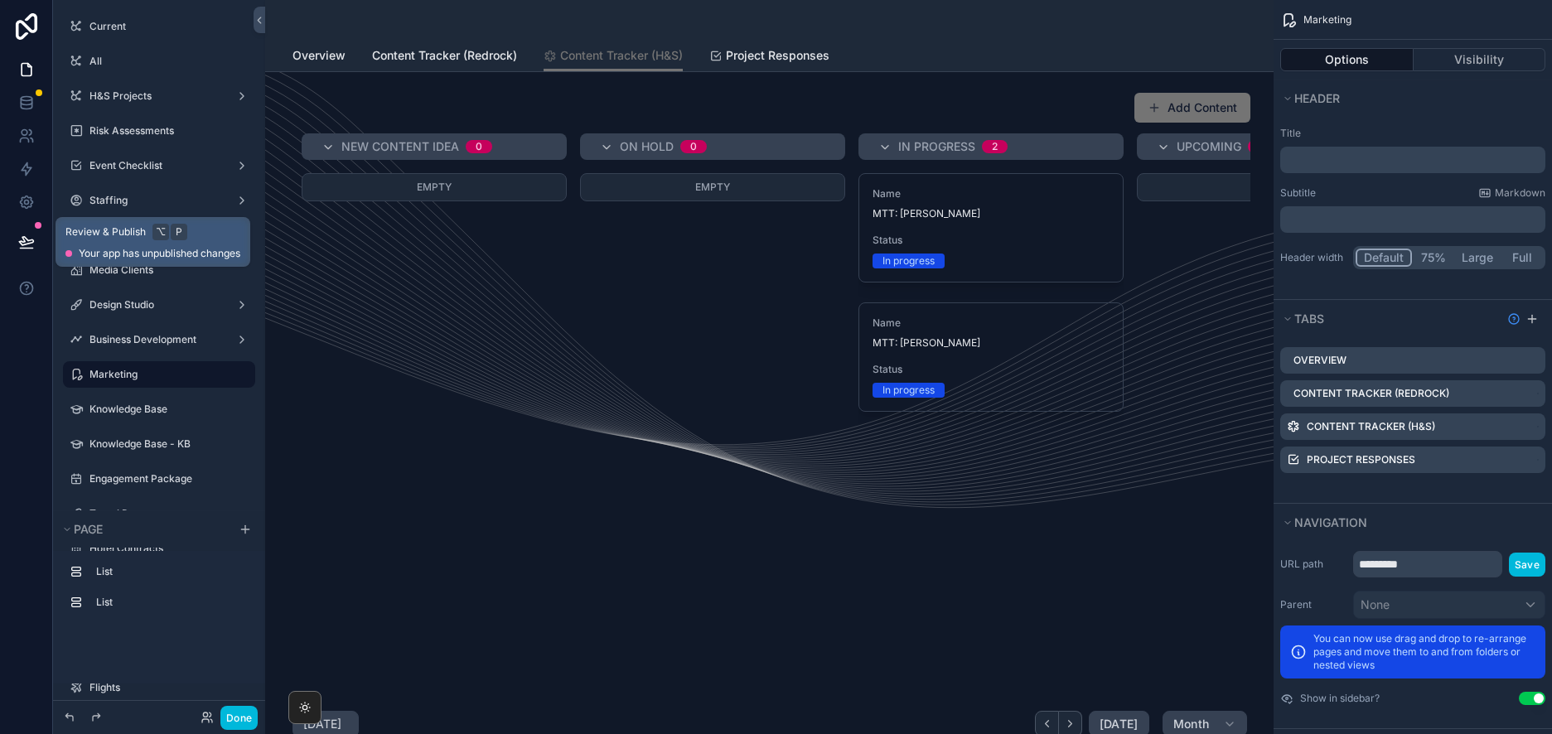
click at [95, 243] on div "Review & Publish ⌥ P Your app has unpublished changes" at bounding box center [152, 242] width 175 height 36
click at [35, 240] on button at bounding box center [26, 242] width 36 height 46
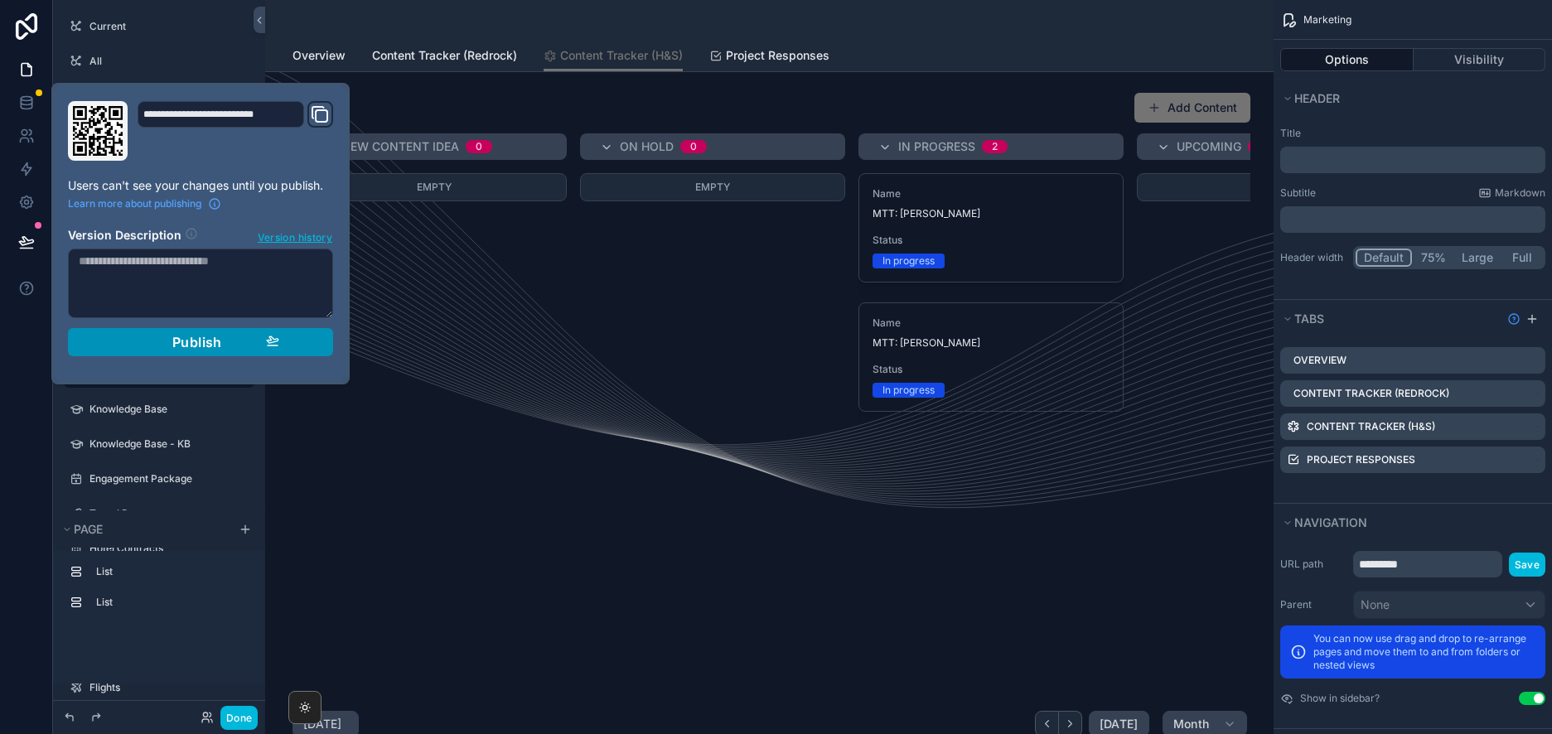
click at [156, 355] on button "Publish" at bounding box center [200, 342] width 265 height 28
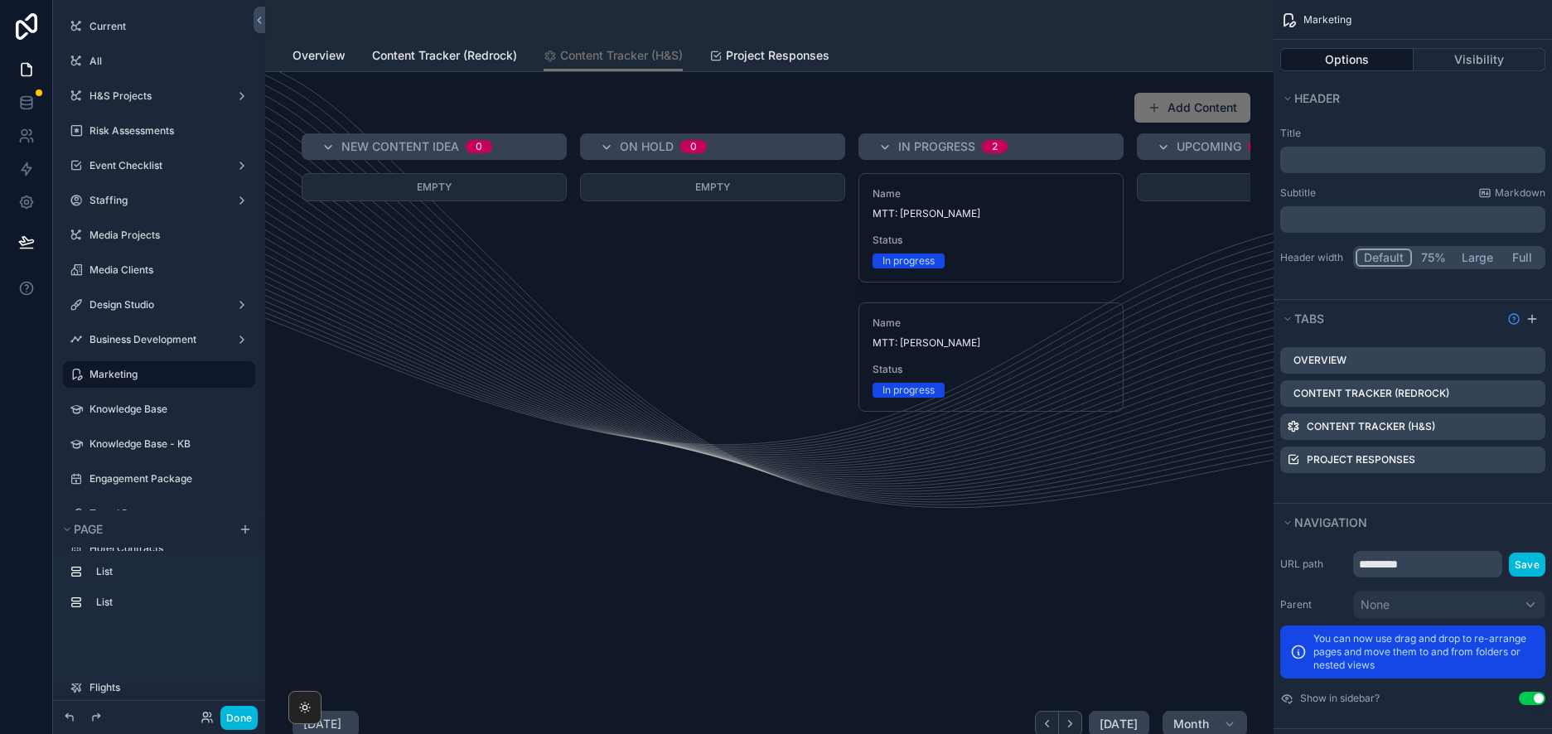
click at [364, 456] on div "scrollable content" at bounding box center [769, 388] width 982 height 606
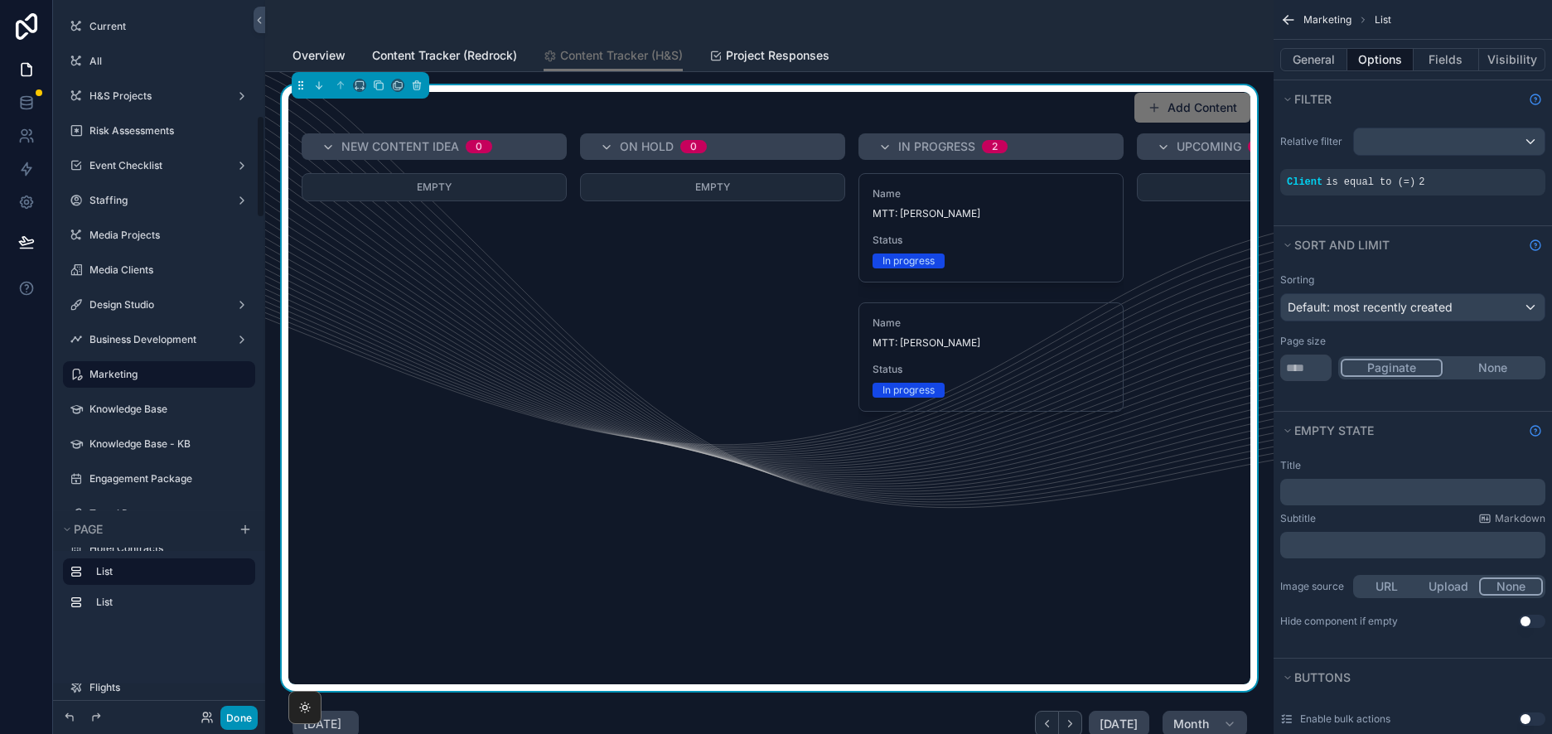
click at [236, 713] on button "Done" at bounding box center [238, 718] width 37 height 24
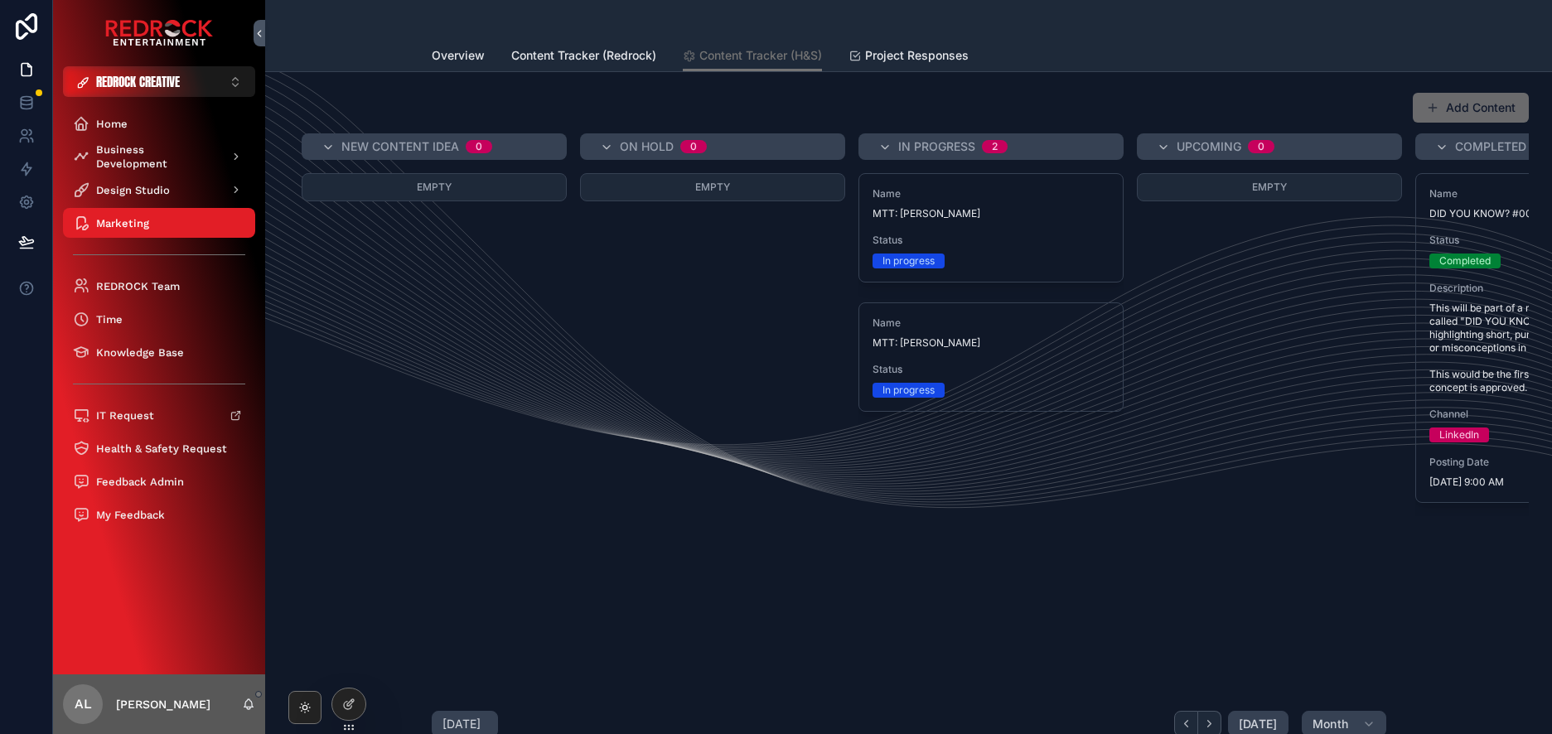
click at [1474, 110] on button "Add Content" at bounding box center [1471, 108] width 116 height 30
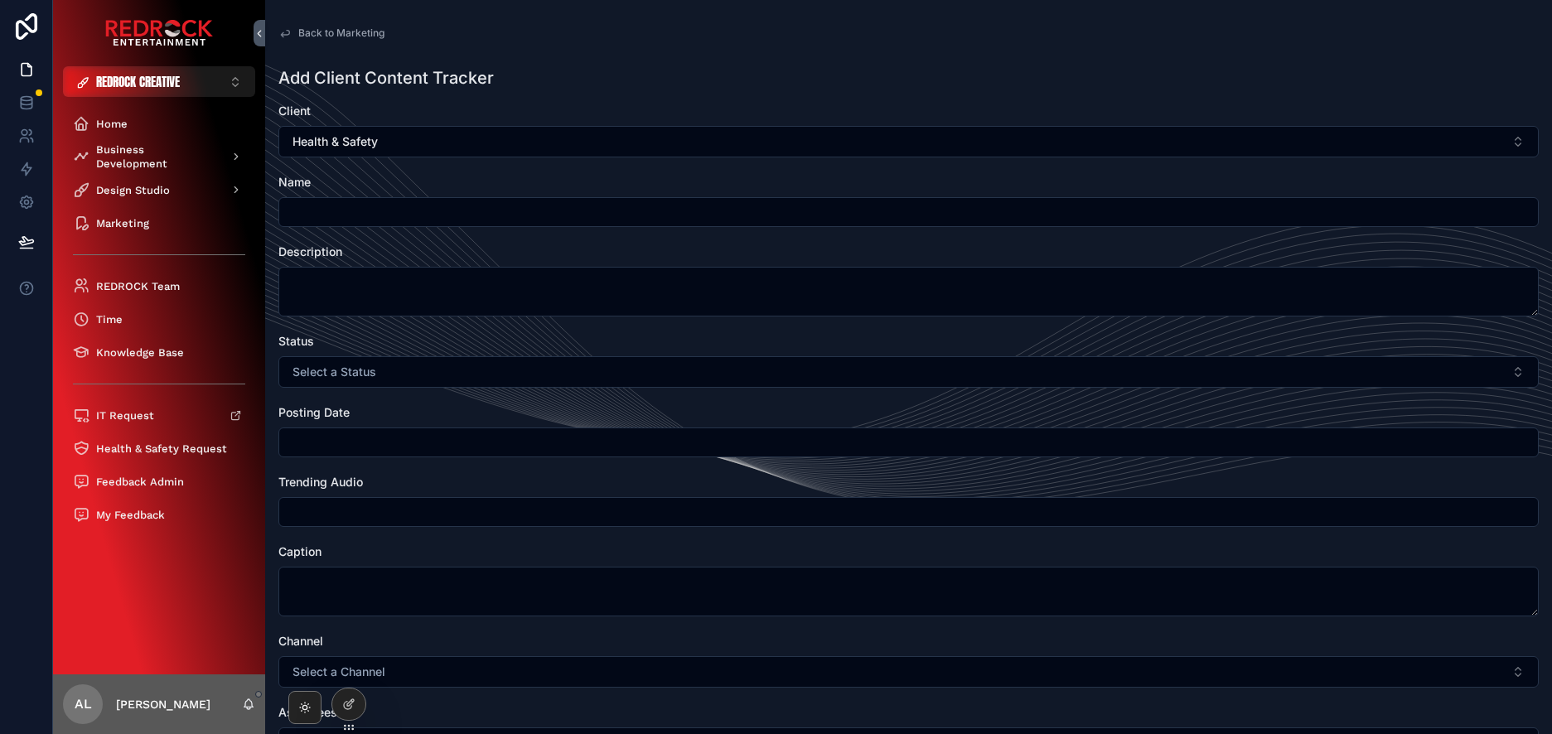
click at [319, 38] on span "Back to Marketing" at bounding box center [341, 33] width 86 height 13
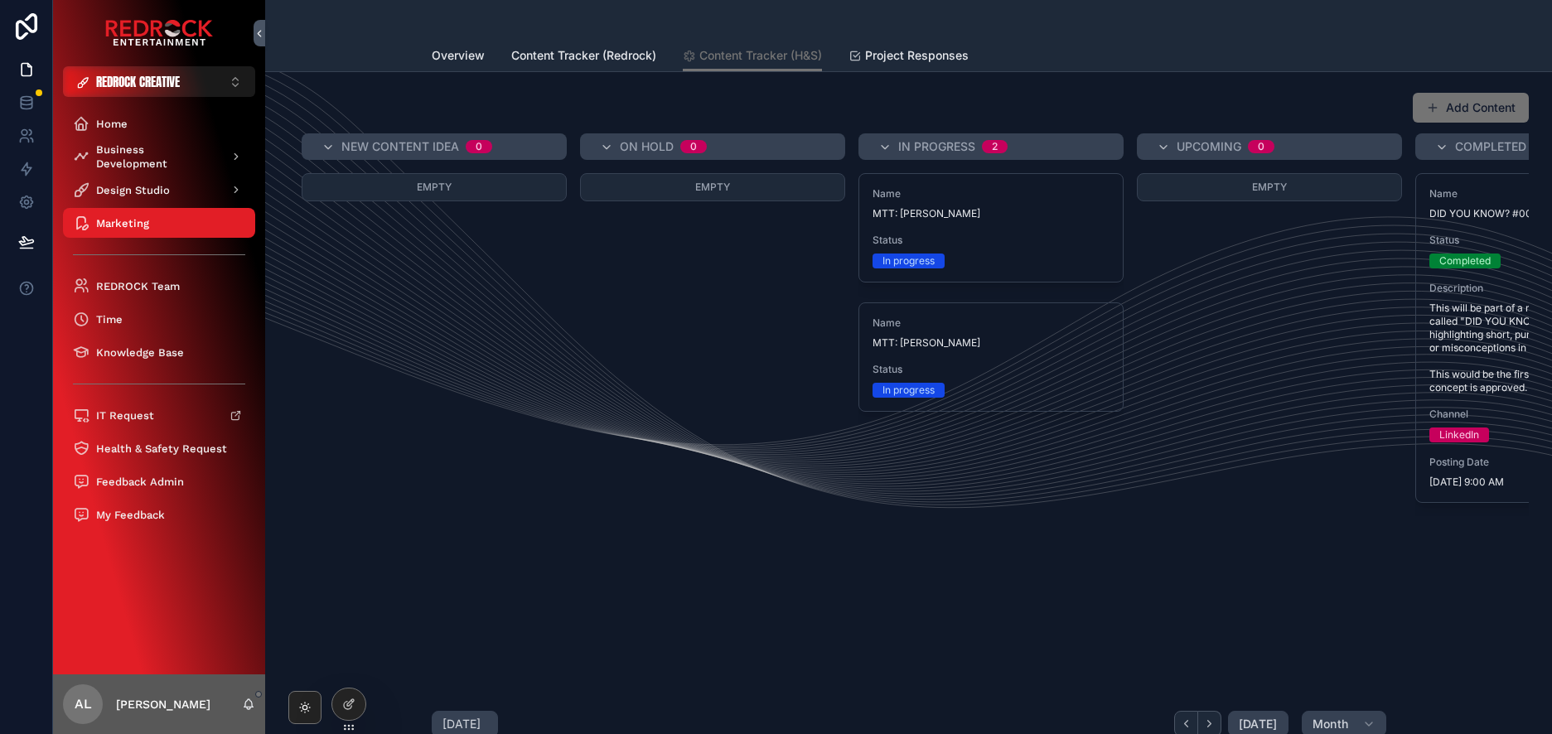
click at [571, 50] on span "Content Tracker (Redrock)" at bounding box center [583, 55] width 145 height 17
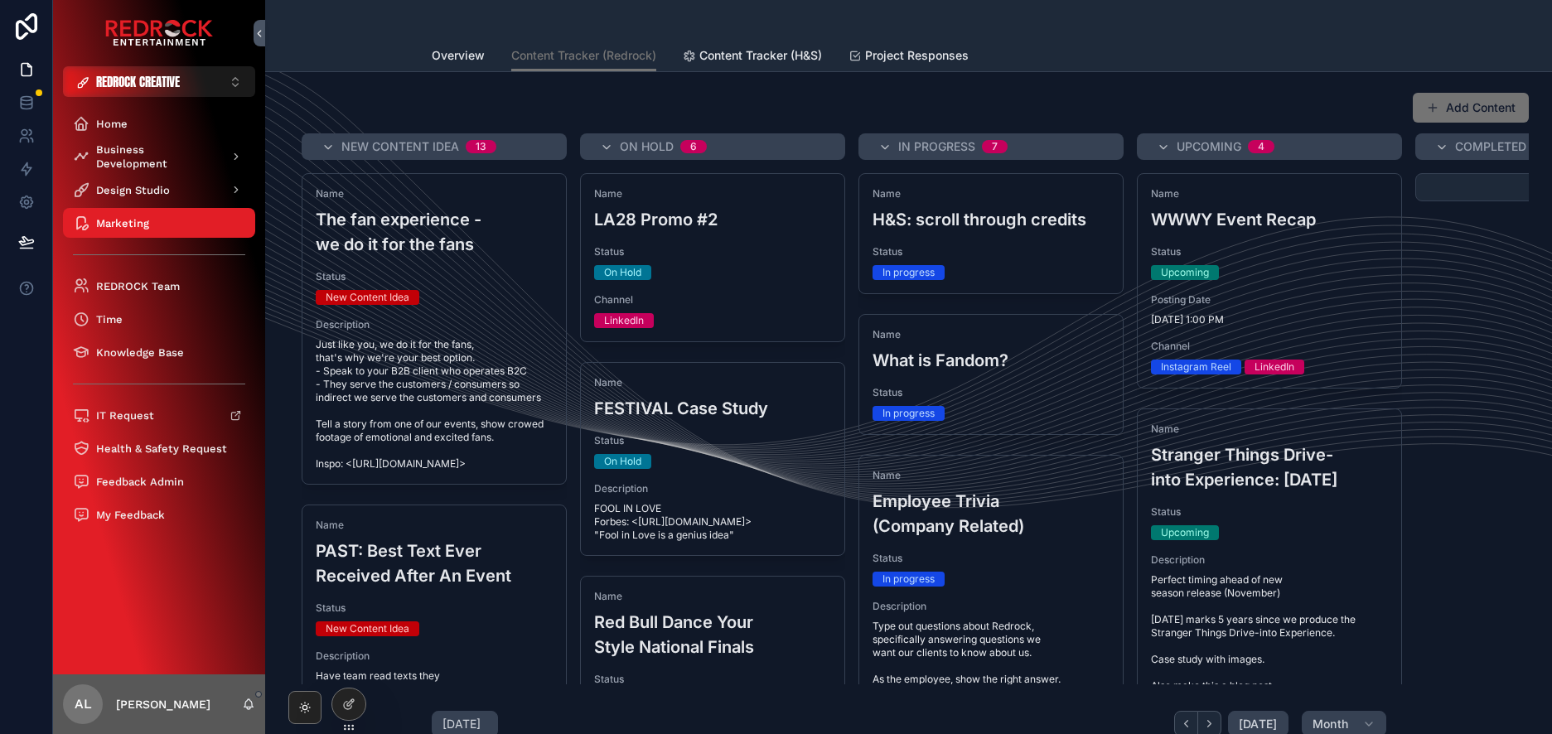
click at [587, 65] on link "Content Tracker (Redrock)" at bounding box center [583, 56] width 145 height 31
click at [1489, 112] on button "Add Content" at bounding box center [1471, 108] width 116 height 30
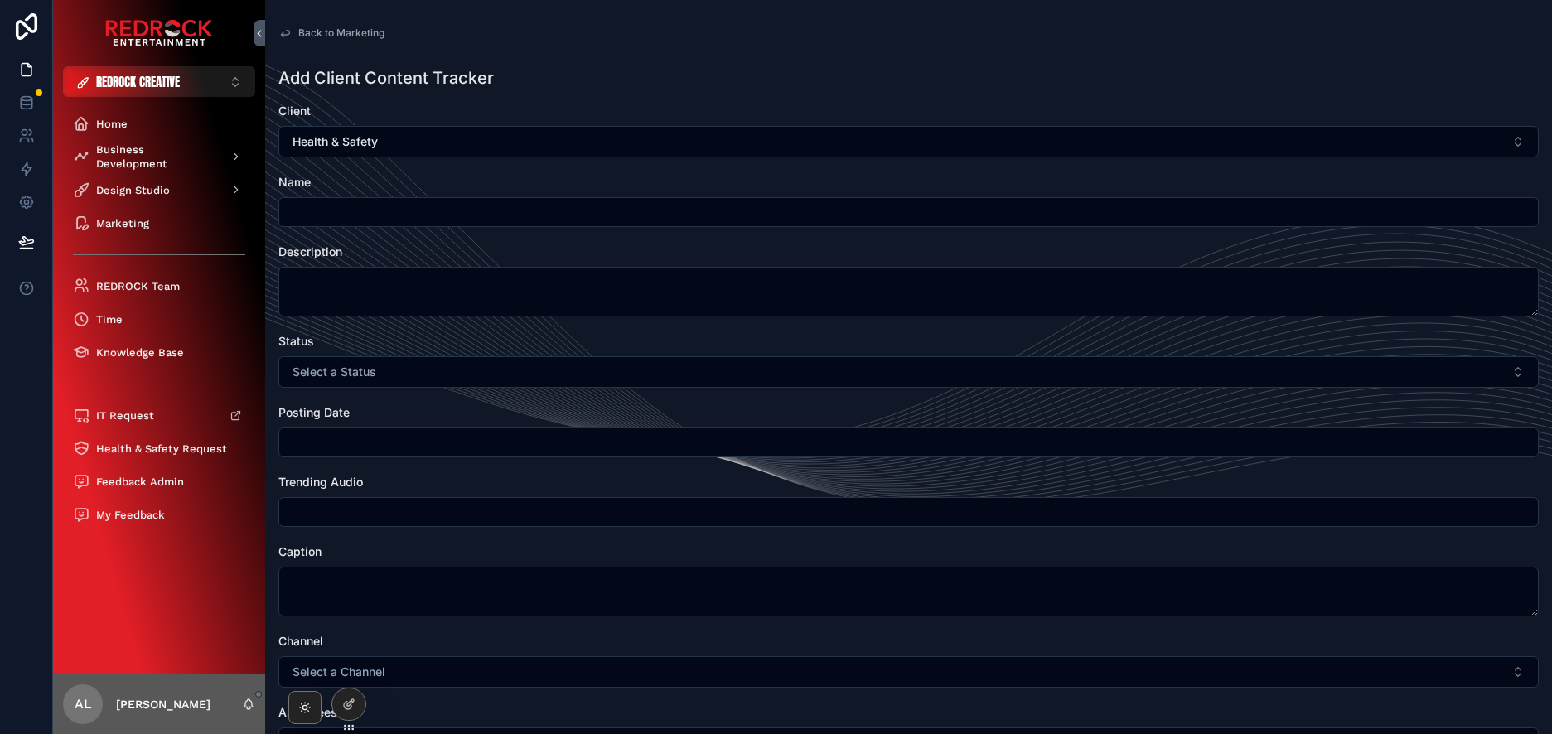
click at [349, 36] on span "Back to Marketing" at bounding box center [341, 33] width 86 height 13
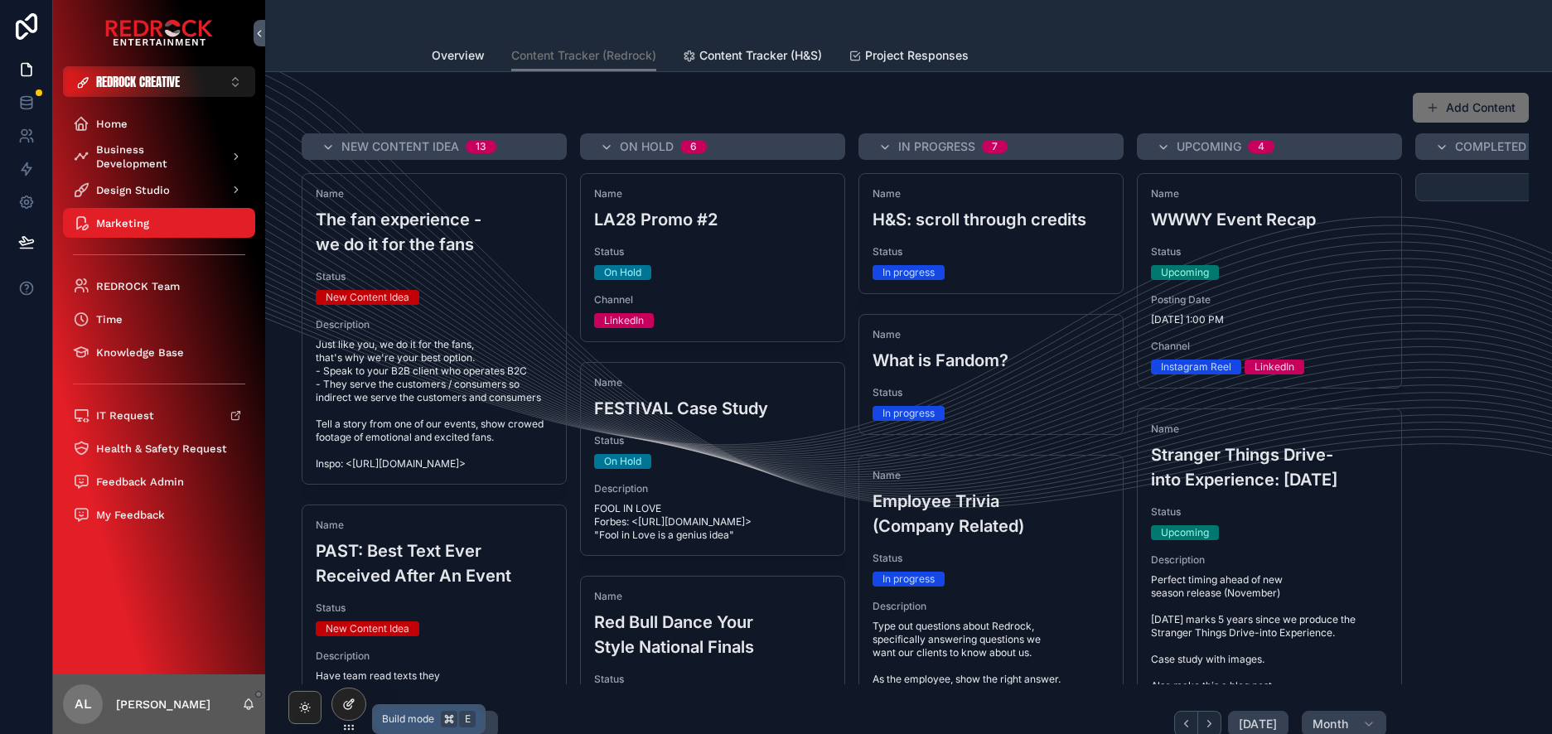
click at [362, 704] on div at bounding box center [348, 704] width 33 height 31
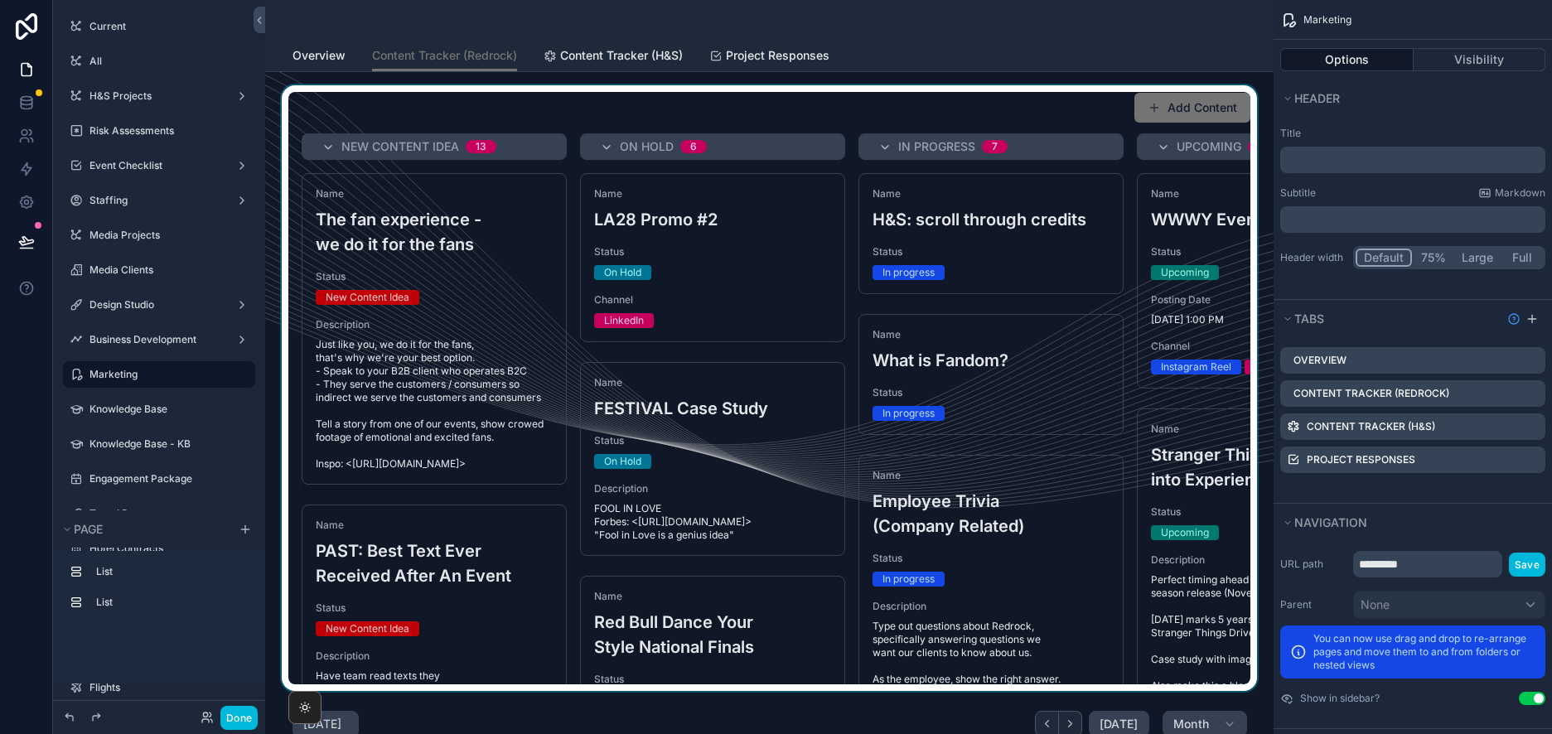
scroll to position [799, 0]
click at [1192, 111] on div "scrollable content" at bounding box center [769, 388] width 982 height 606
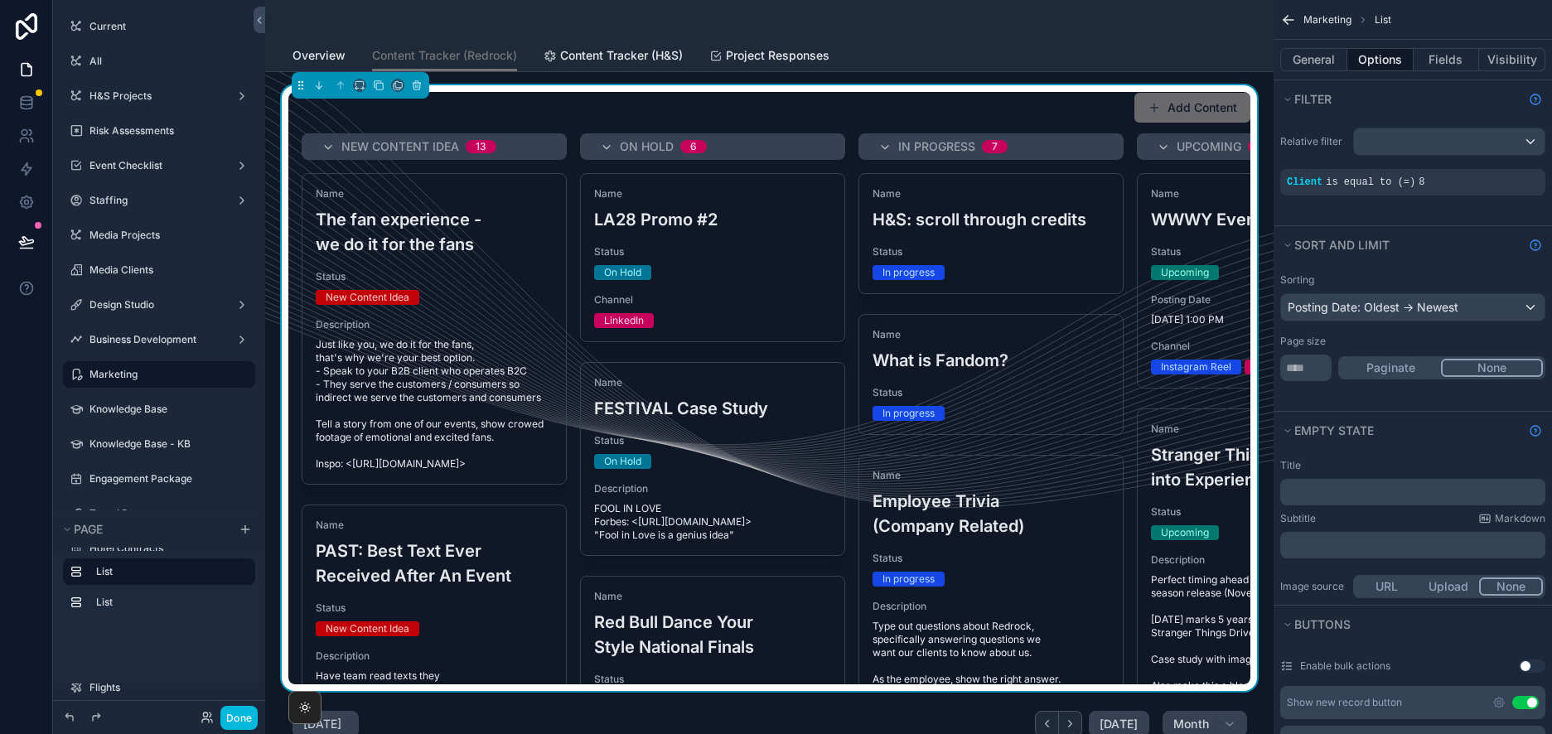
click at [1190, 111] on button "Add Content" at bounding box center [1193, 108] width 116 height 30
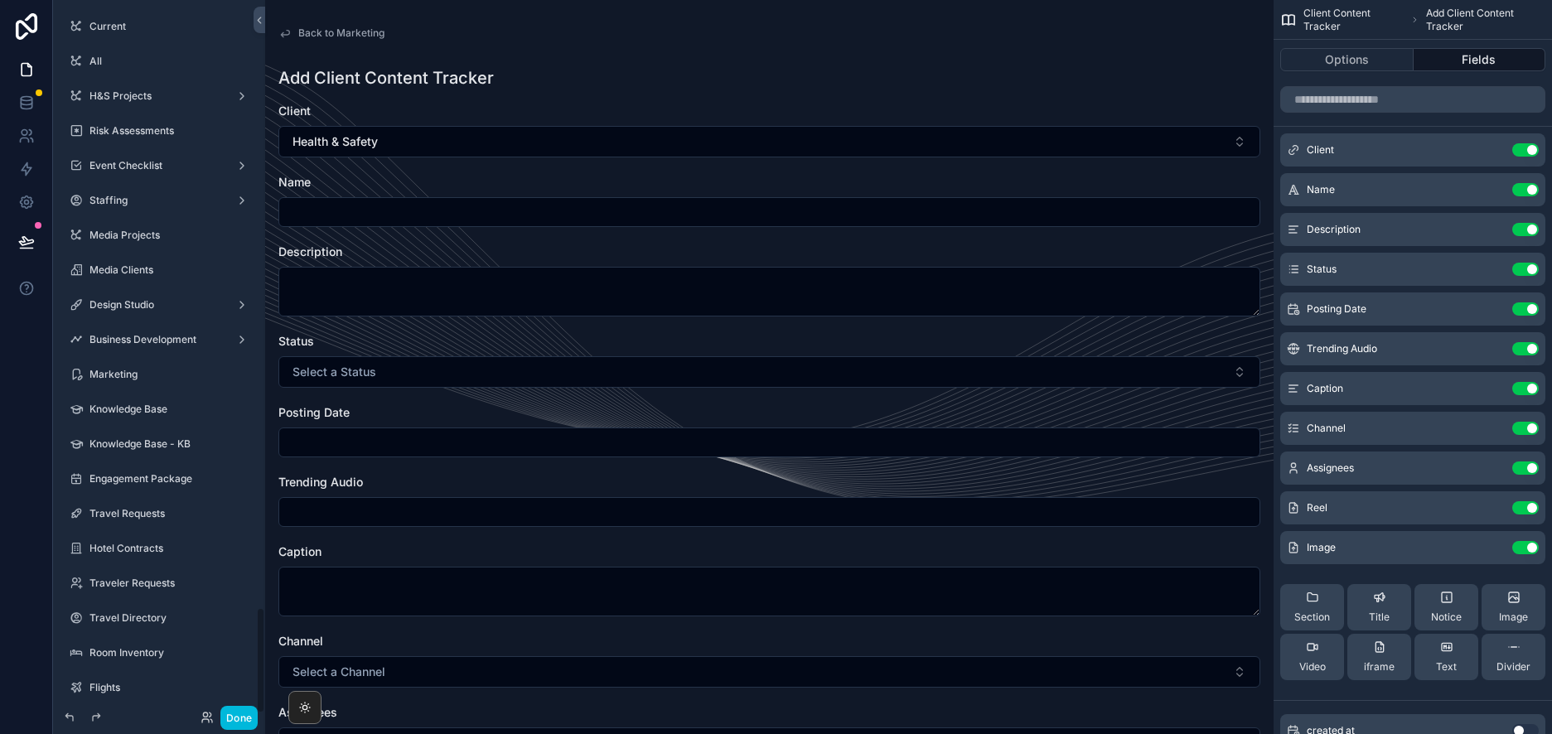
click at [1065, 115] on div "Client" at bounding box center [769, 111] width 982 height 17
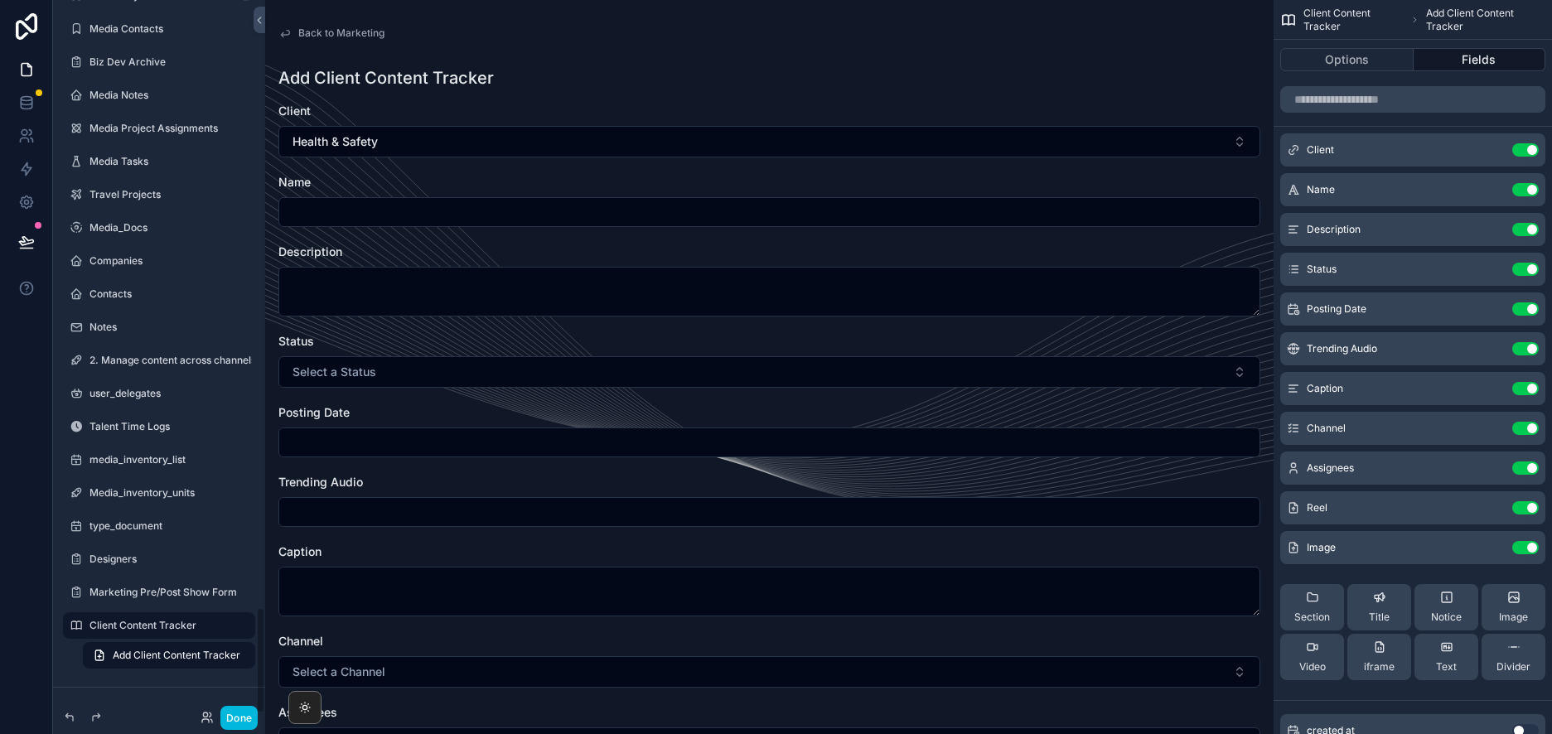
click at [1169, 113] on div "Client" at bounding box center [769, 111] width 982 height 17
click at [0, 0] on icon "scrollable content" at bounding box center [0, 0] width 0 height 0
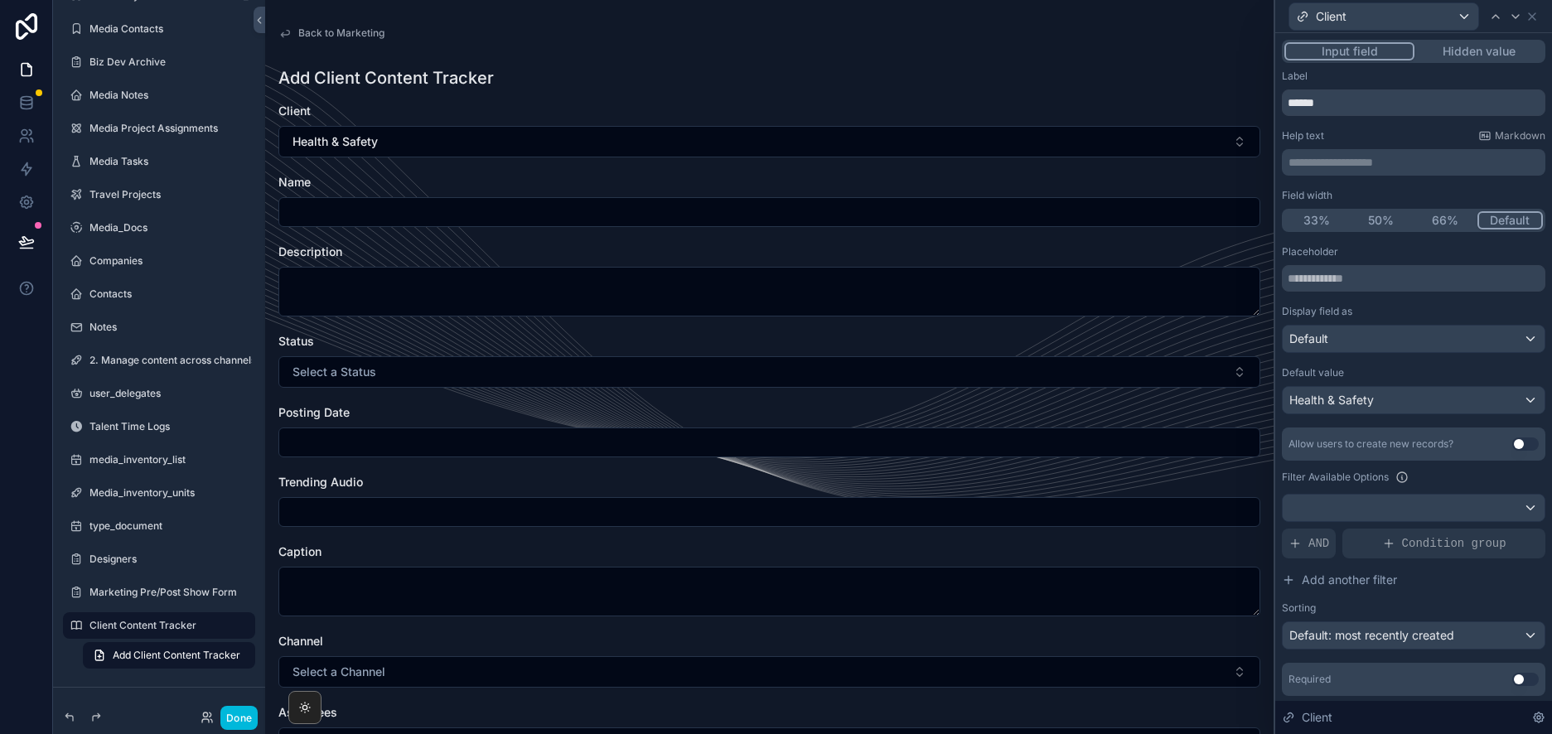
click at [1527, 399] on div "Health & Safety" at bounding box center [1414, 400] width 262 height 27
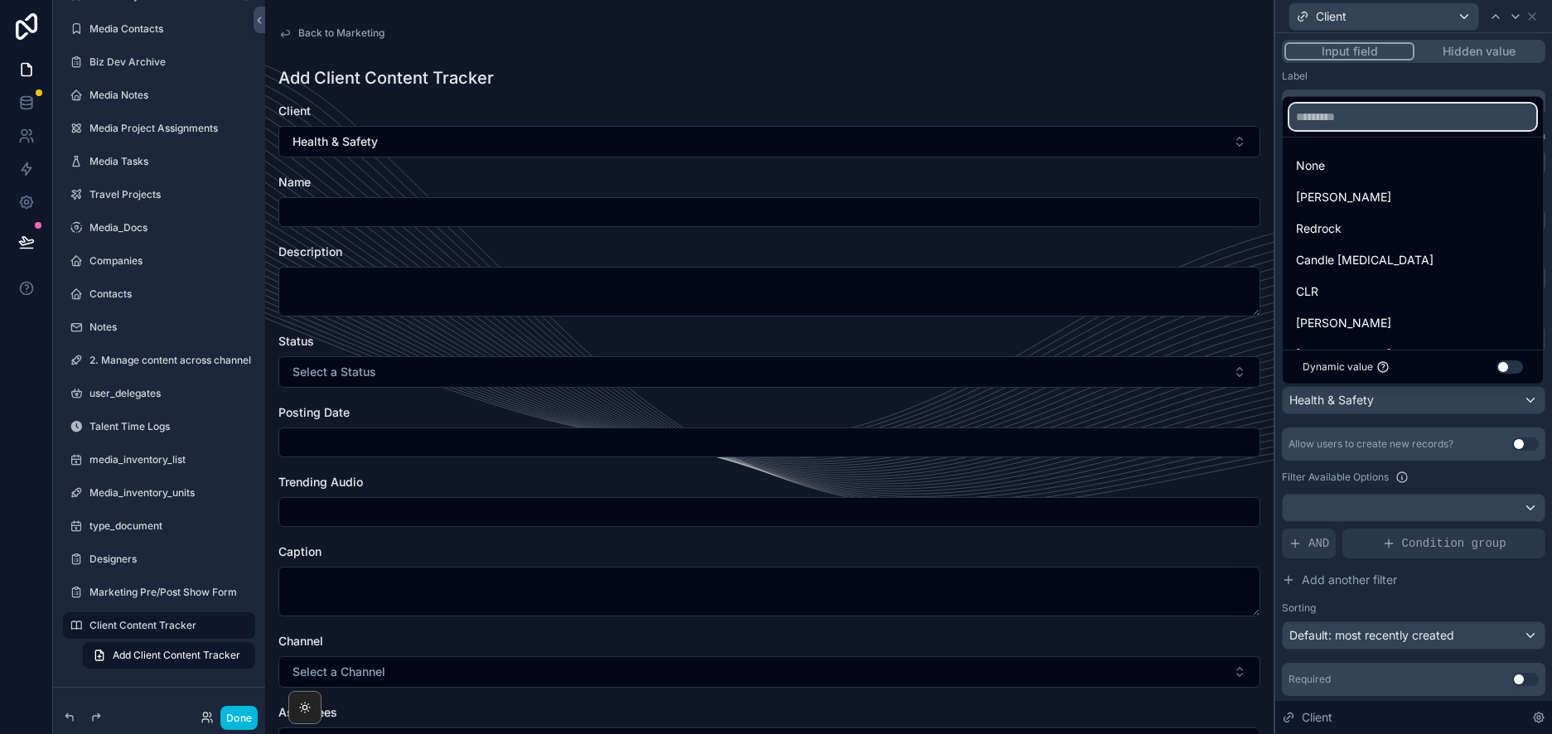
click at [1382, 125] on input "text" at bounding box center [1413, 117] width 247 height 27
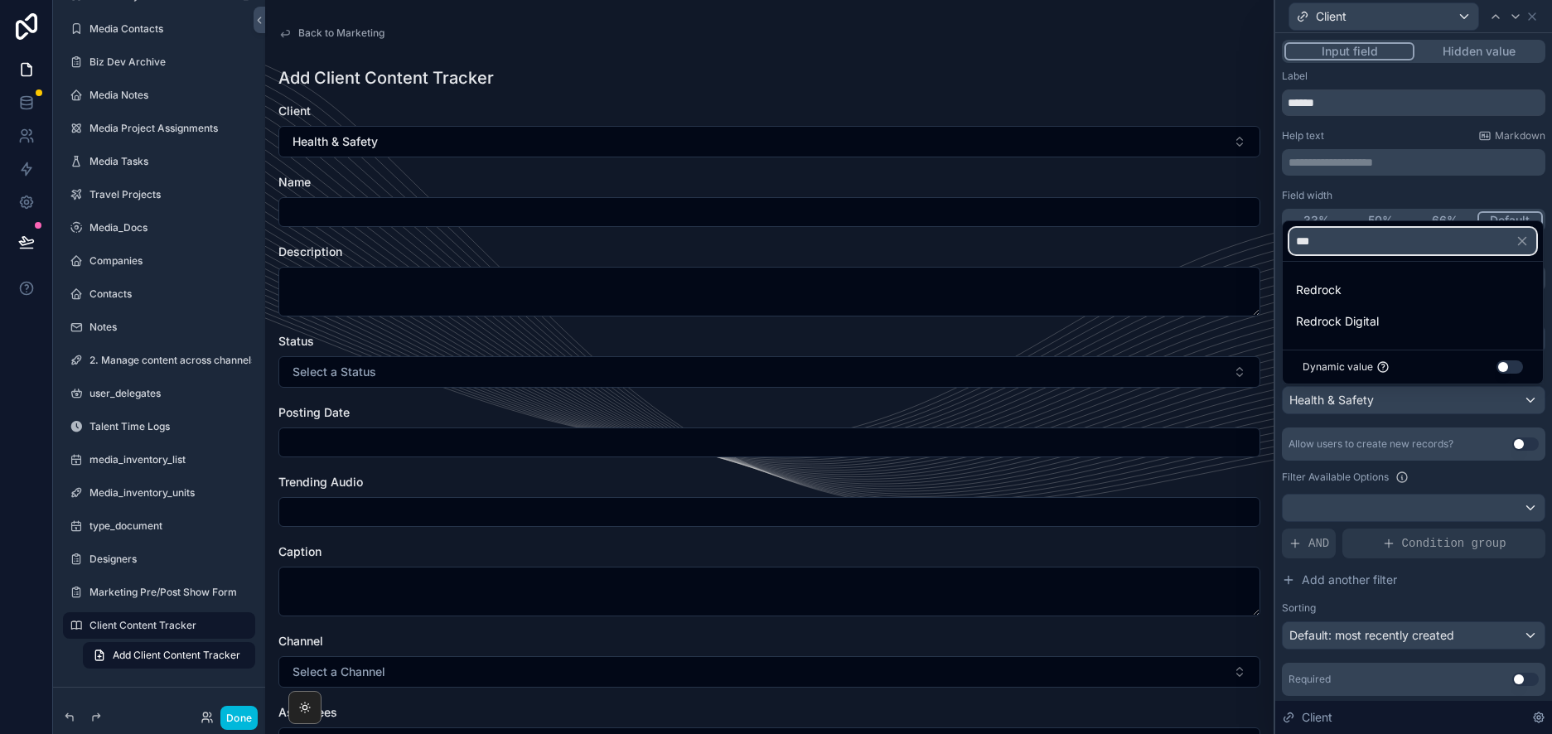
type input "***"
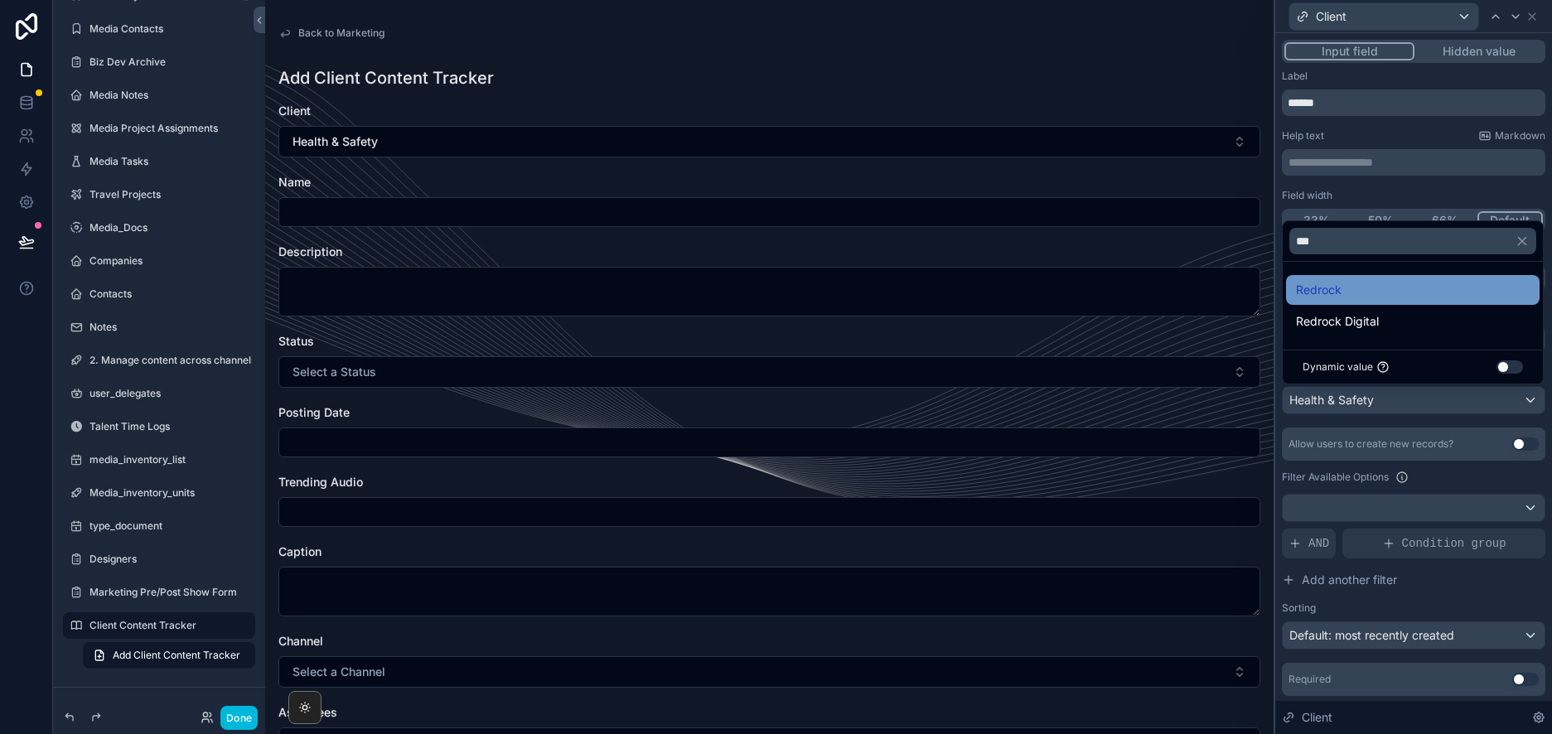
drag, startPoint x: 1382, startPoint y: 125, endPoint x: 1385, endPoint y: 293, distance: 168.3
click at [1385, 293] on div "Redrock" at bounding box center [1413, 290] width 234 height 20
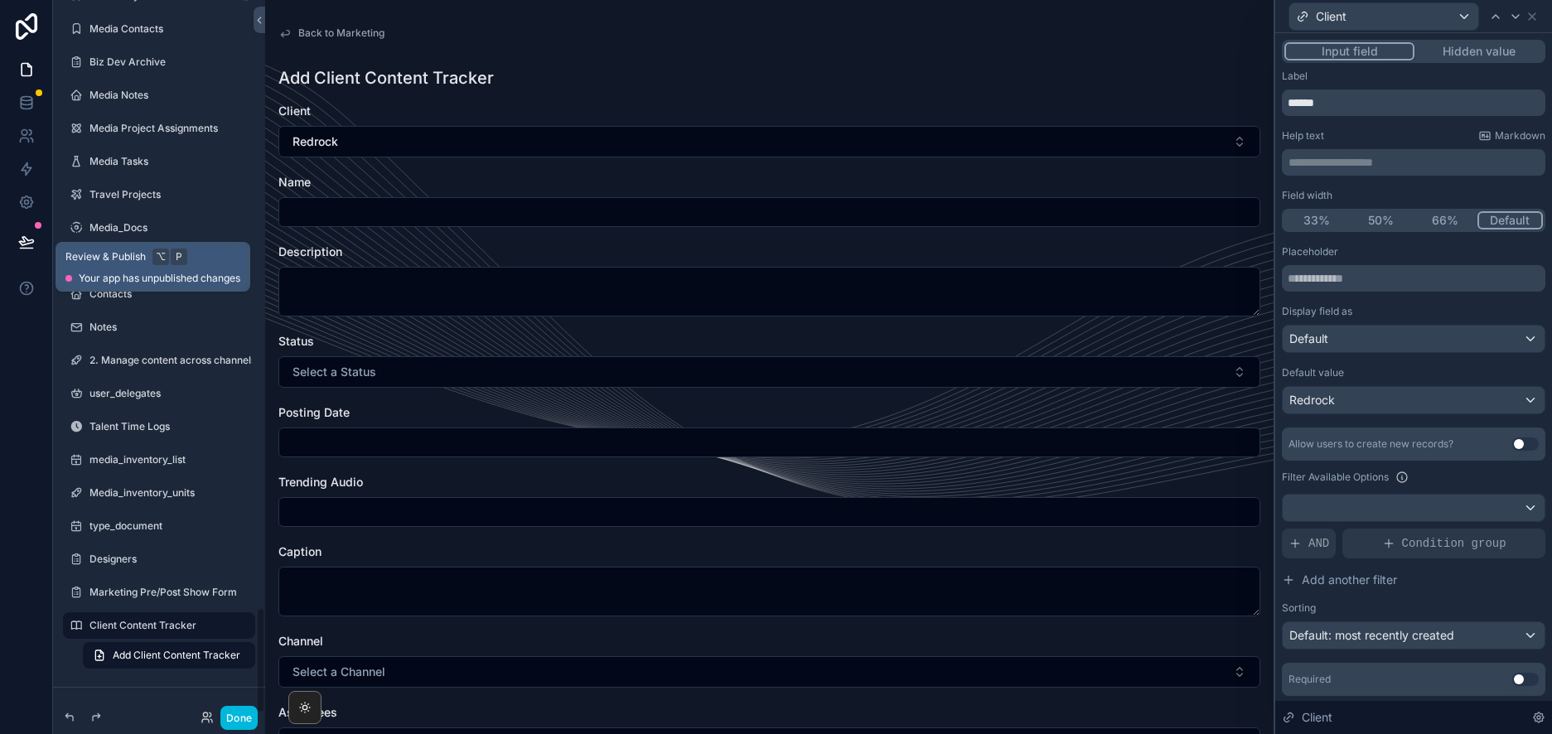
click at [20, 241] on icon at bounding box center [26, 241] width 14 height 8
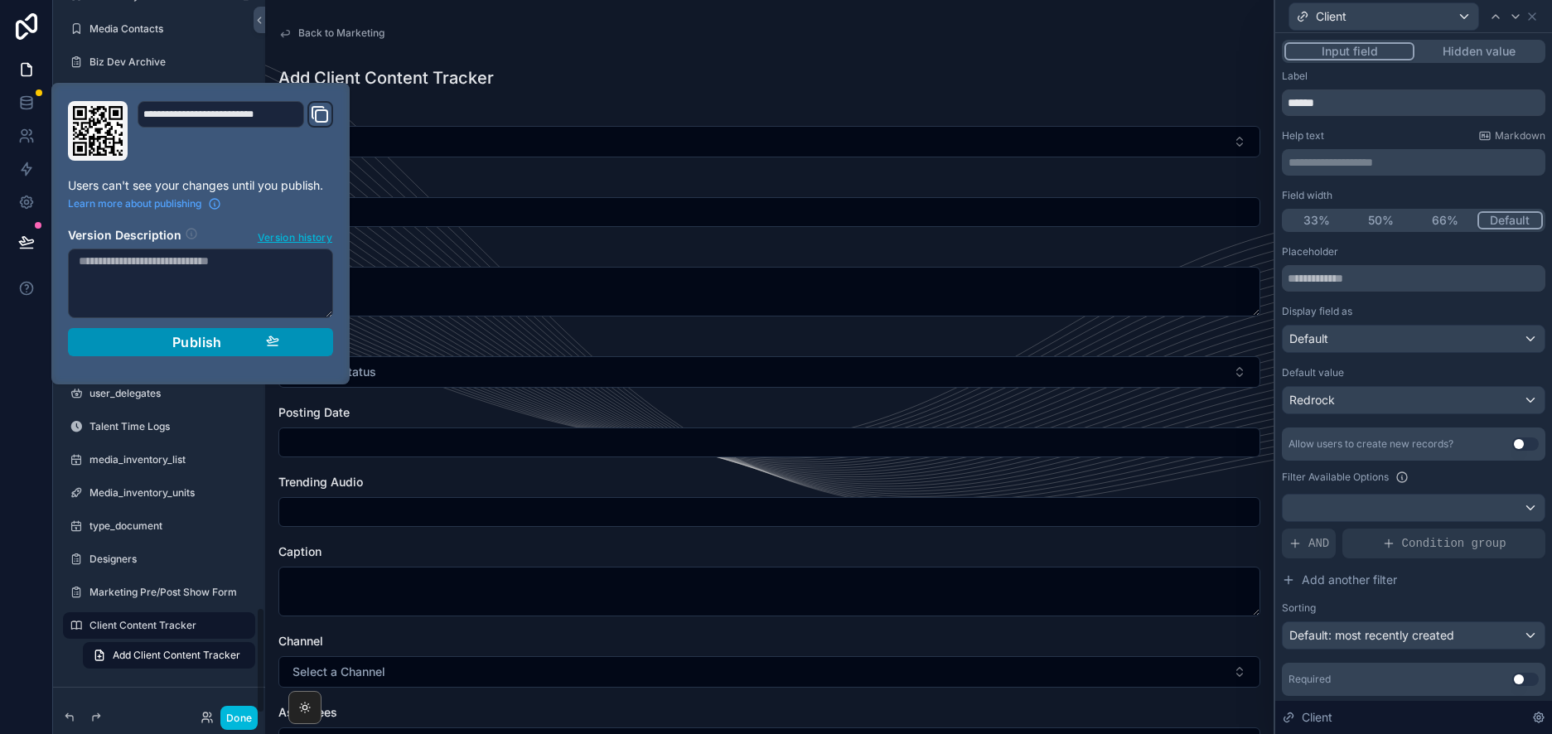
click at [187, 332] on button "Publish" at bounding box center [200, 342] width 265 height 28
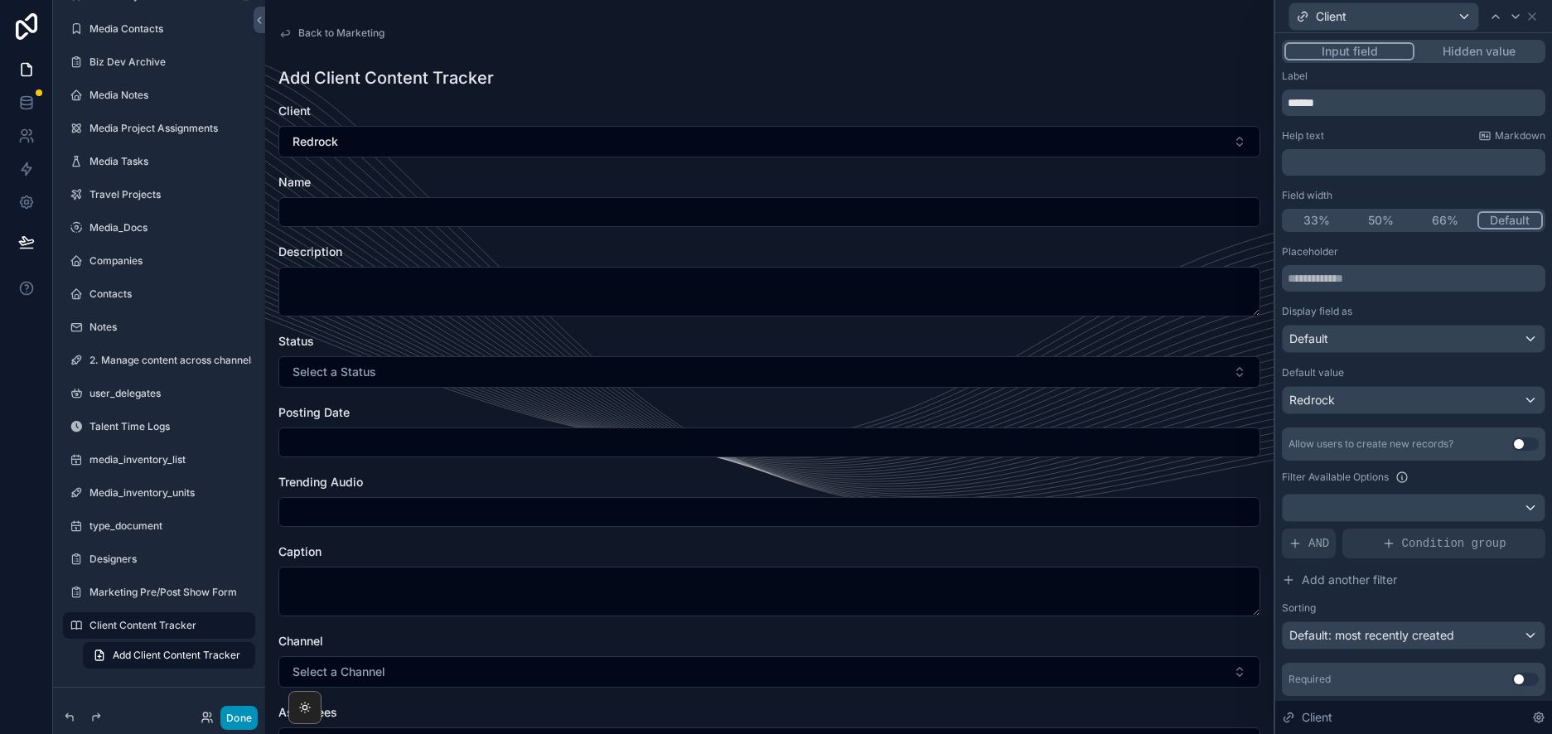
click at [236, 721] on button "Done" at bounding box center [238, 718] width 37 height 24
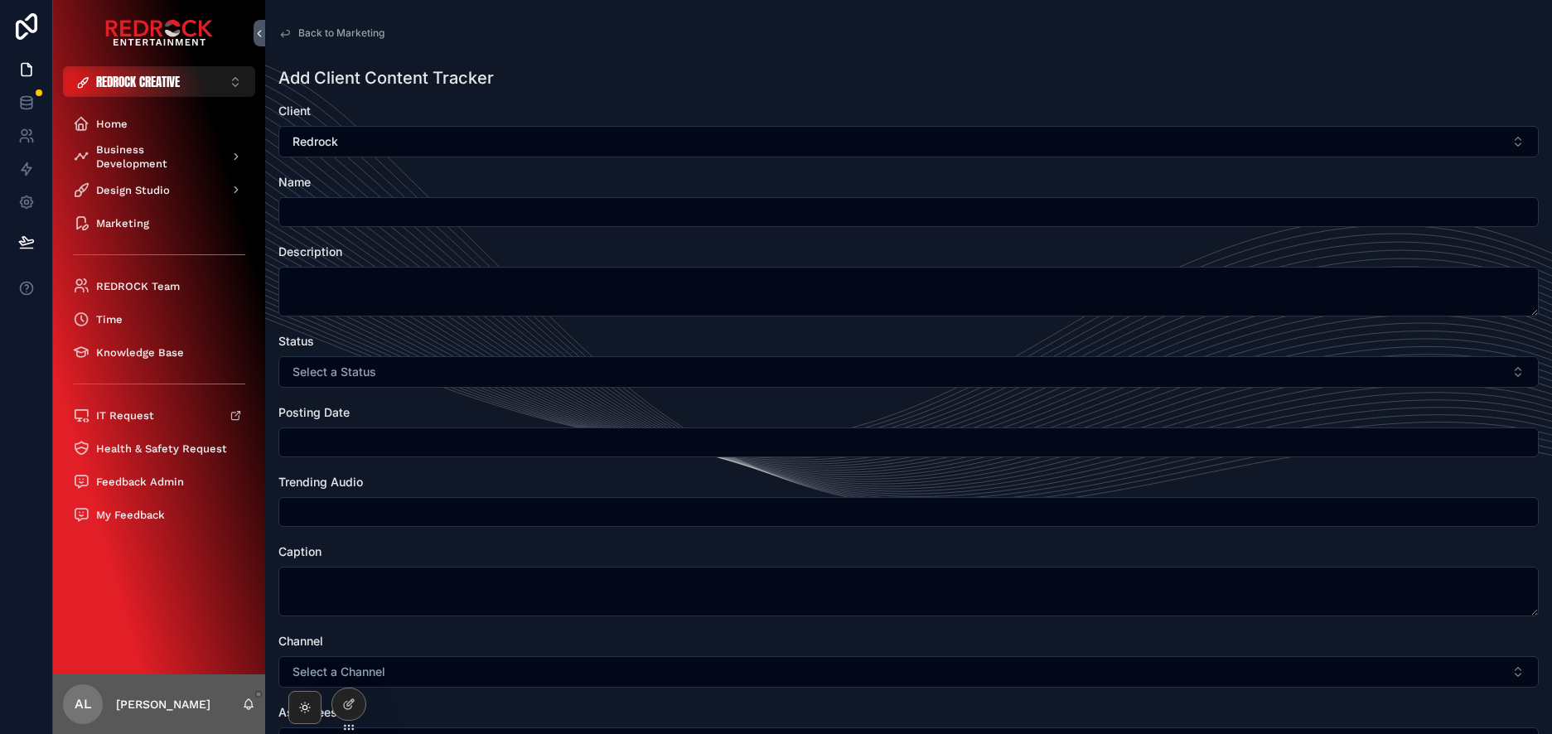
click at [365, 33] on span "Back to Marketing" at bounding box center [341, 33] width 86 height 13
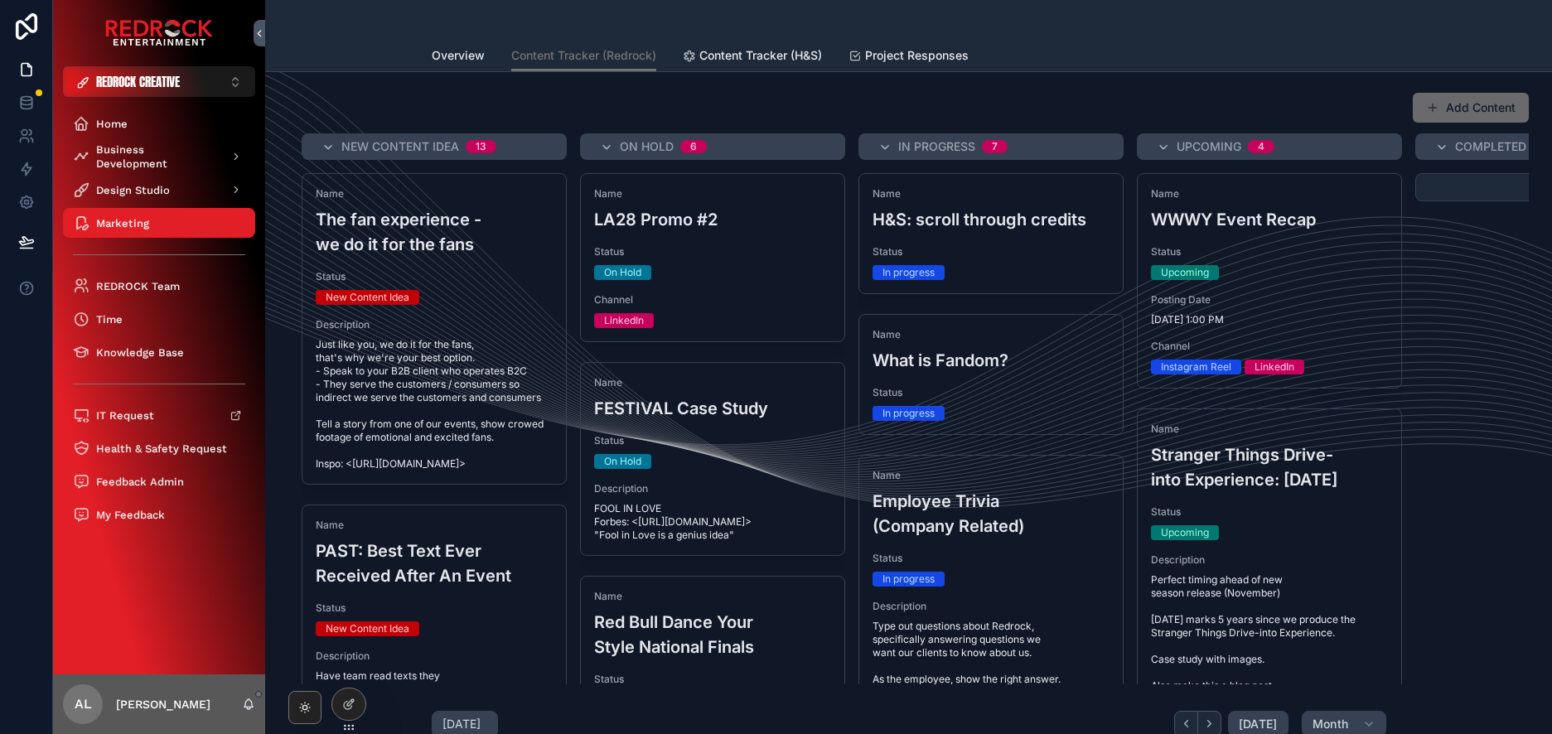
click at [1452, 115] on button "Add Content" at bounding box center [1471, 108] width 116 height 30
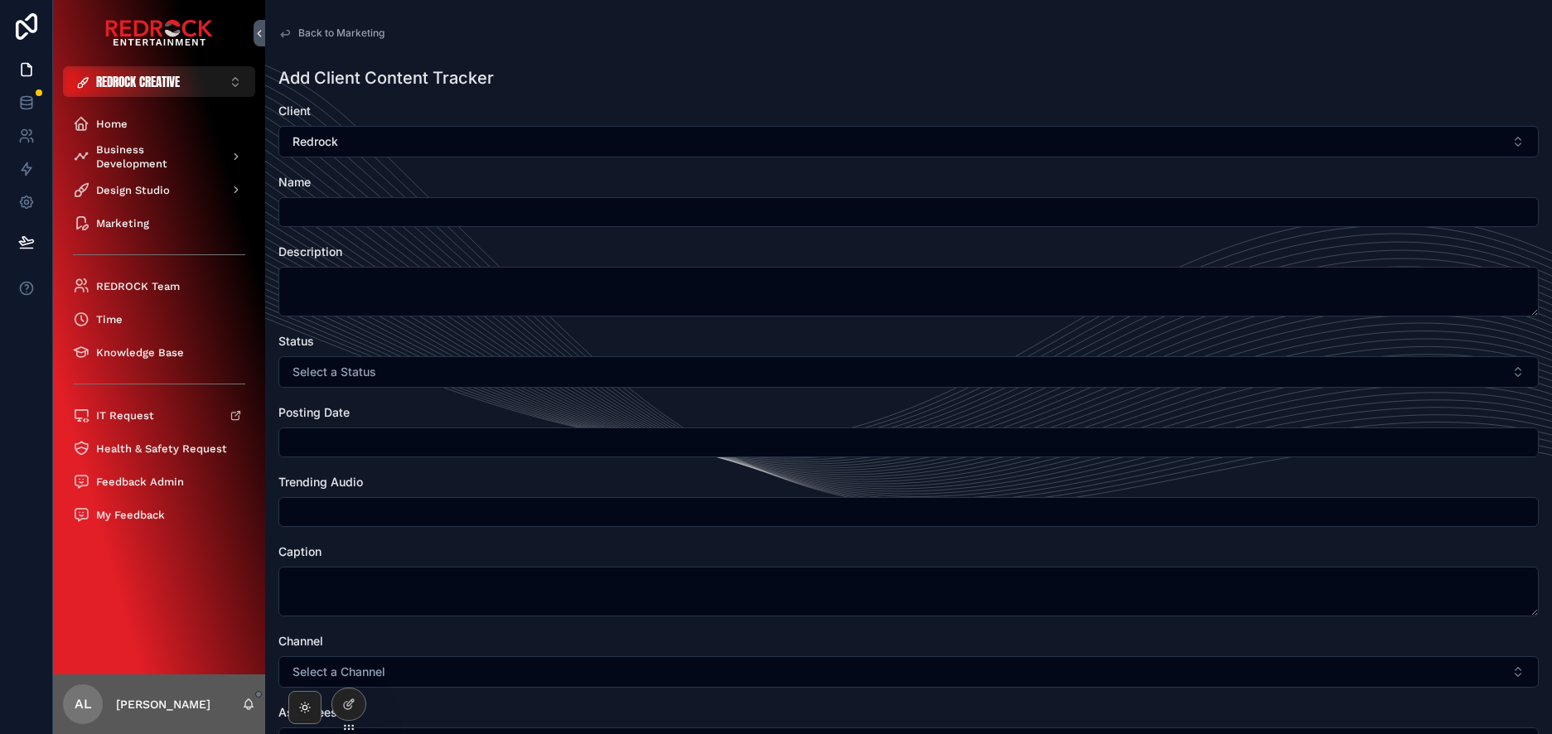
click at [317, 21] on div "Back to Marketing Client Content Tracker Add Client Content Tracker Add Client …" at bounding box center [908, 565] width 1287 height 1131
click at [330, 32] on span "Back to Marketing" at bounding box center [341, 33] width 86 height 13
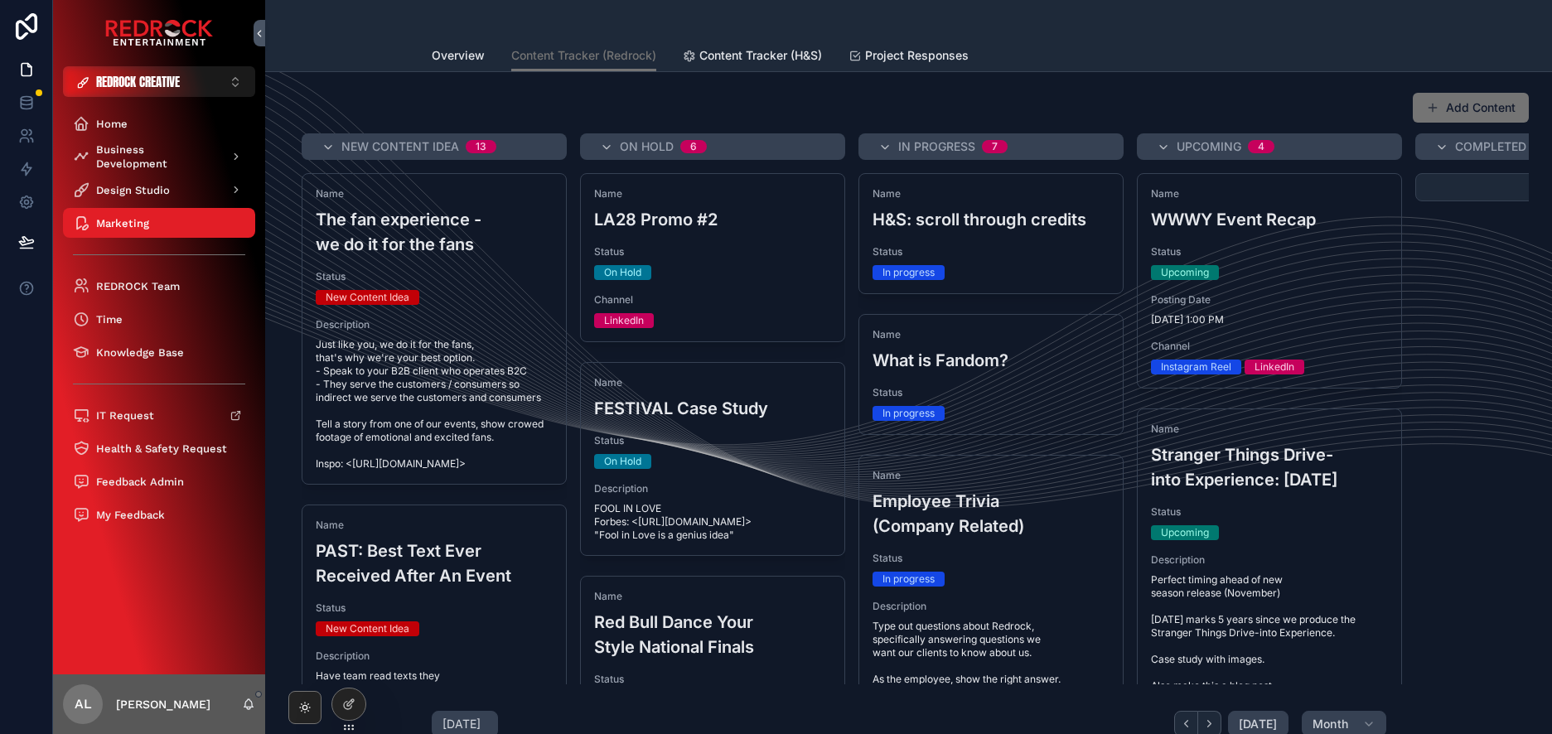
click at [772, 57] on span "Content Tracker (H&S)" at bounding box center [761, 55] width 123 height 17
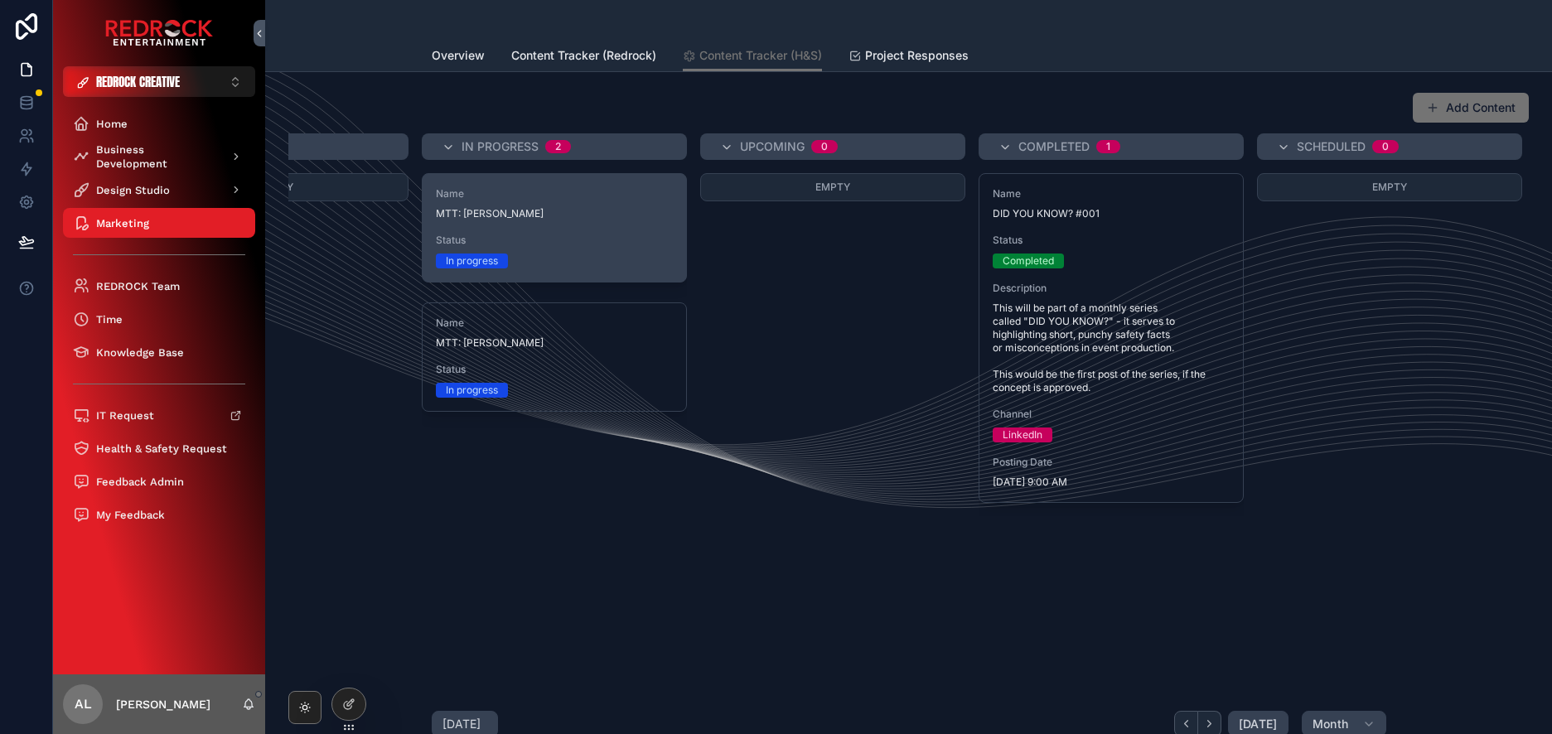
scroll to position [0, 446]
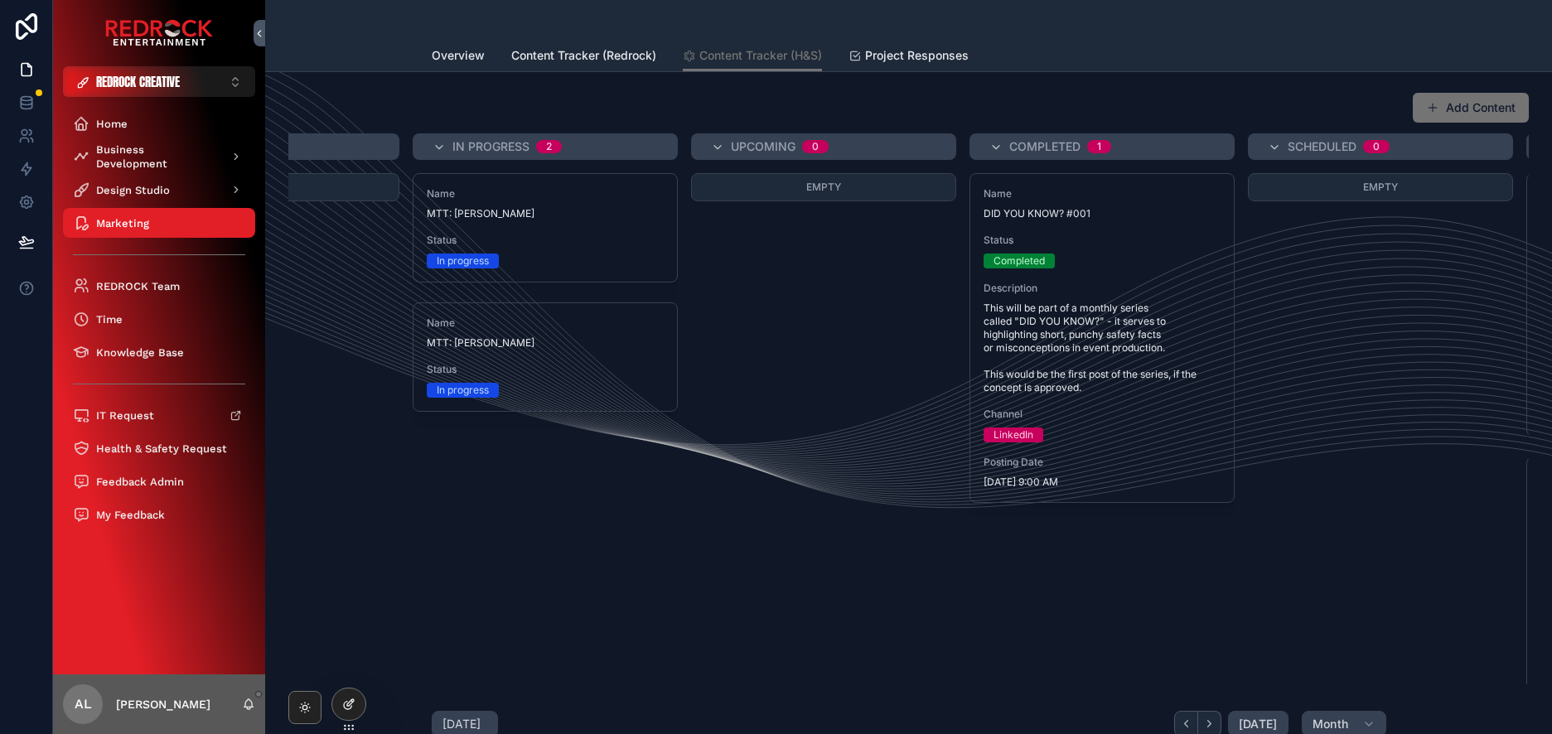
click at [351, 718] on div at bounding box center [348, 704] width 33 height 31
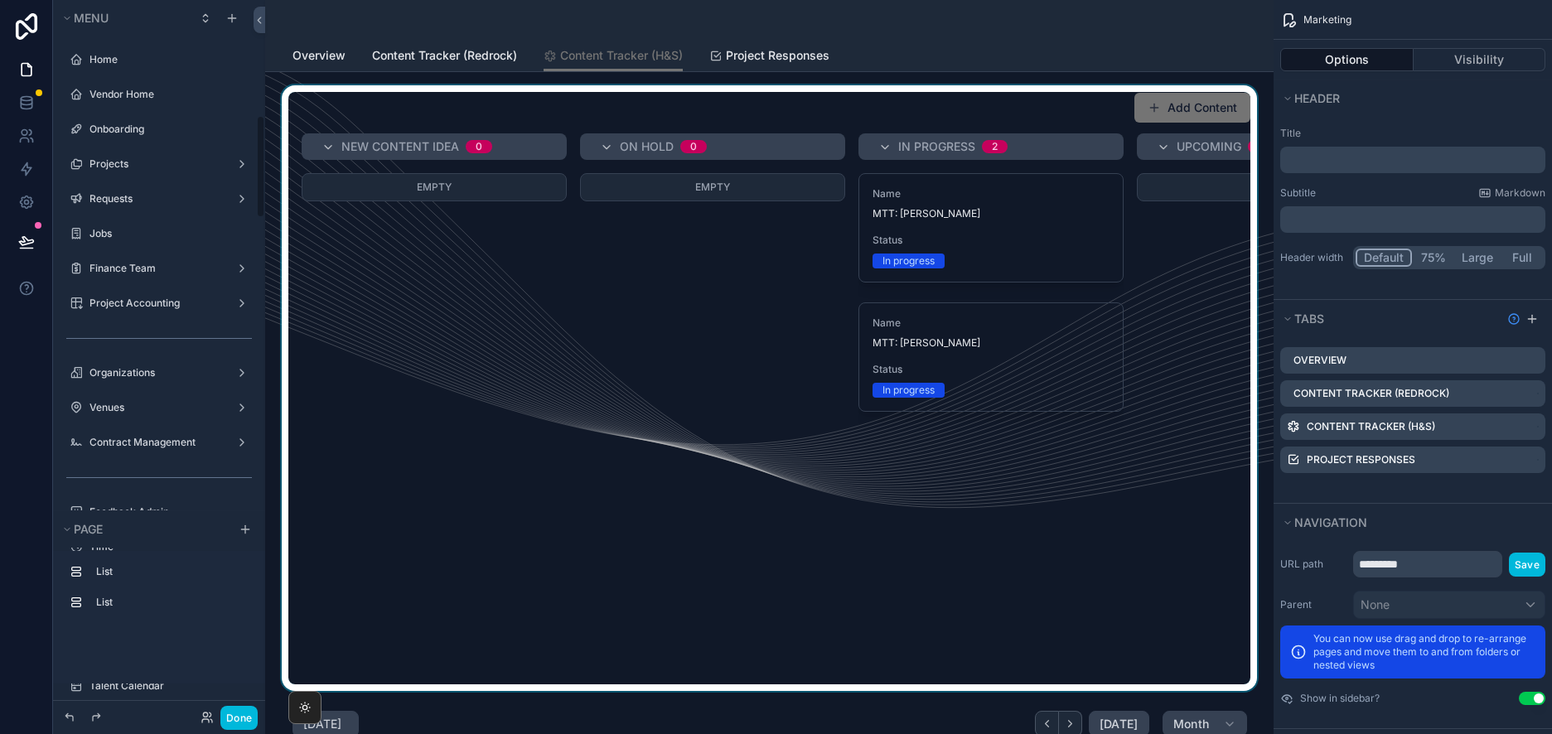
scroll to position [799, 0]
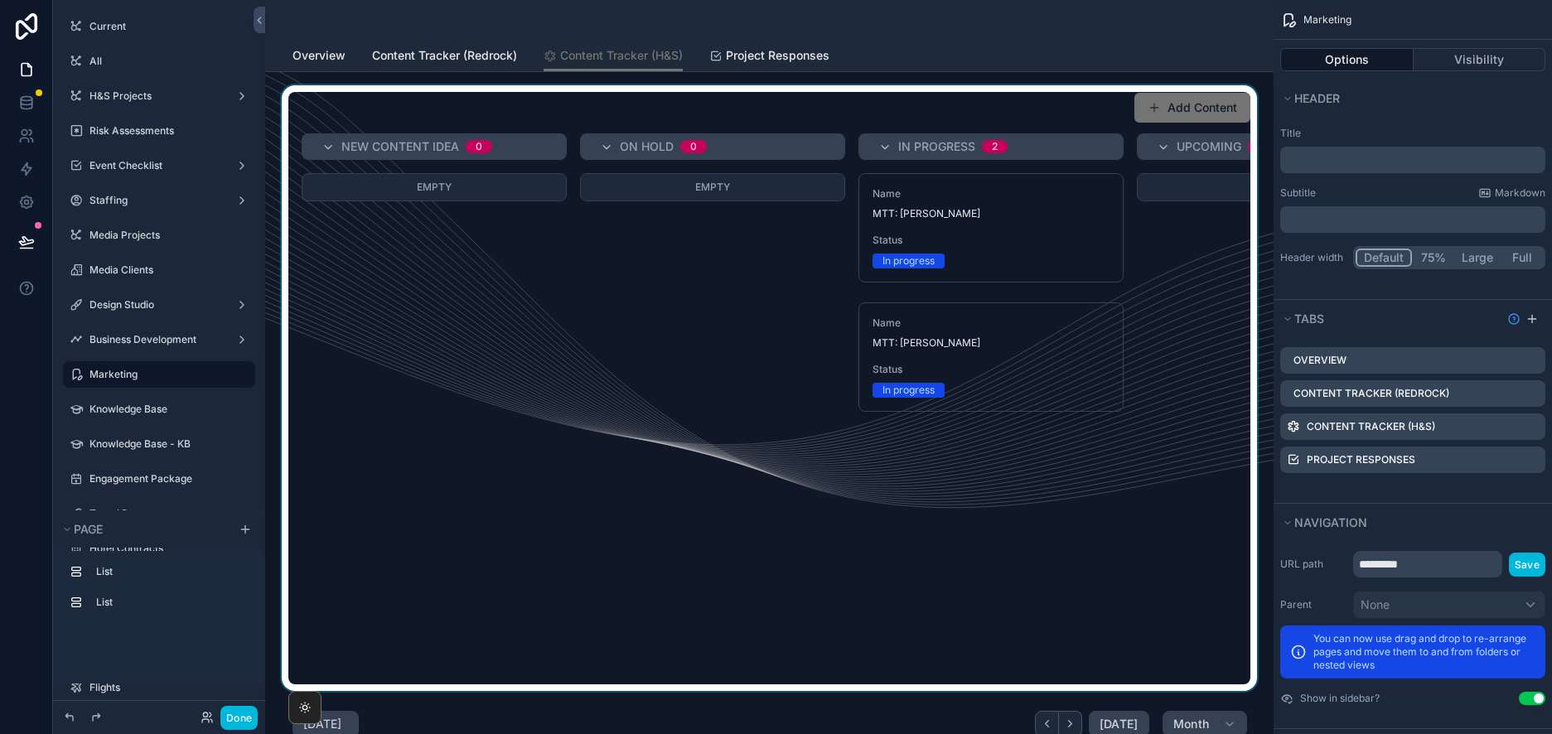
click at [1011, 216] on div "scrollable content" at bounding box center [769, 388] width 982 height 606
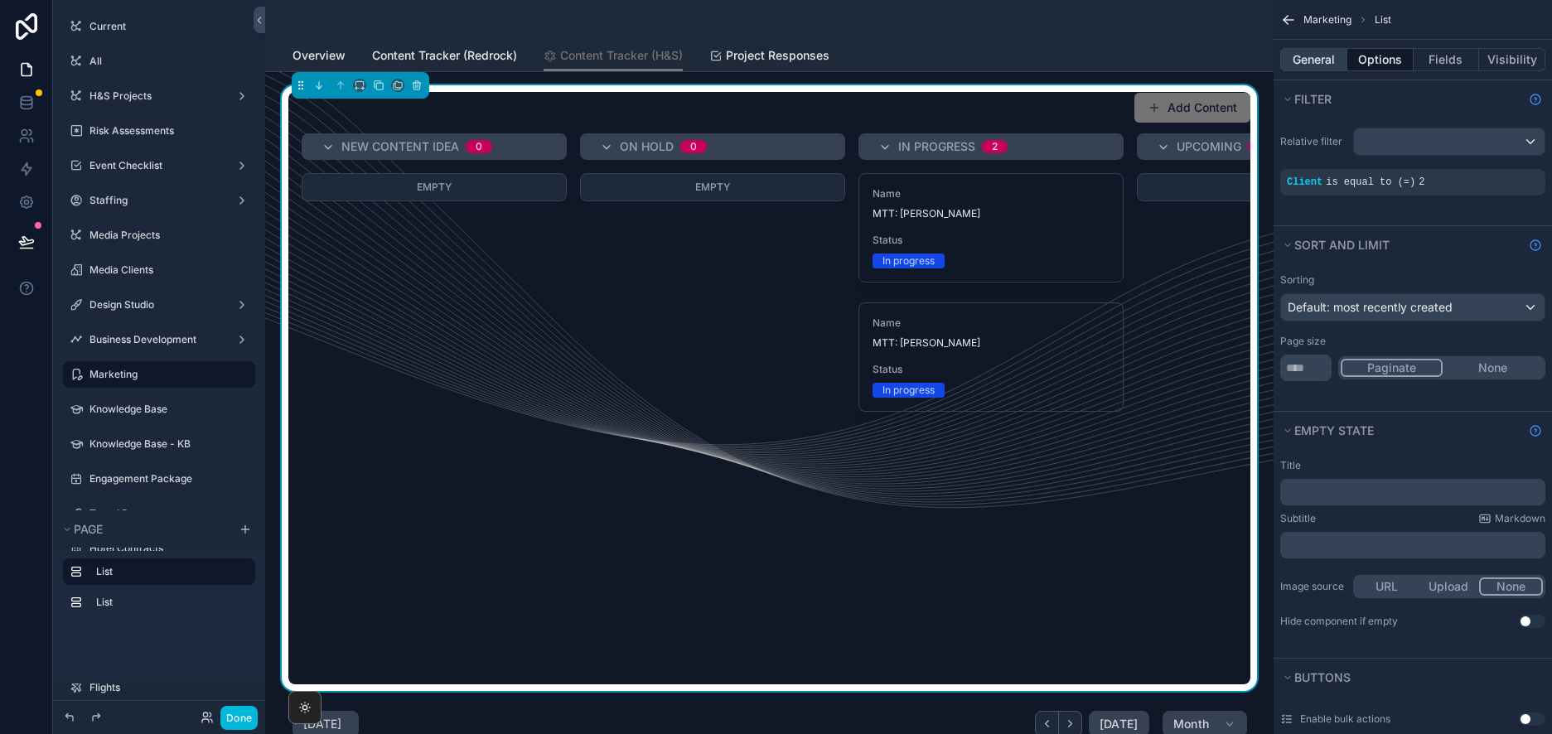
click at [1311, 63] on button "General" at bounding box center [1314, 59] width 67 height 23
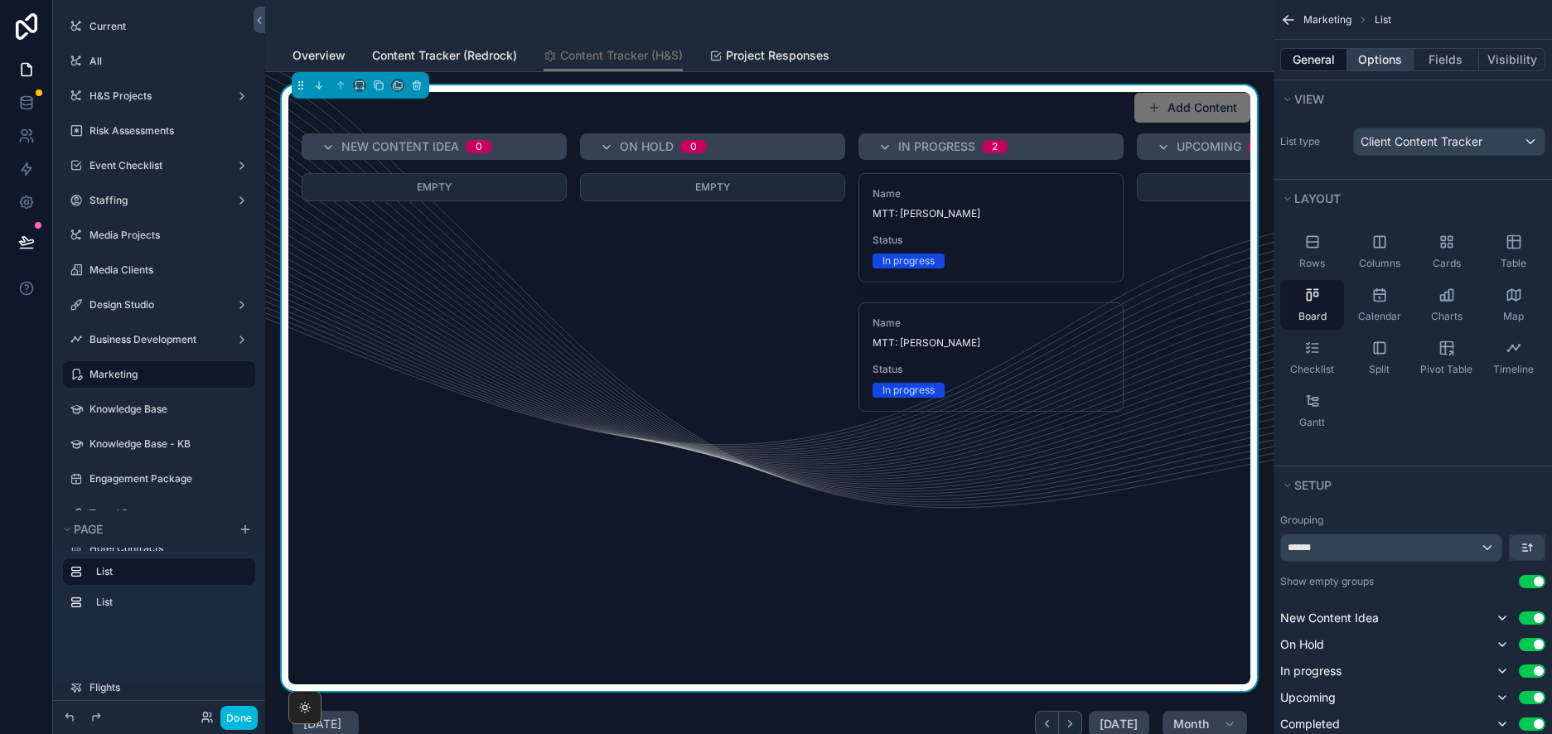
click at [1379, 59] on button "Options" at bounding box center [1381, 59] width 66 height 23
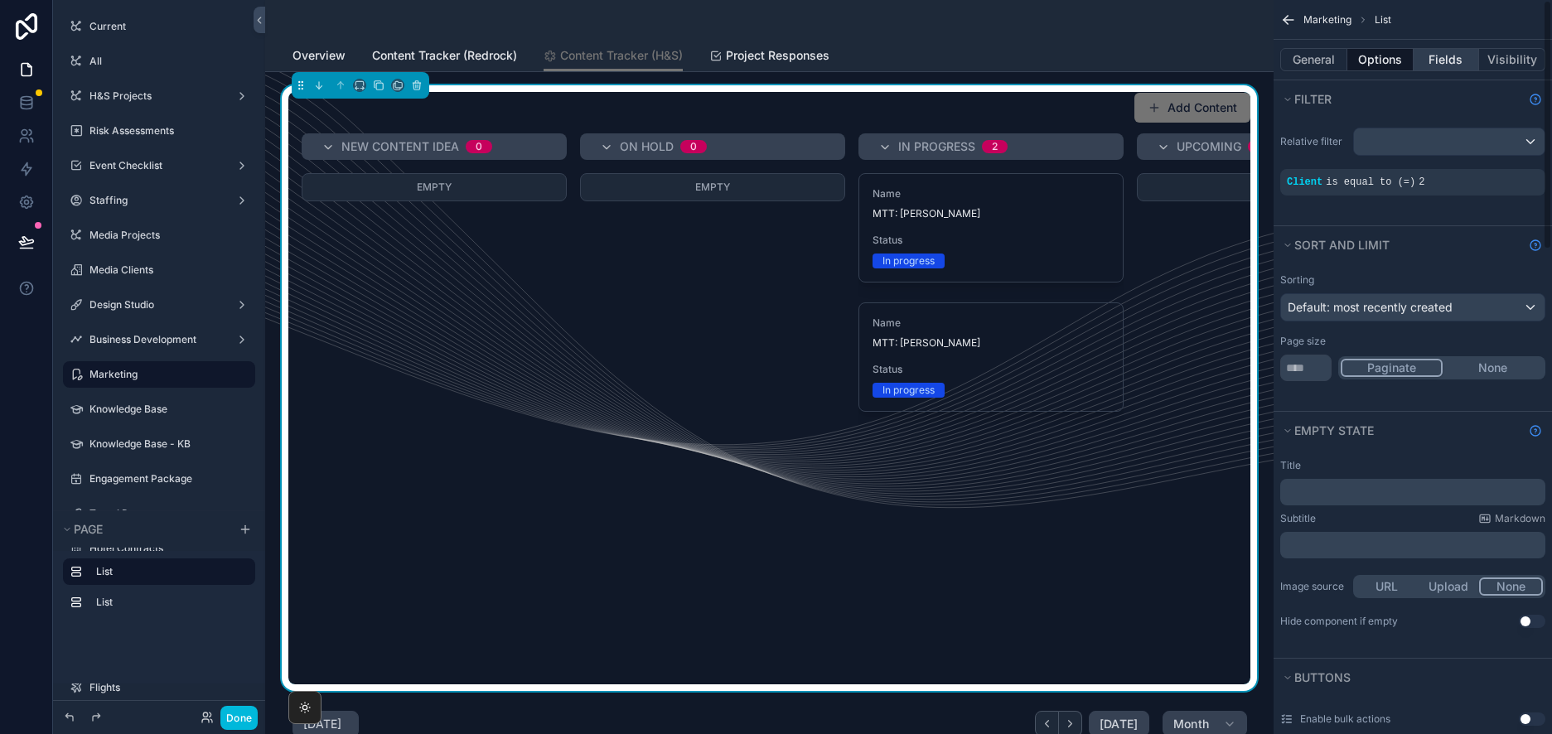
click at [1448, 55] on button "Fields" at bounding box center [1447, 59] width 66 height 23
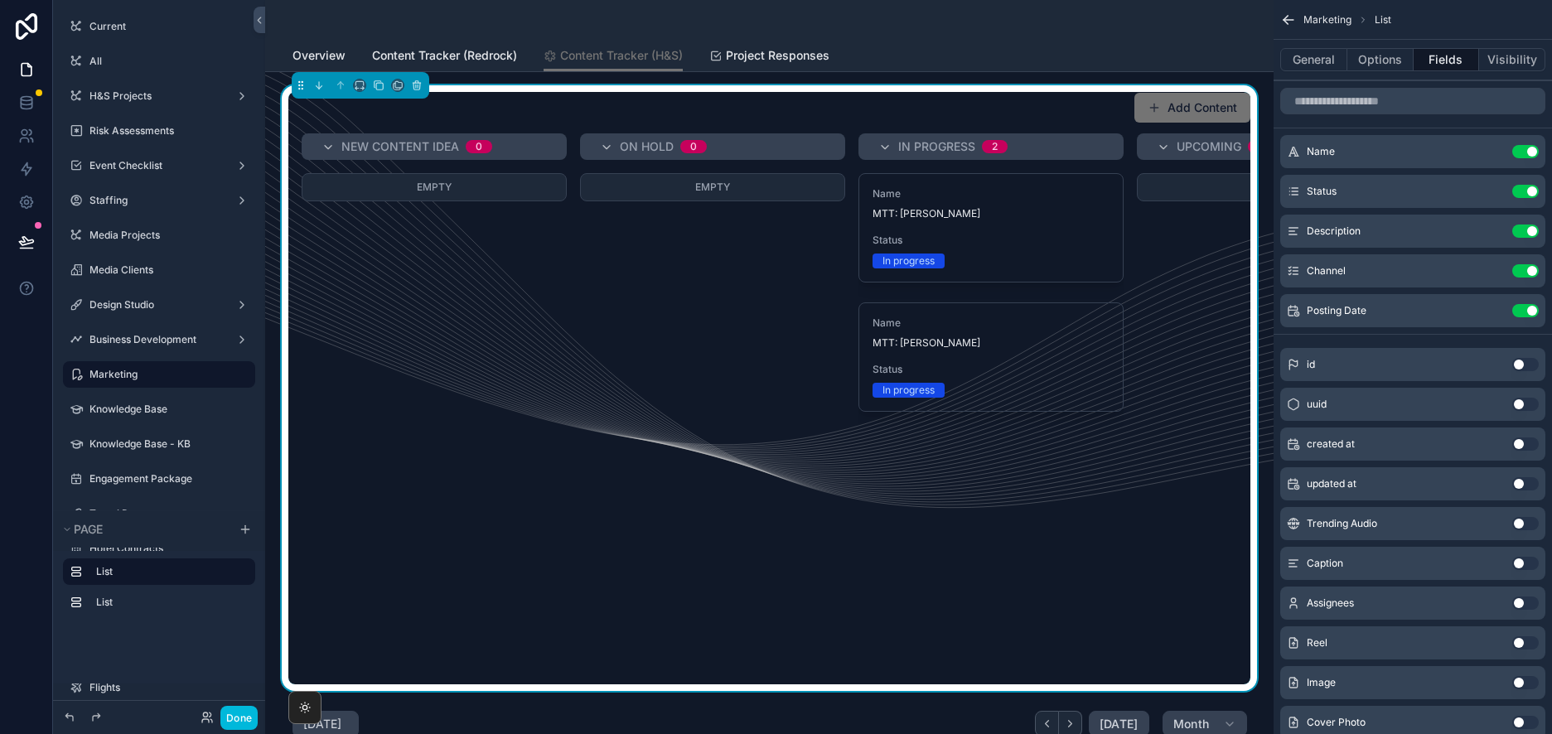
click at [0, 0] on icon "scrollable content" at bounding box center [0, 0] width 0 height 0
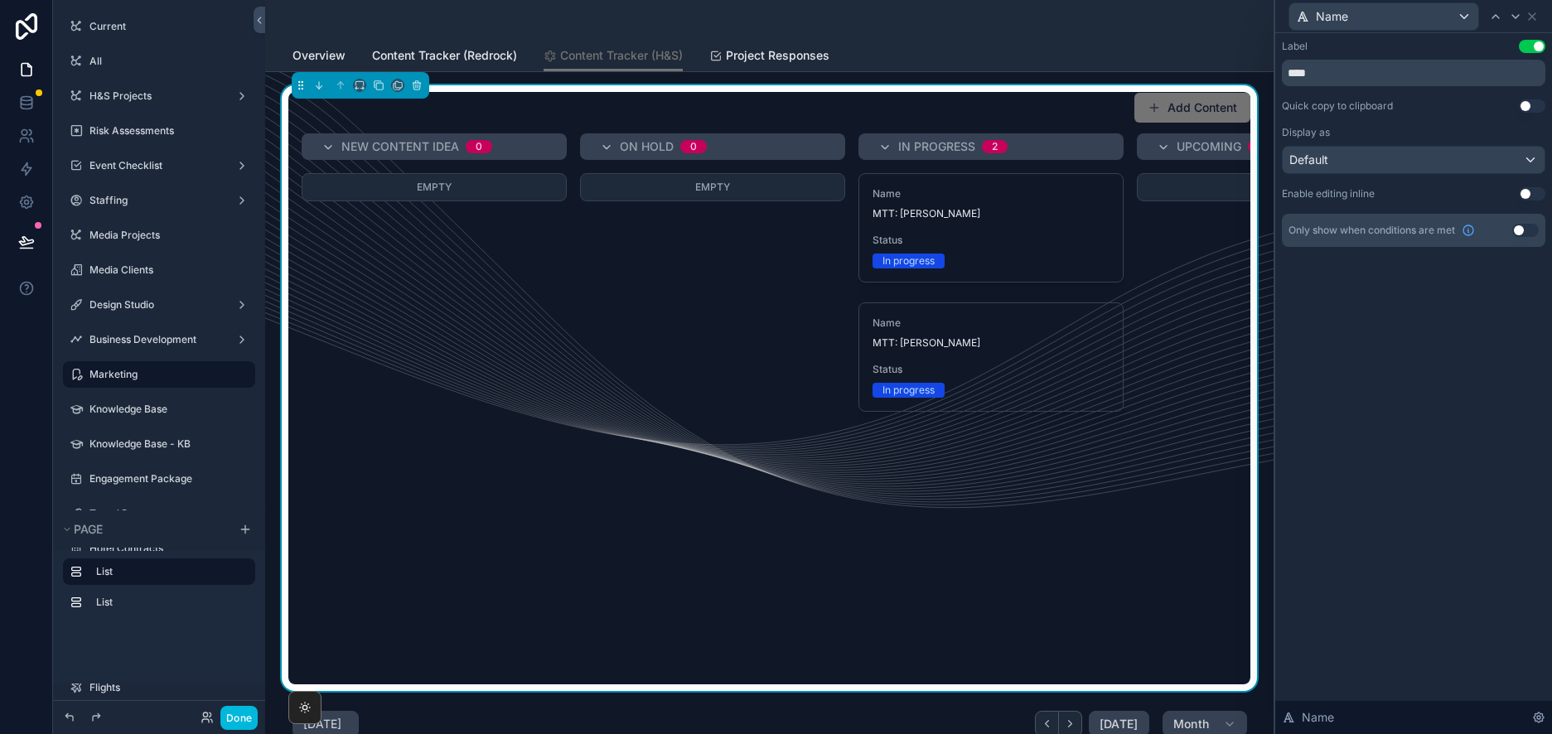
click at [1504, 162] on div "Default" at bounding box center [1414, 160] width 262 height 27
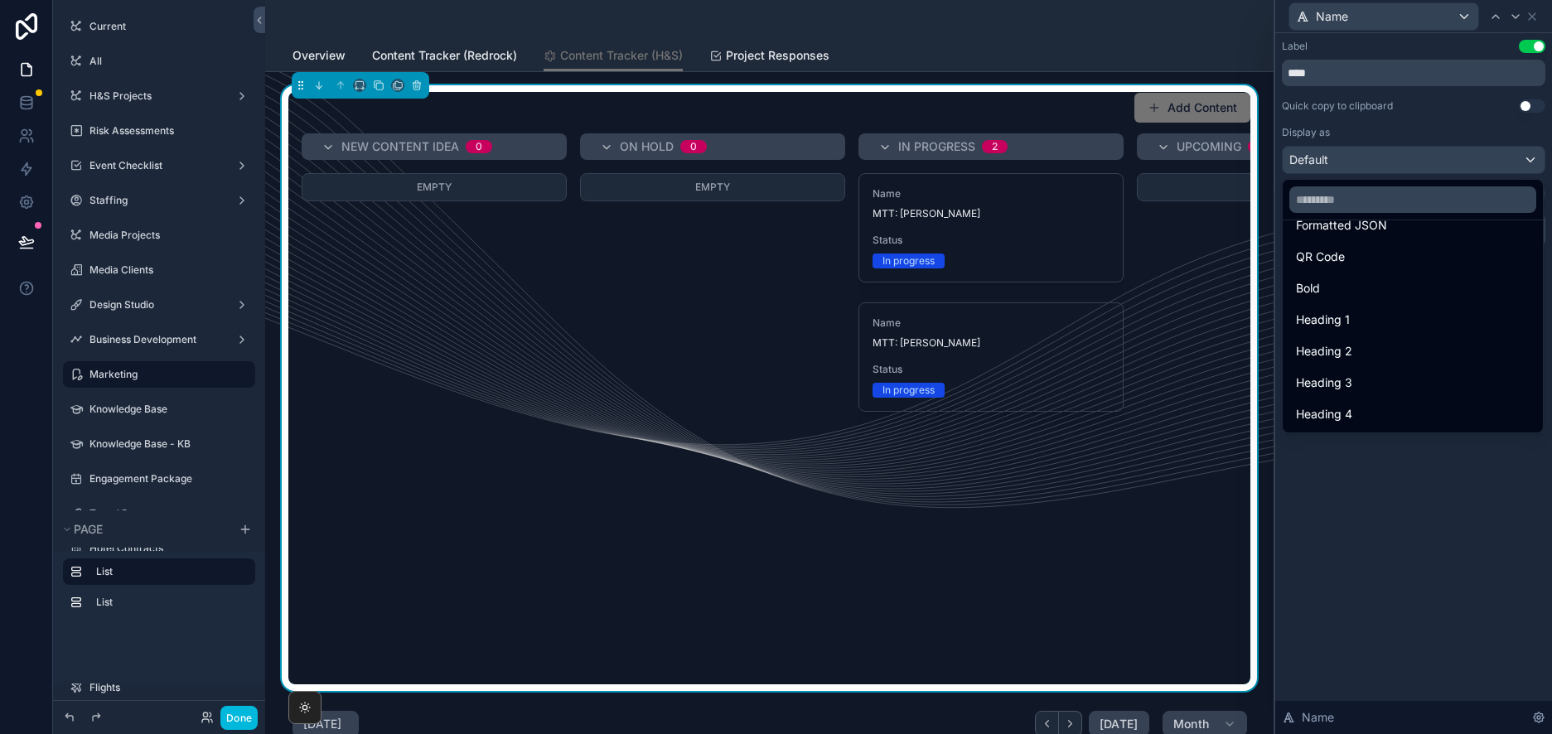
scroll to position [181, 0]
click at [1395, 376] on div "Heading 3" at bounding box center [1413, 383] width 234 height 20
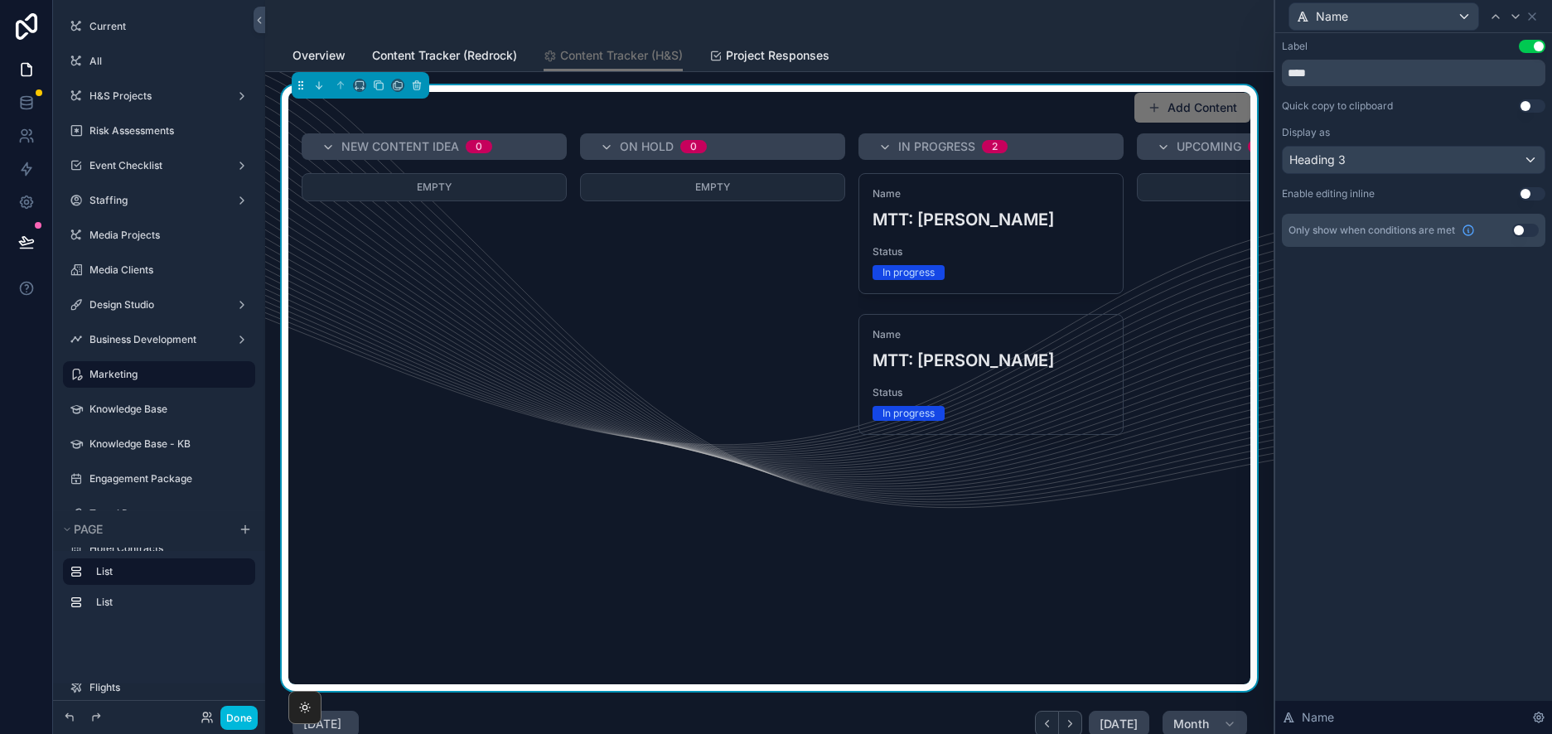
click at [1377, 156] on div "Heading 3" at bounding box center [1414, 160] width 262 height 27
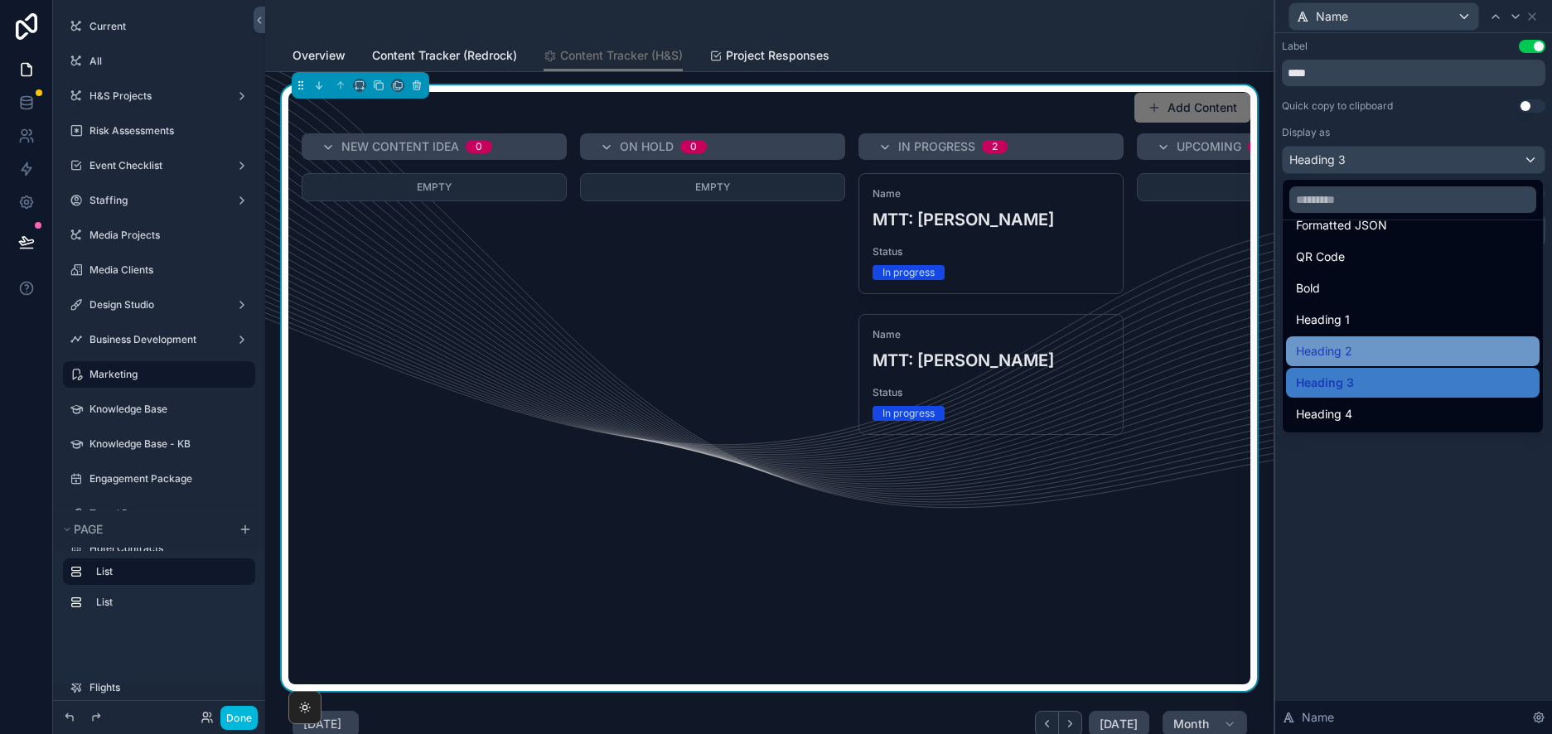
click at [1333, 359] on span "Heading 2" at bounding box center [1324, 351] width 56 height 20
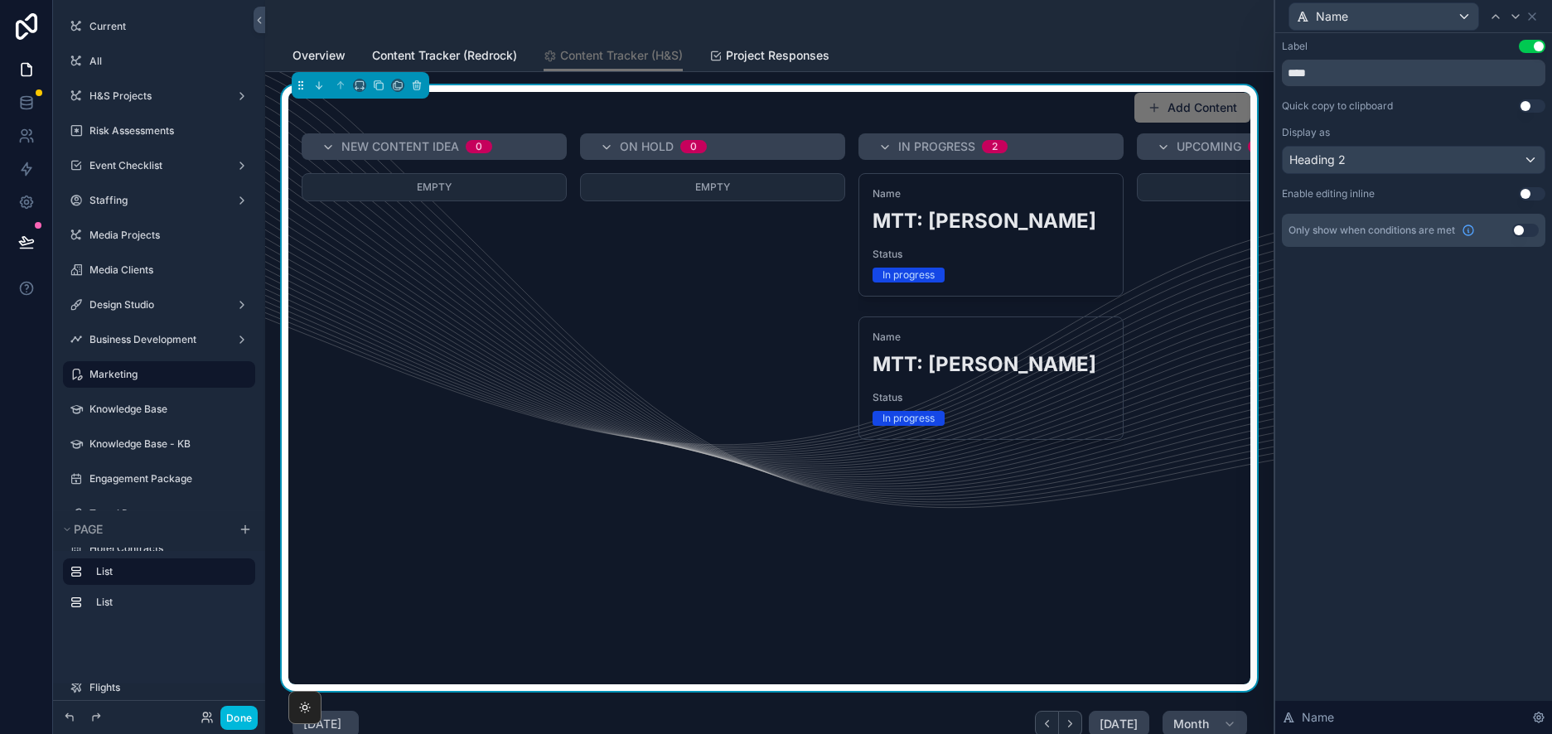
click at [1349, 161] on div "Heading 2" at bounding box center [1414, 160] width 262 height 27
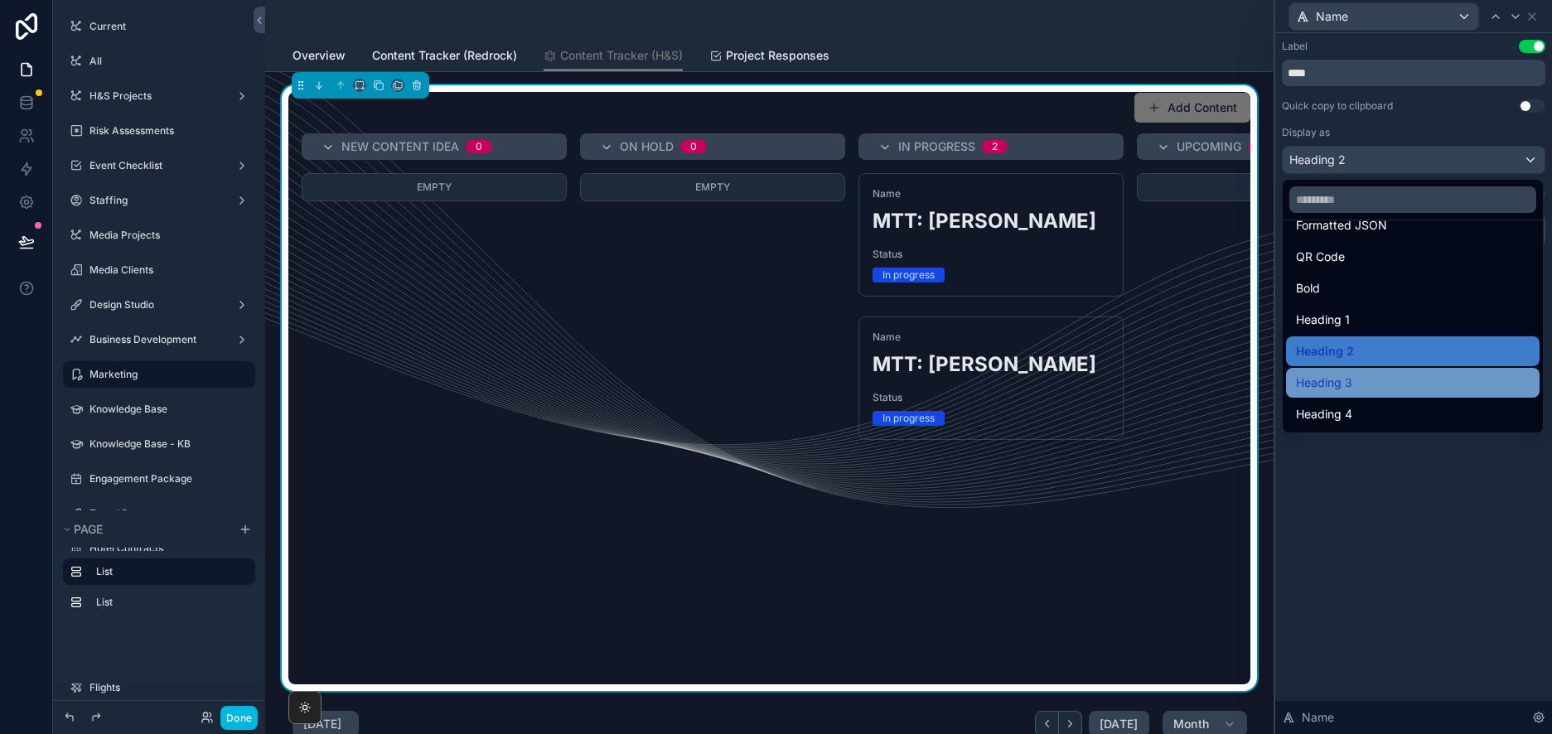
click at [1352, 372] on div "Heading 3" at bounding box center [1413, 383] width 254 height 30
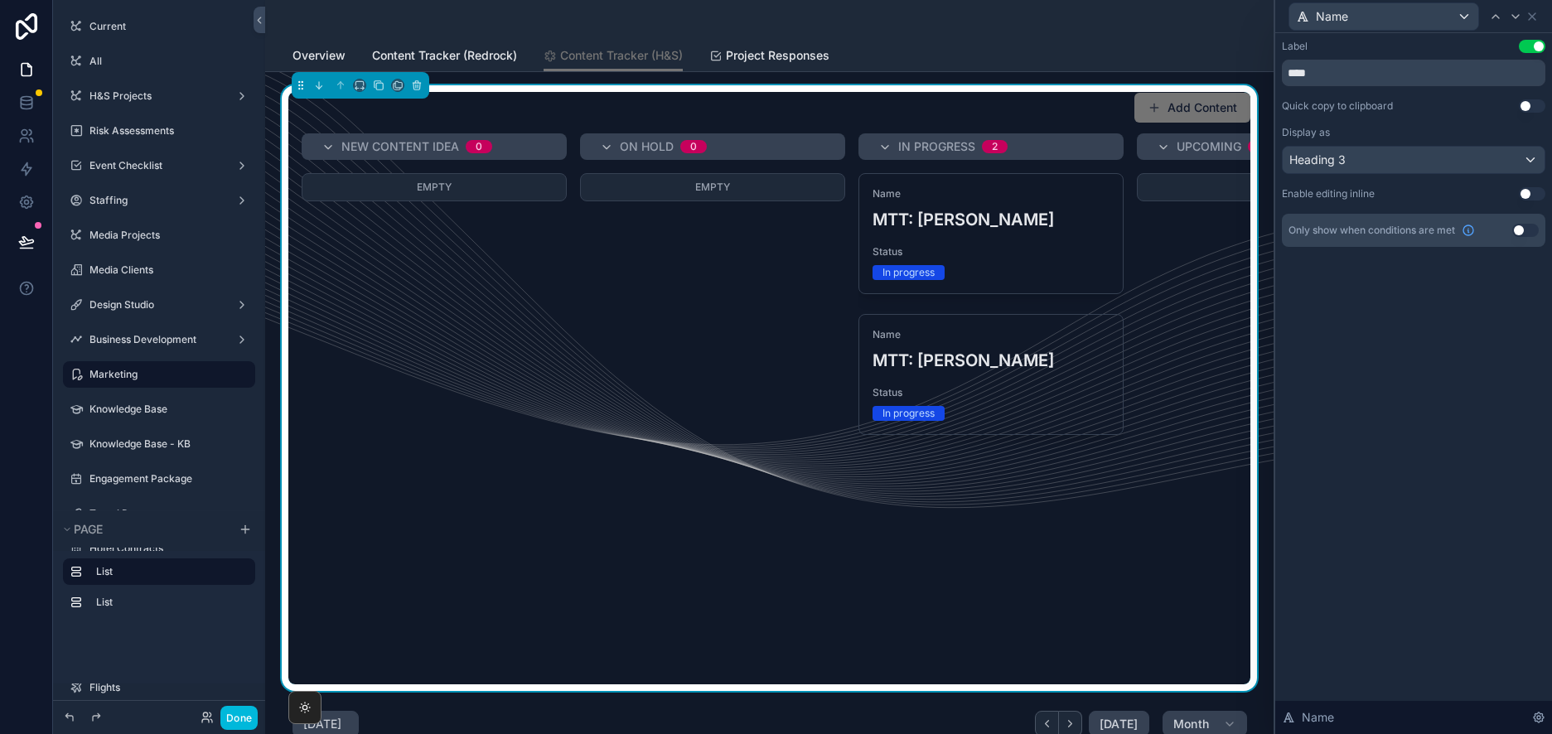
click at [1405, 350] on div "Label Use setting **** Quick copy to clipboard Use setting Display as Heading 3…" at bounding box center [1414, 383] width 277 height 701
click at [240, 724] on button "Done" at bounding box center [238, 718] width 37 height 24
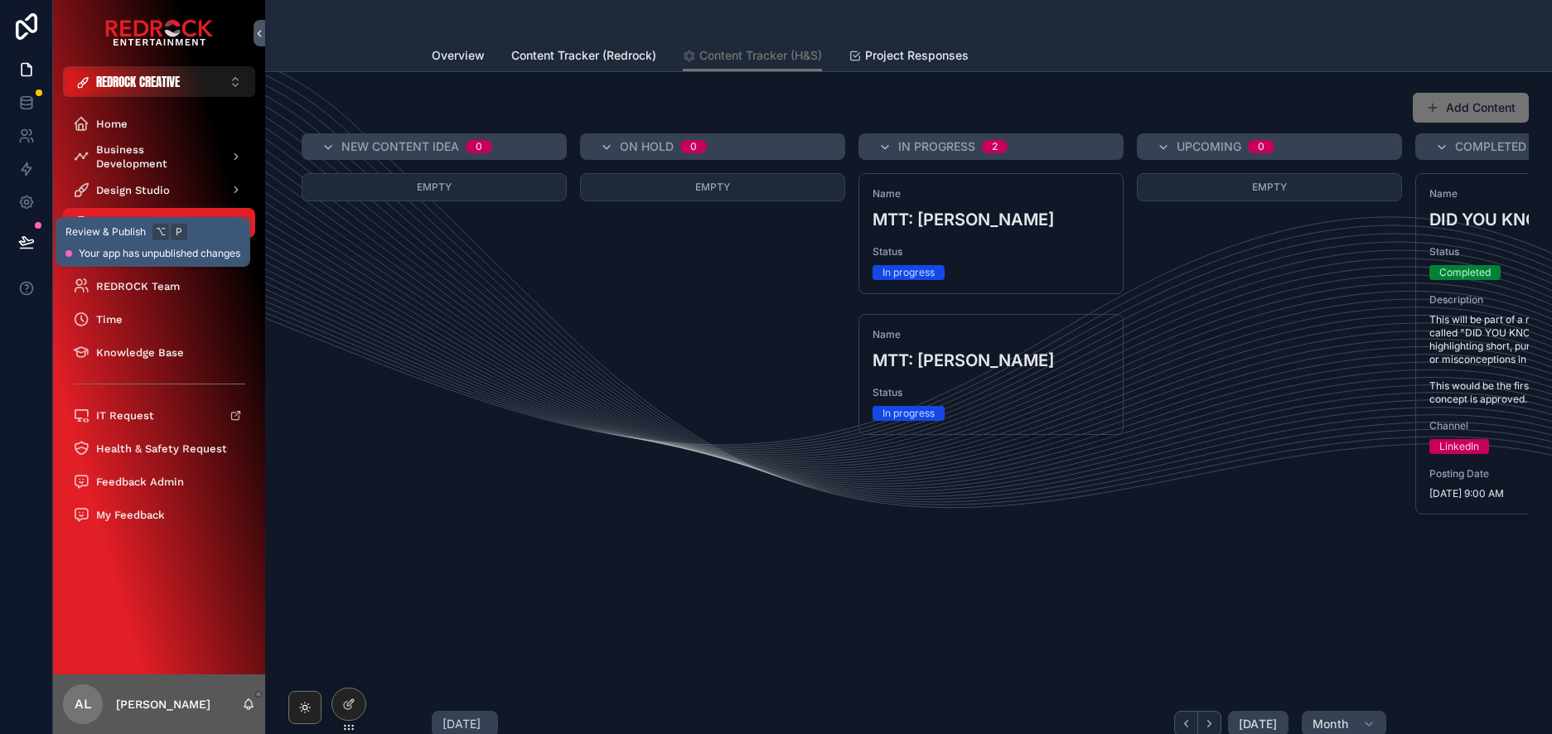
click at [28, 245] on icon at bounding box center [26, 242] width 17 height 17
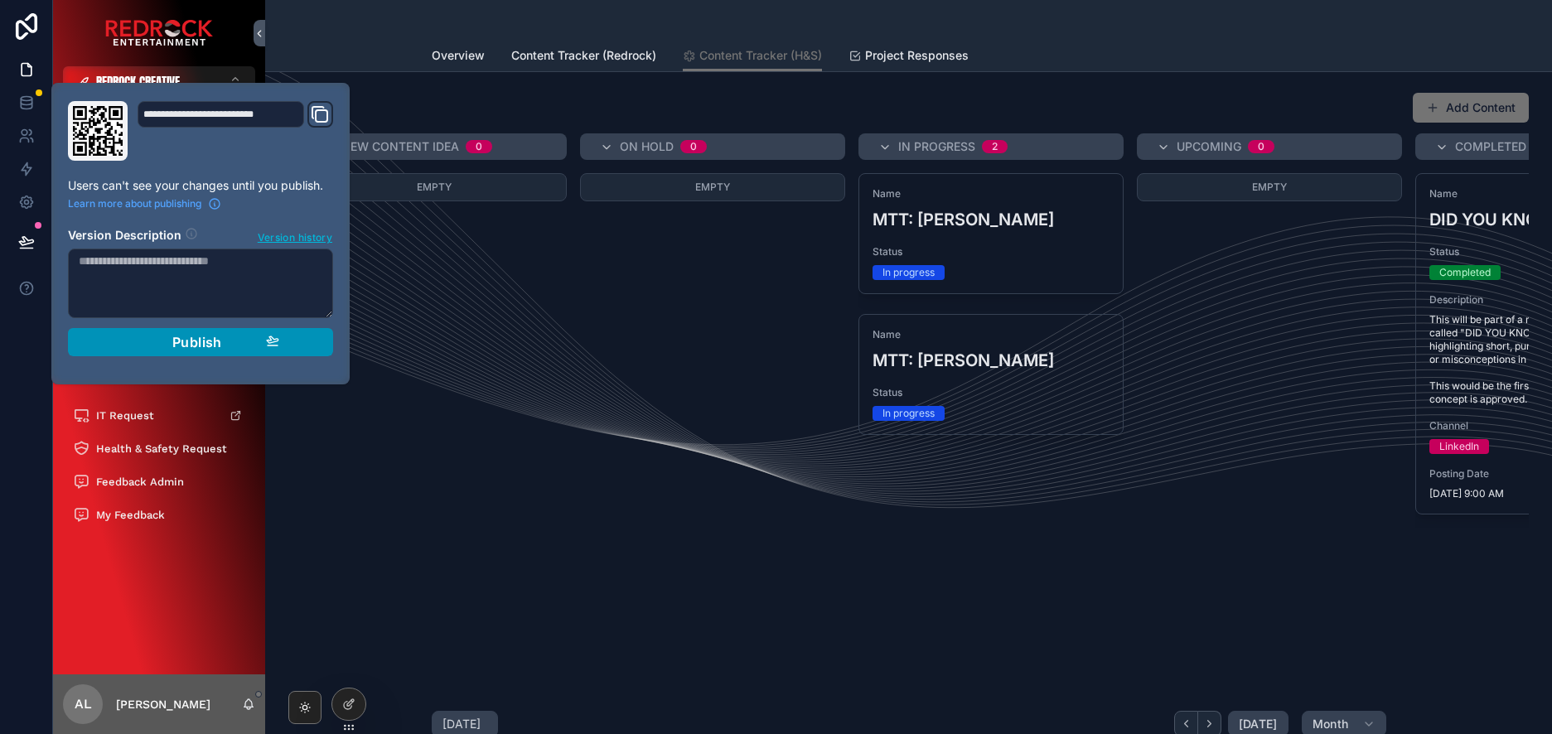
click at [247, 354] on button "Publish" at bounding box center [200, 342] width 265 height 28
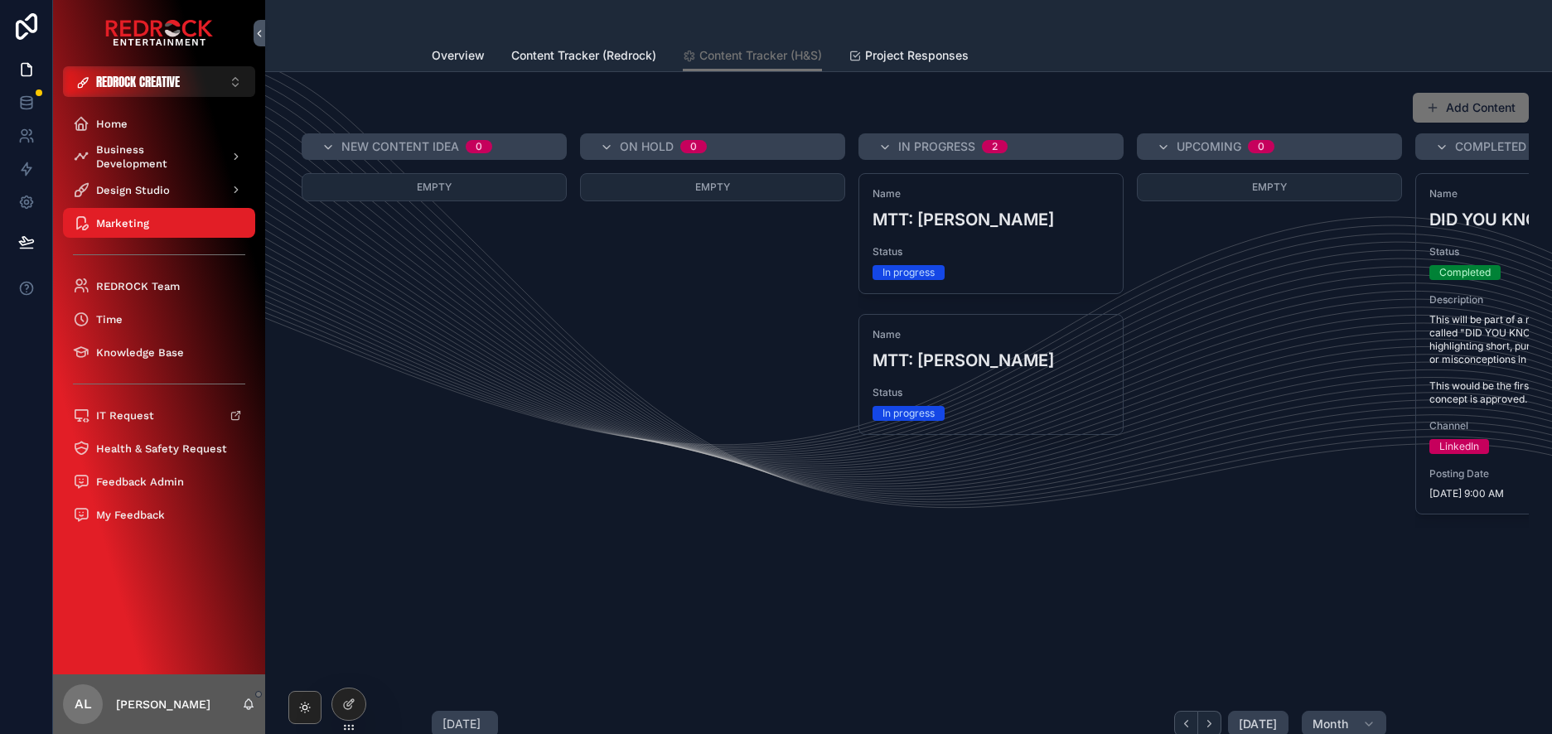
click at [800, 367] on div "Empty" at bounding box center [712, 332] width 265 height 318
click at [143, 124] on div "Home" at bounding box center [159, 123] width 172 height 27
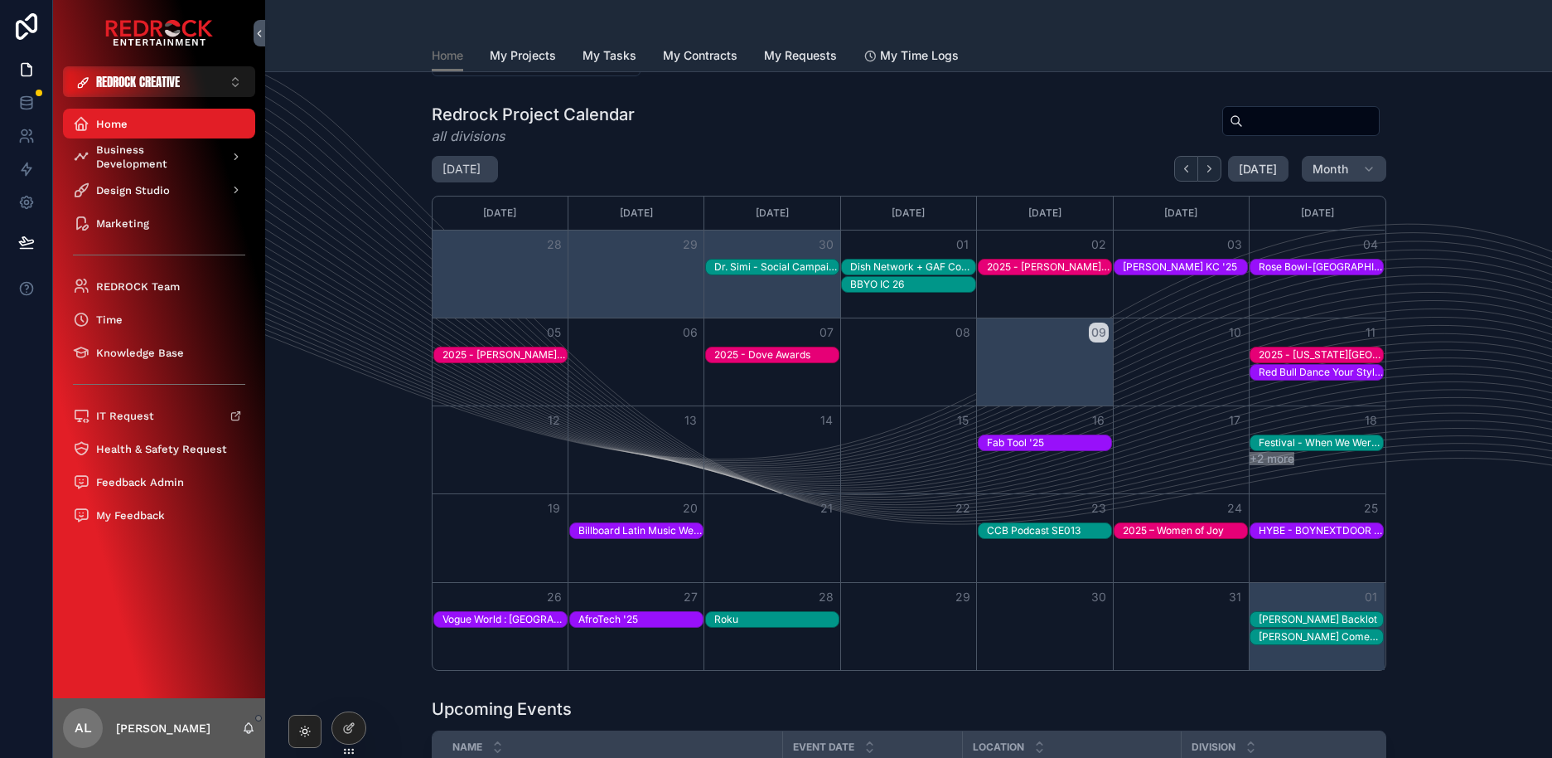
scroll to position [456, 0]
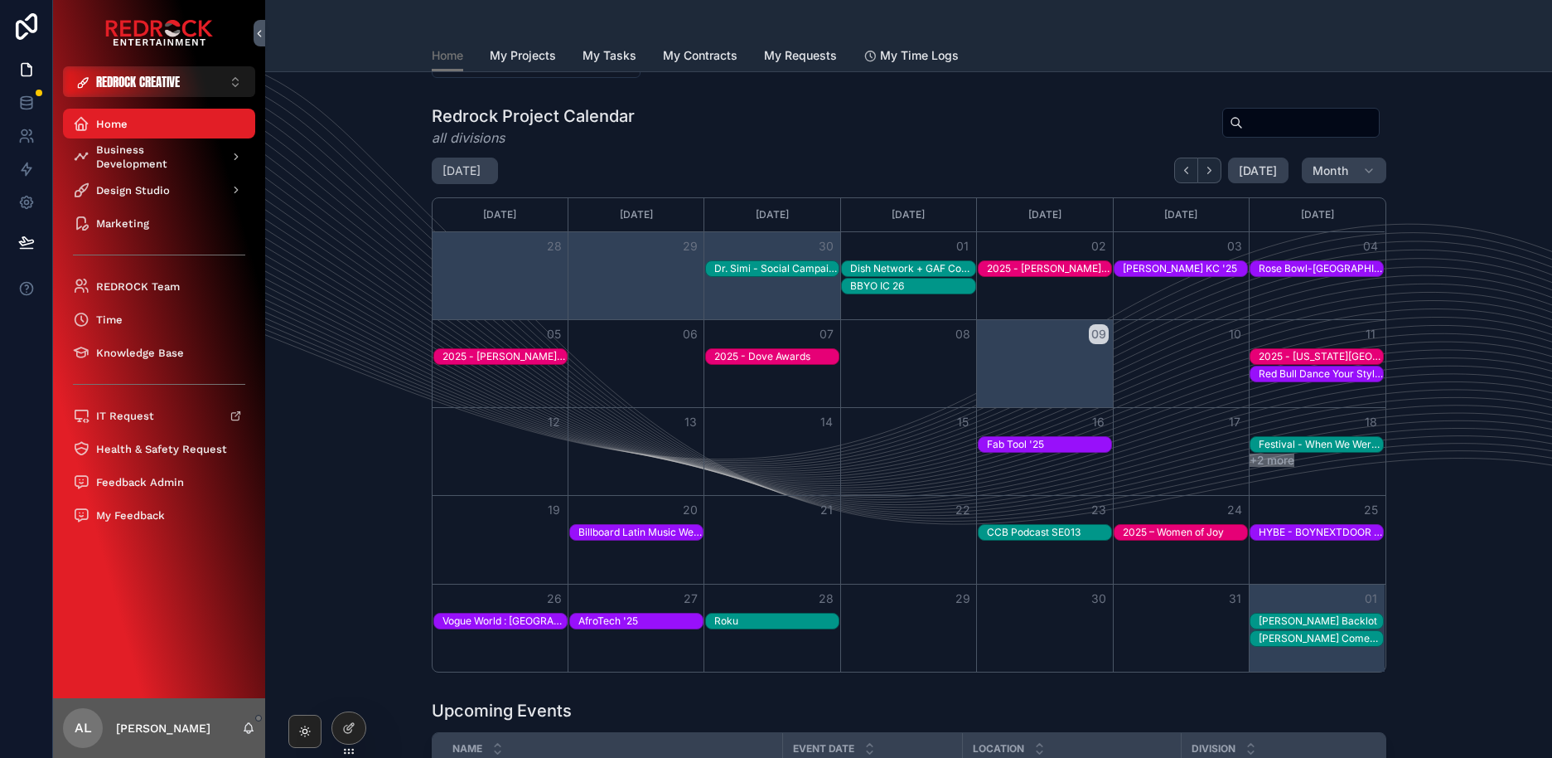
click at [1459, 464] on div "Redrock Project Calendar all divisions October 2025 Today Month Sunday Monday T…" at bounding box center [908, 389] width 1261 height 582
click at [1451, 477] on div "Redrock Project Calendar all divisions October 2025 Today Month Sunday Monday T…" at bounding box center [908, 389] width 1261 height 582
click at [1321, 374] on div "Red Bull Dance Your Style – World Final ’25" at bounding box center [1321, 373] width 124 height 13
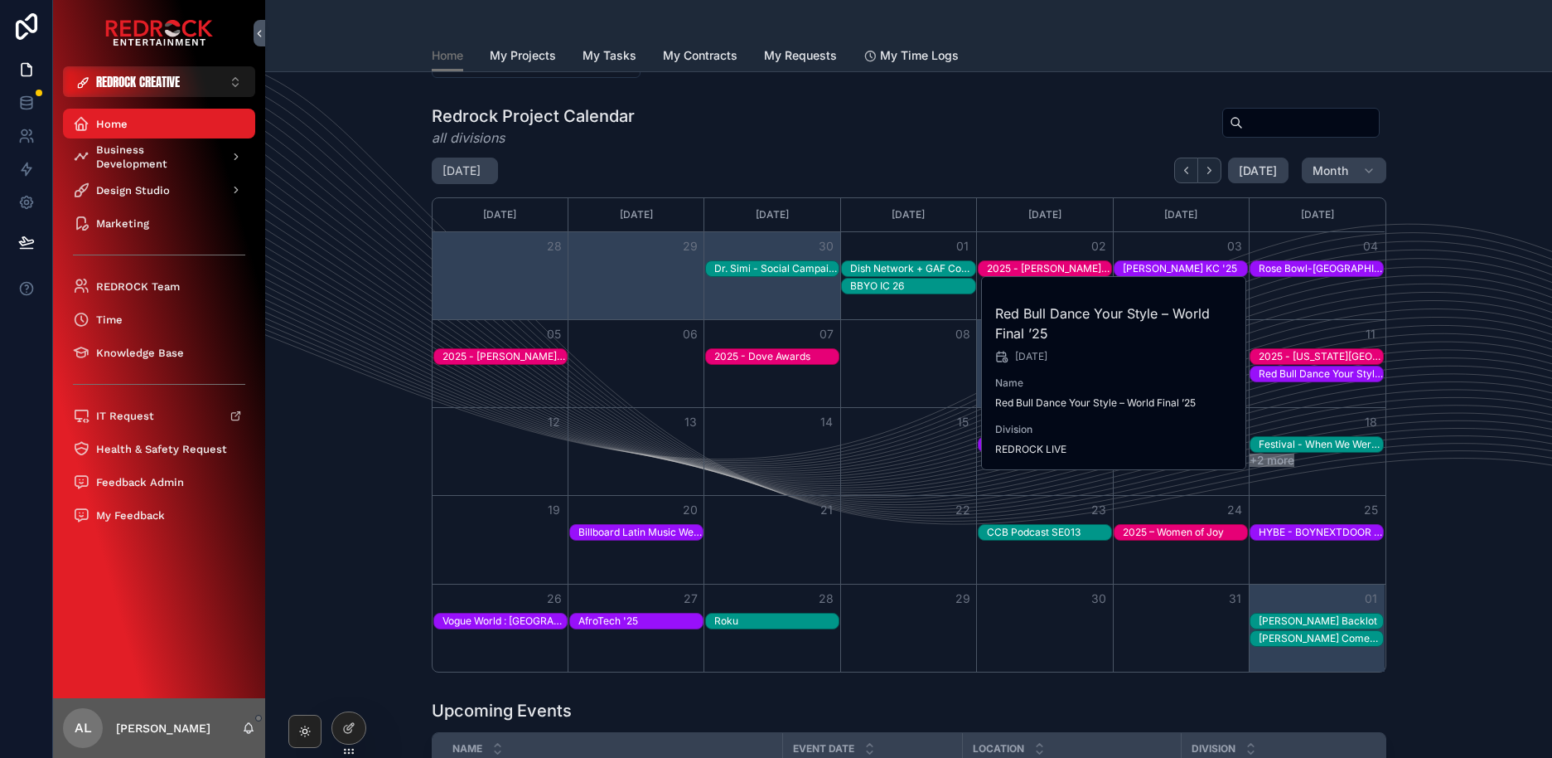
click at [1359, 400] on div "Month View" at bounding box center [1317, 363] width 136 height 87
